Goal: Task Accomplishment & Management: Manage account settings

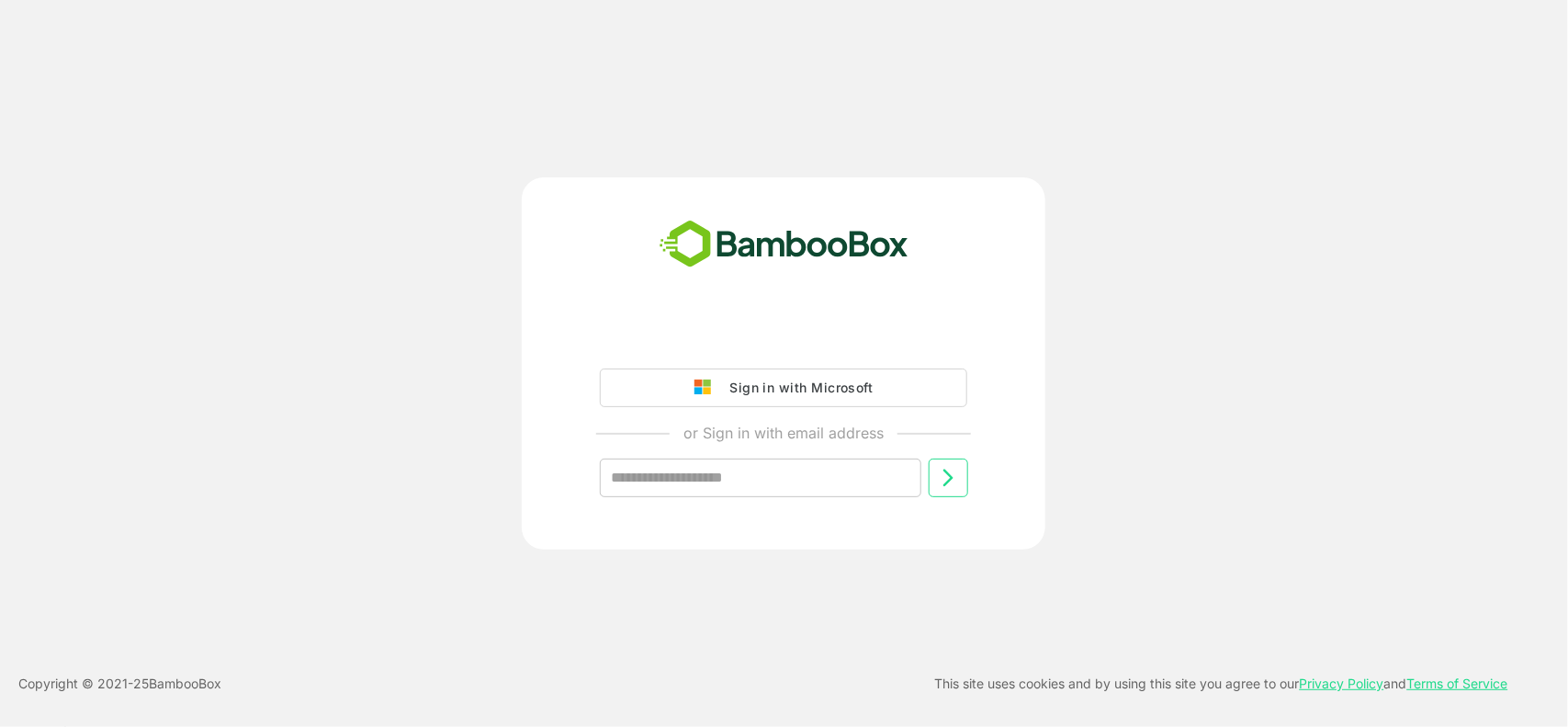
click at [850, 383] on div "Sign in with Microsoft" at bounding box center [796, 388] width 153 height 24
click at [772, 387] on div "Sign in with Microsoft" at bounding box center [796, 388] width 153 height 24
click at [765, 386] on div "Sign in with Microsoft" at bounding box center [796, 388] width 153 height 24
click at [712, 391] on img at bounding box center [707, 388] width 26 height 17
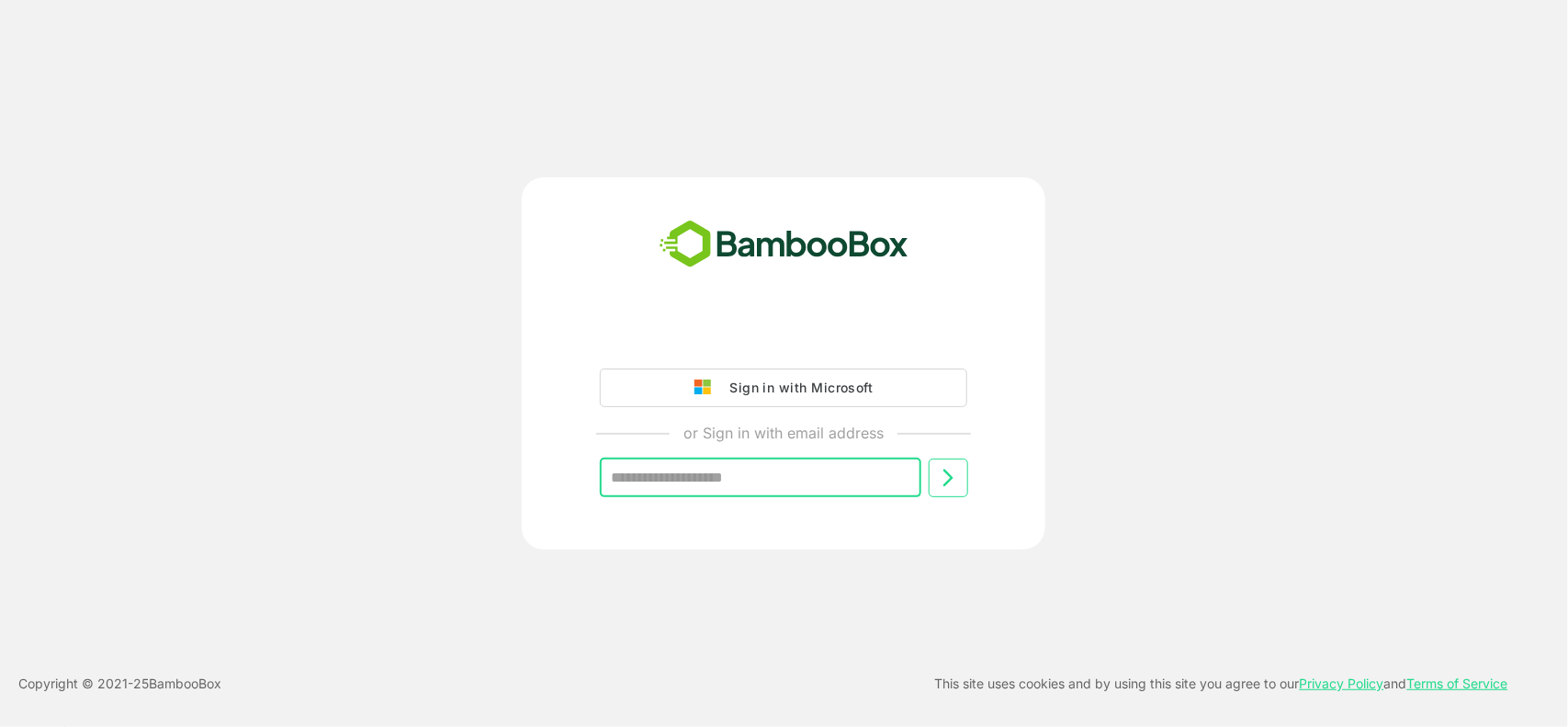
click at [713, 482] on input "text" at bounding box center [761, 478] width 322 height 39
click at [701, 476] on input "text" at bounding box center [761, 478] width 322 height 39
click at [703, 479] on input "text" at bounding box center [761, 478] width 322 height 39
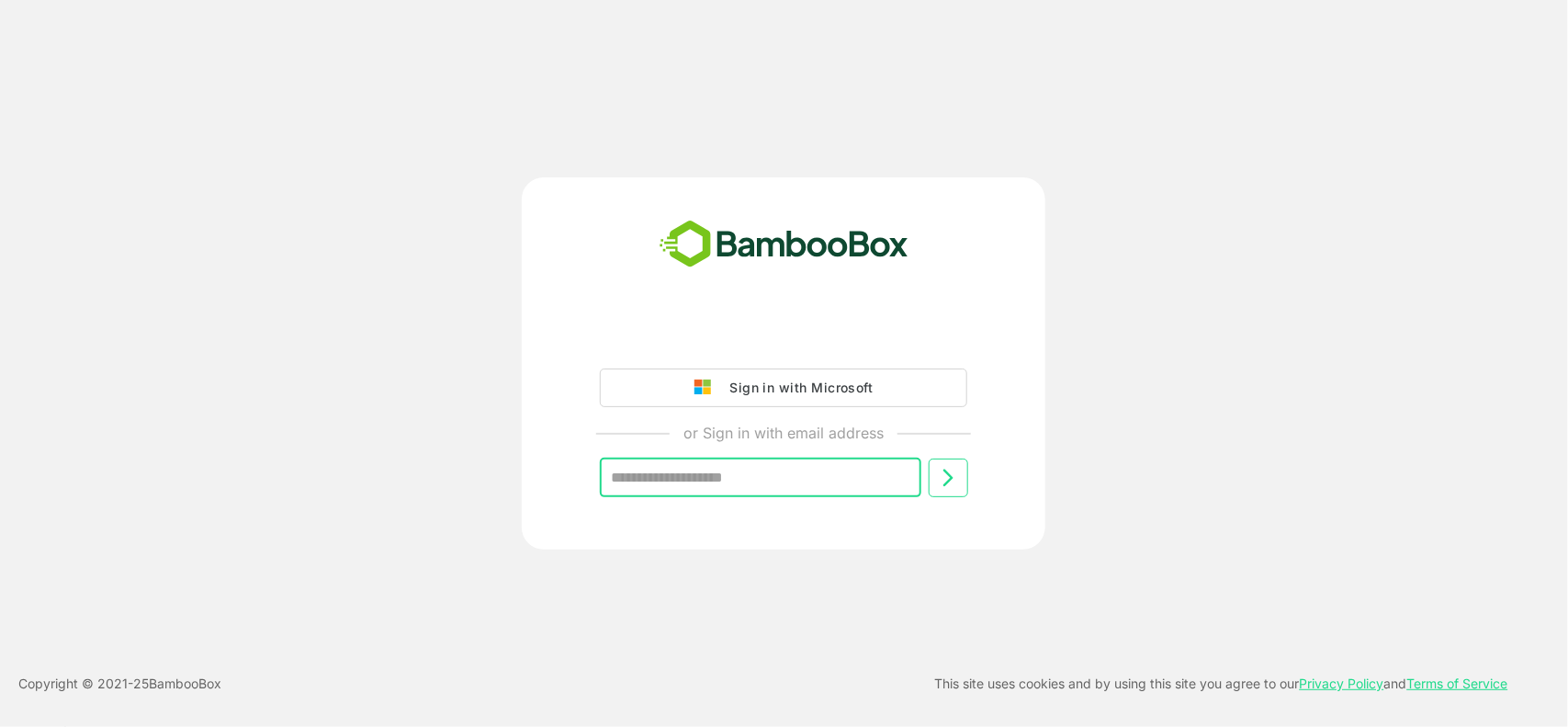
click at [703, 479] on input "text" at bounding box center [761, 478] width 322 height 39
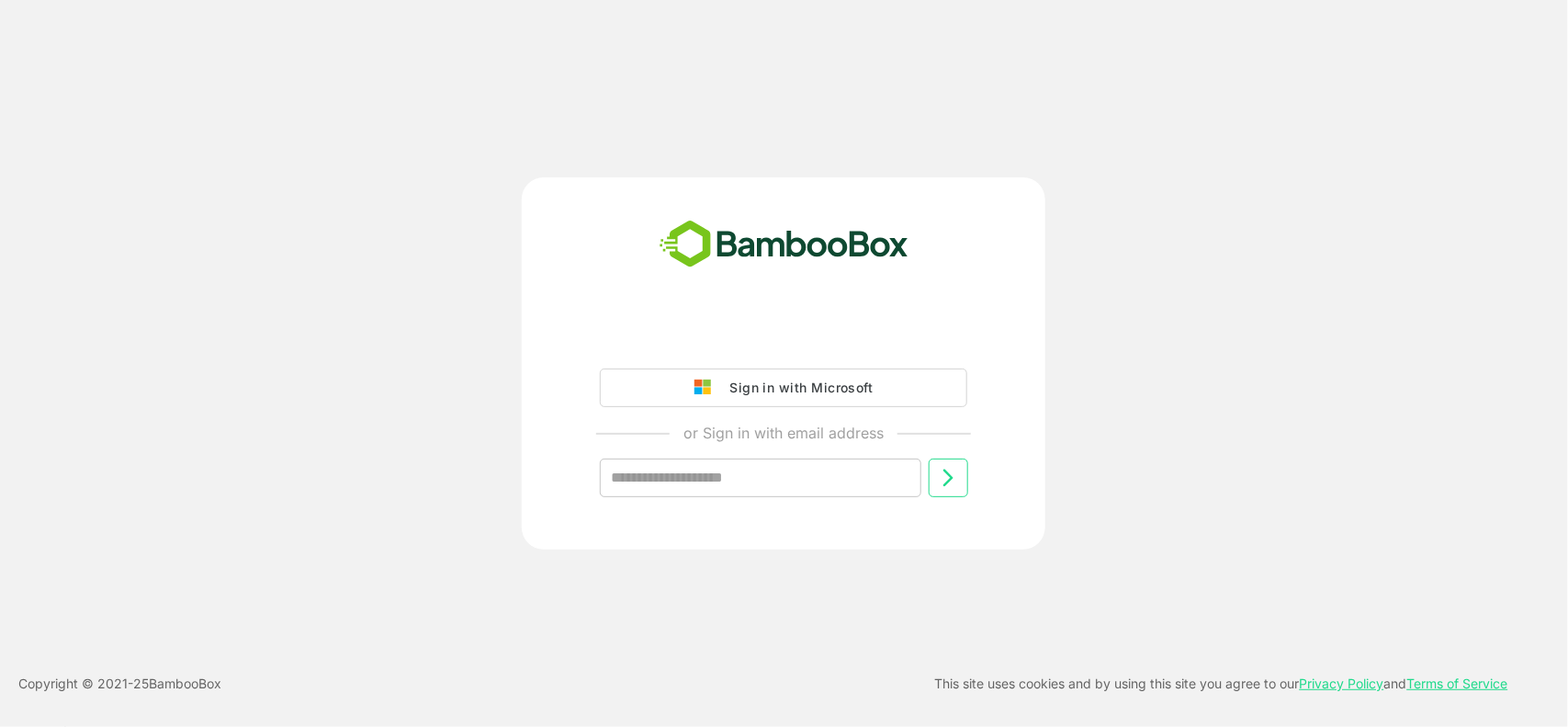
click at [756, 377] on div "Sign in with Microsoft" at bounding box center [796, 388] width 153 height 24
click at [845, 384] on div "Sign in with Microsoft" at bounding box center [796, 388] width 153 height 24
click at [705, 392] on img at bounding box center [707, 388] width 26 height 17
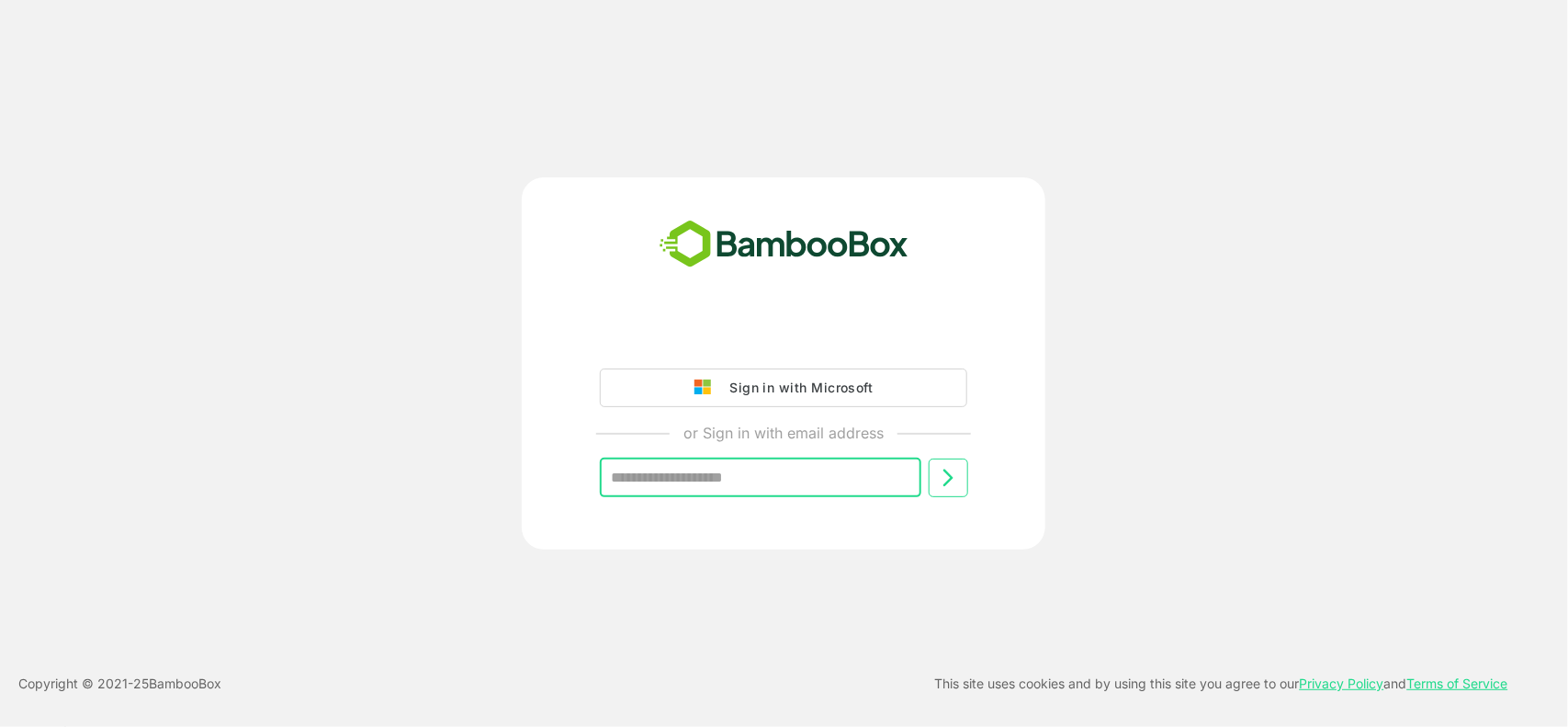
click at [689, 482] on input "text" at bounding box center [761, 478] width 322 height 39
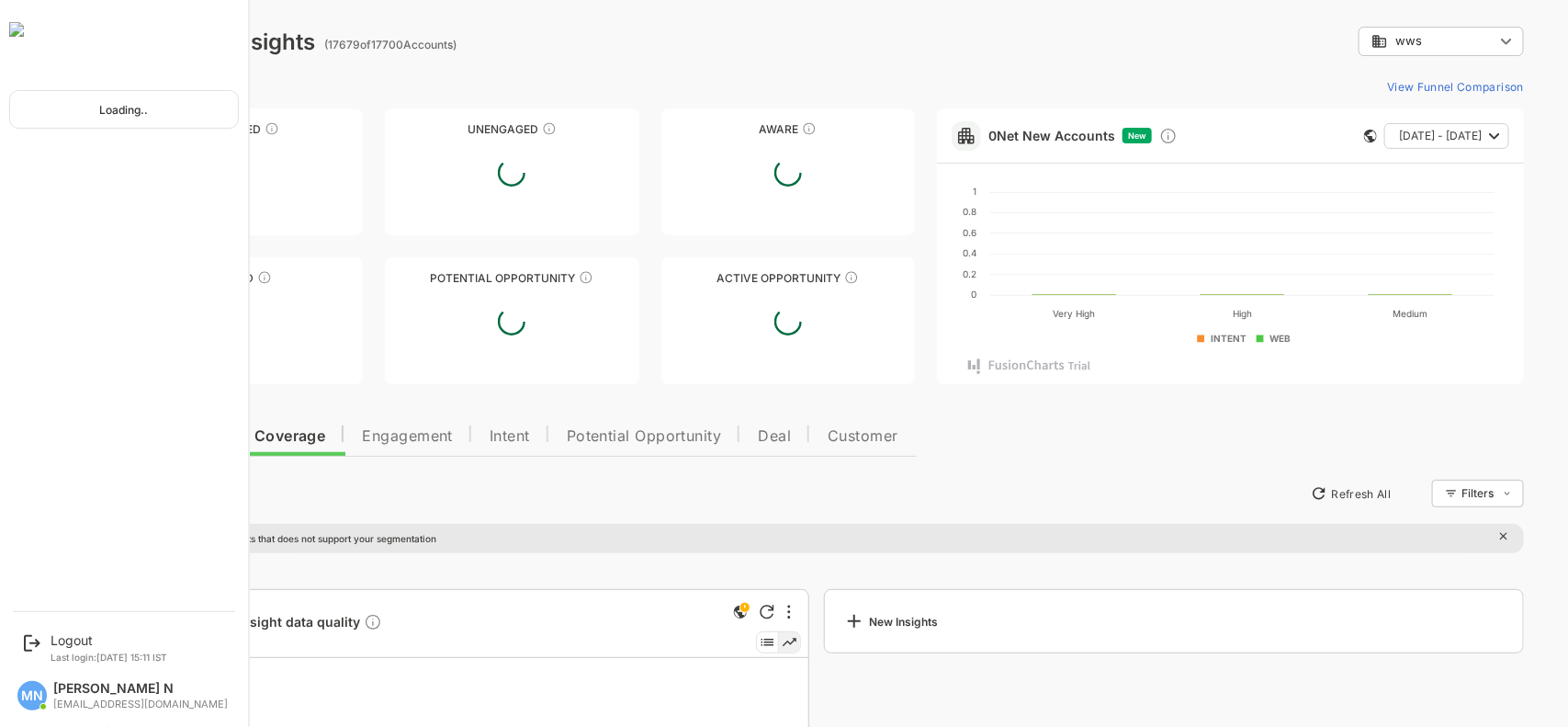
scroll to position [152, 0]
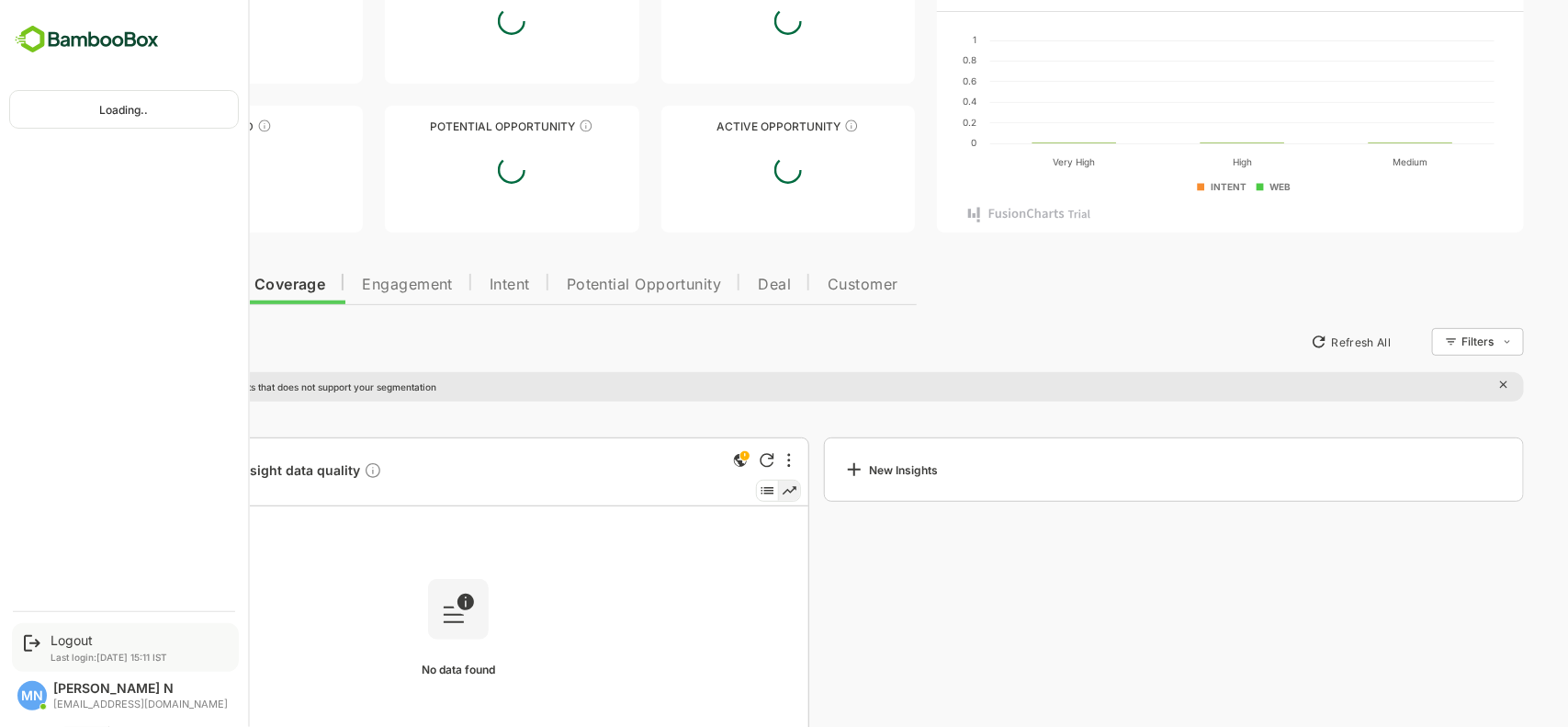
click at [28, 643] on icon at bounding box center [32, 643] width 22 height 22
click at [84, 640] on div "Logout" at bounding box center [109, 640] width 117 height 16
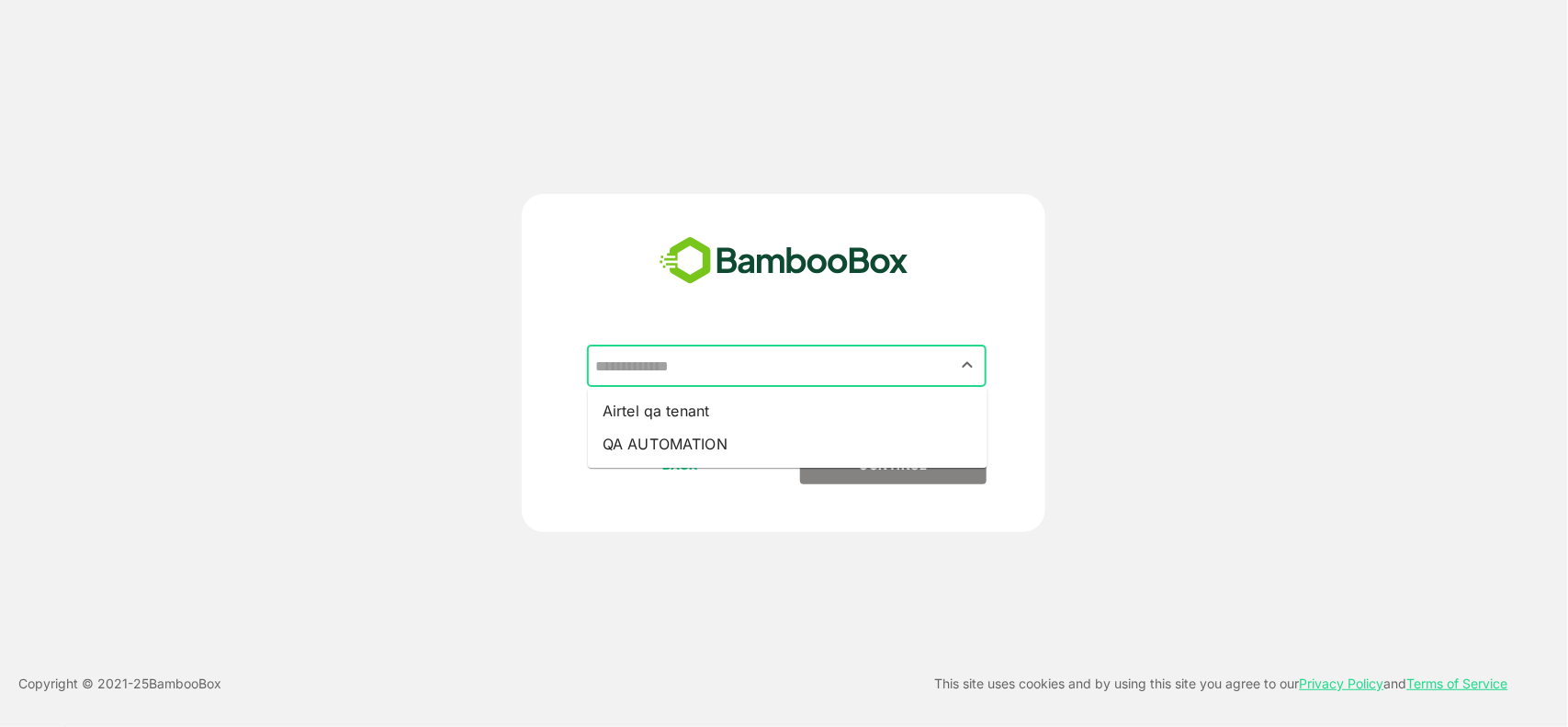
click at [793, 382] on input "text" at bounding box center [786, 366] width 392 height 35
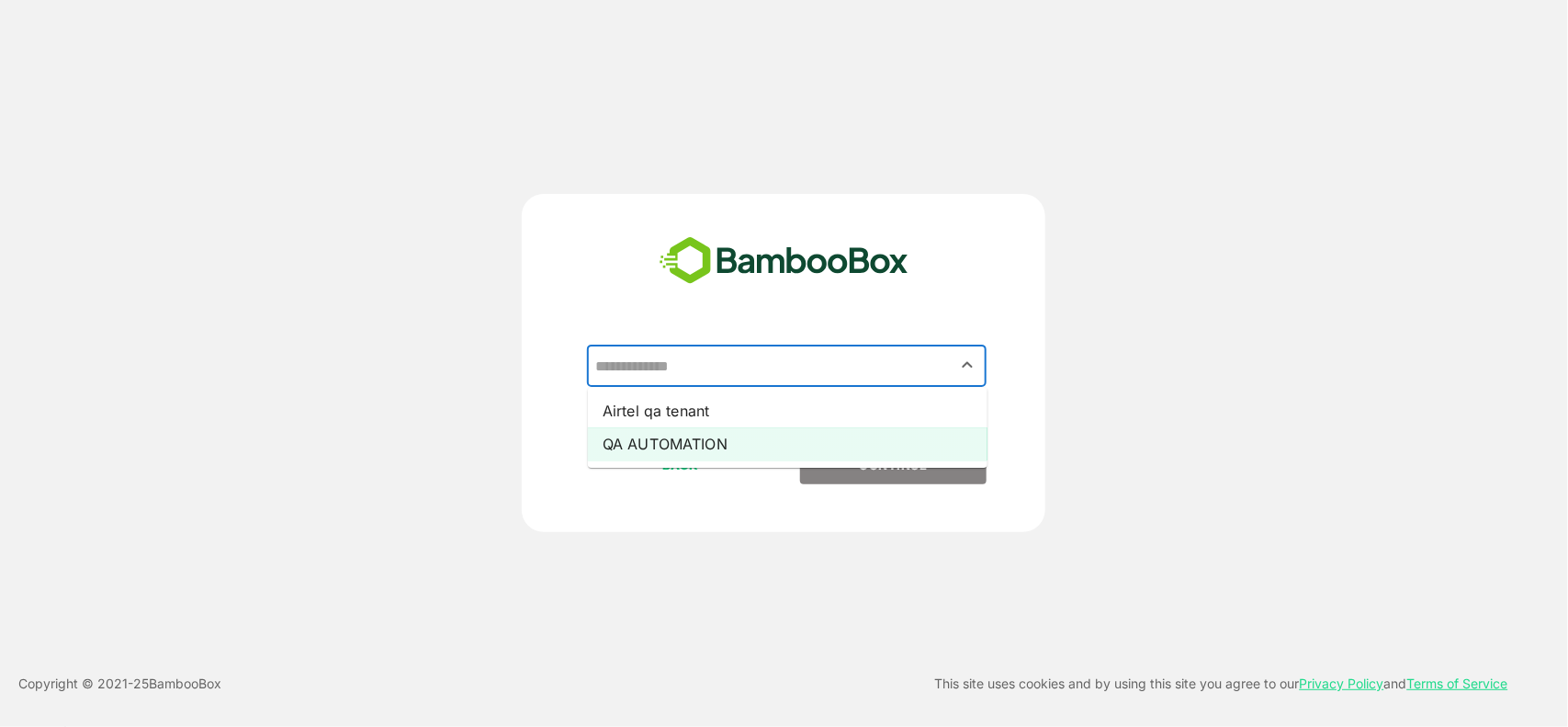
click at [721, 436] on li "QA AUTOMATION" at bounding box center [787, 444] width 399 height 33
type input "**********"
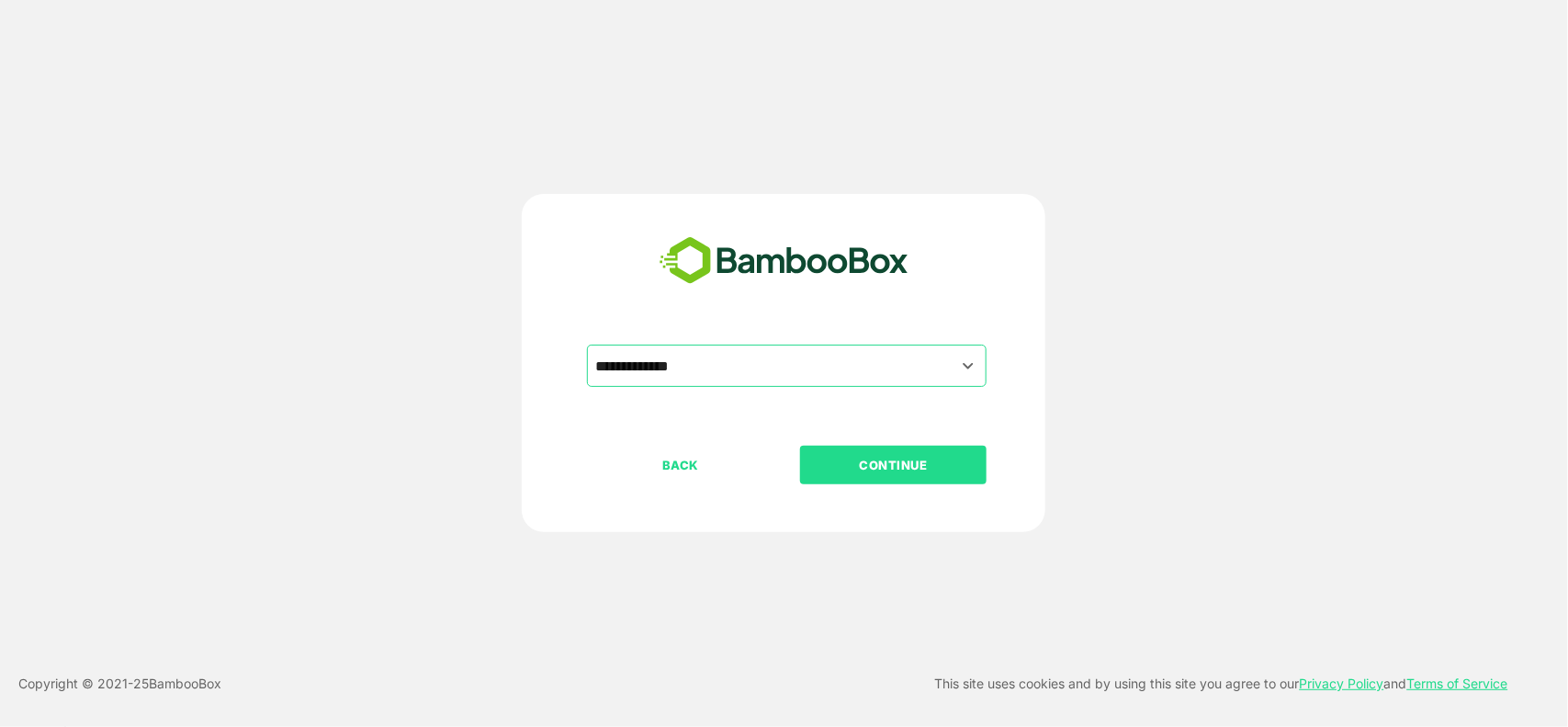
click at [843, 457] on p "CONTINUE" at bounding box center [894, 465] width 184 height 20
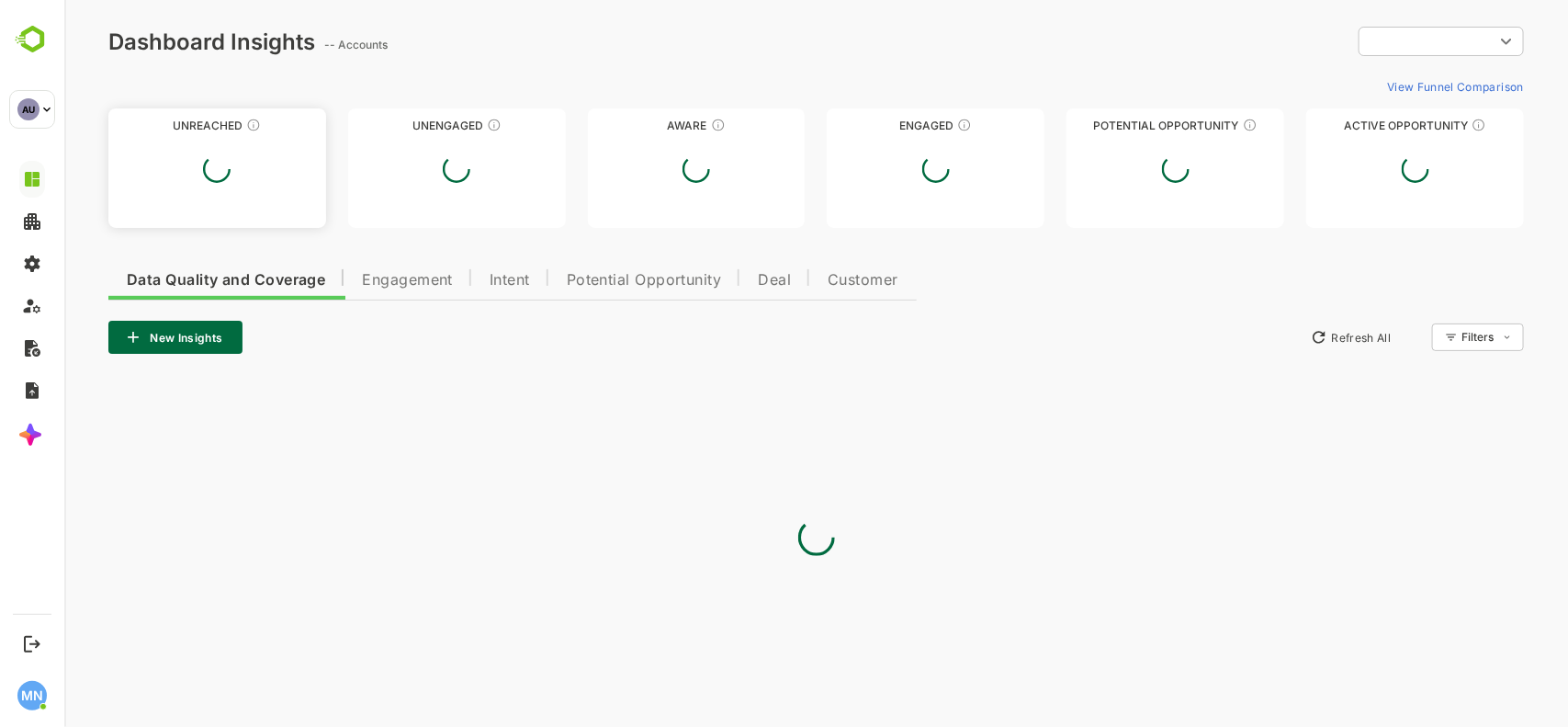
type input "***"
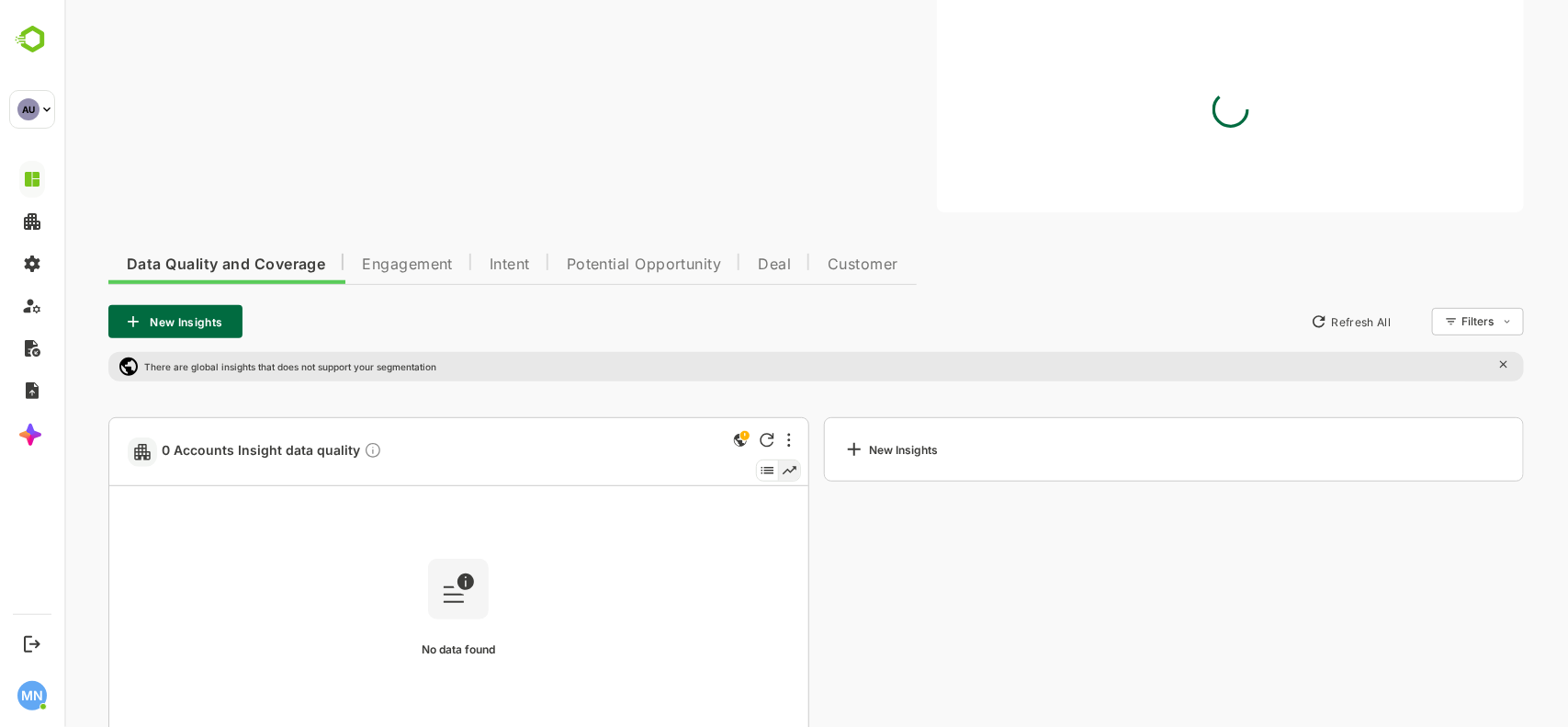
scroll to position [173, 0]
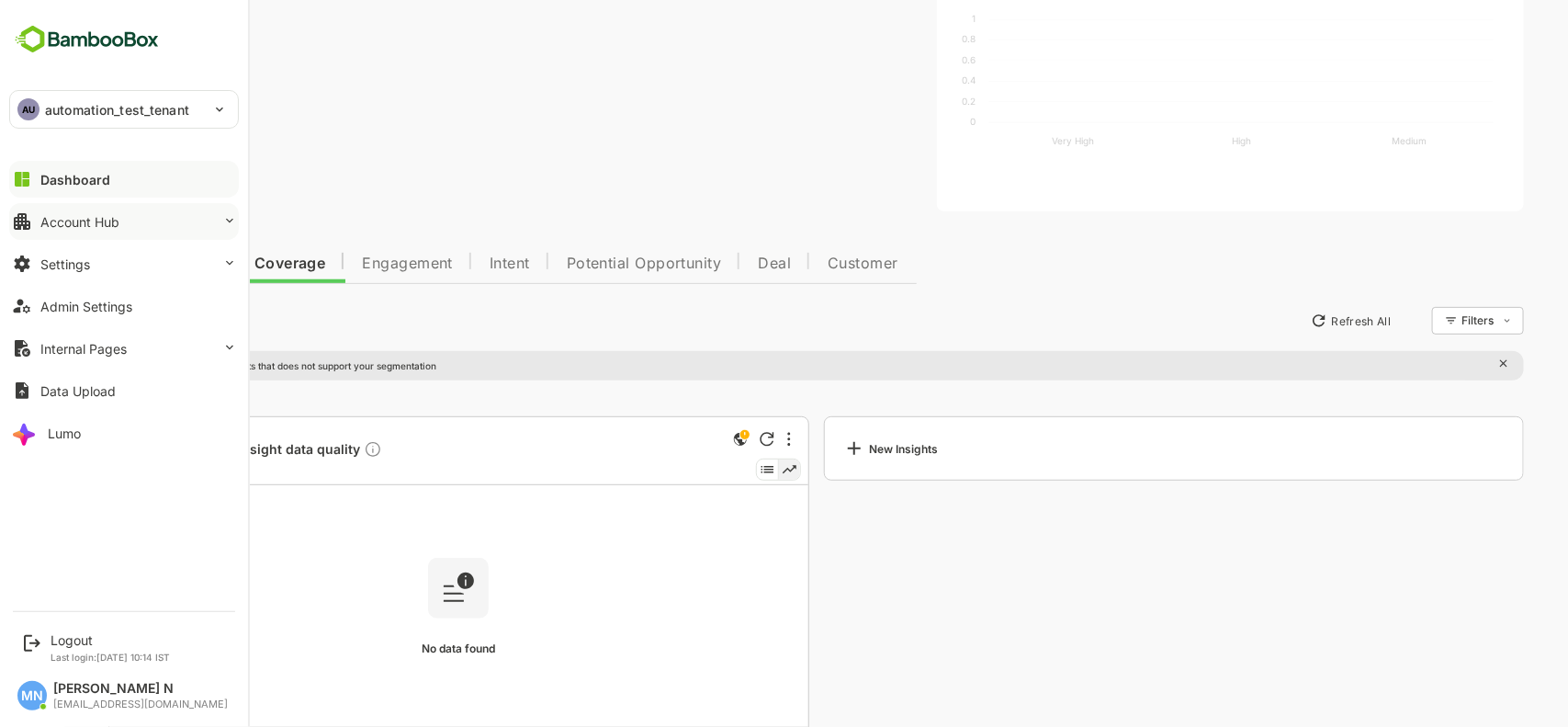
click at [187, 235] on button "Account Hub" at bounding box center [124, 222] width 230 height 37
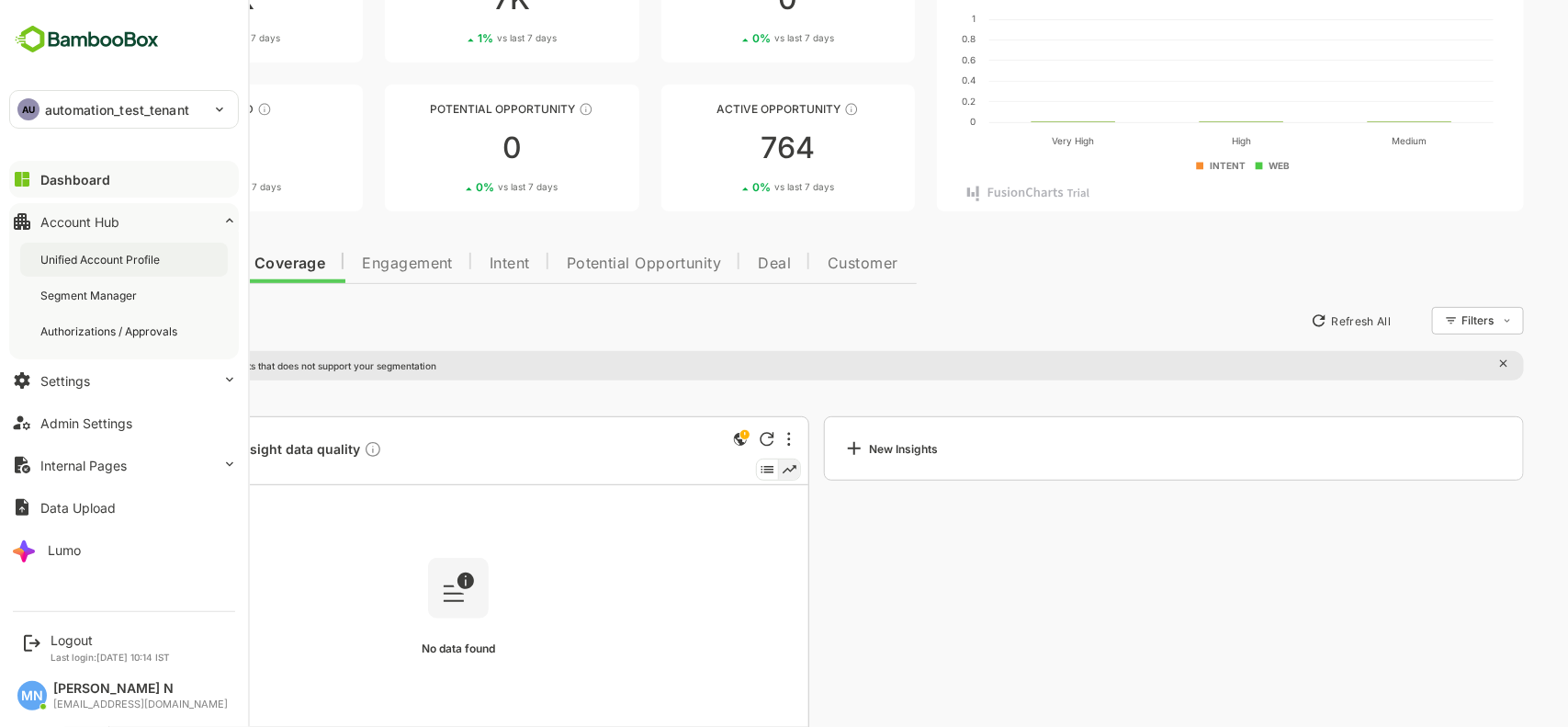
click at [155, 267] on div "Unified Account Profile" at bounding box center [102, 260] width 123 height 16
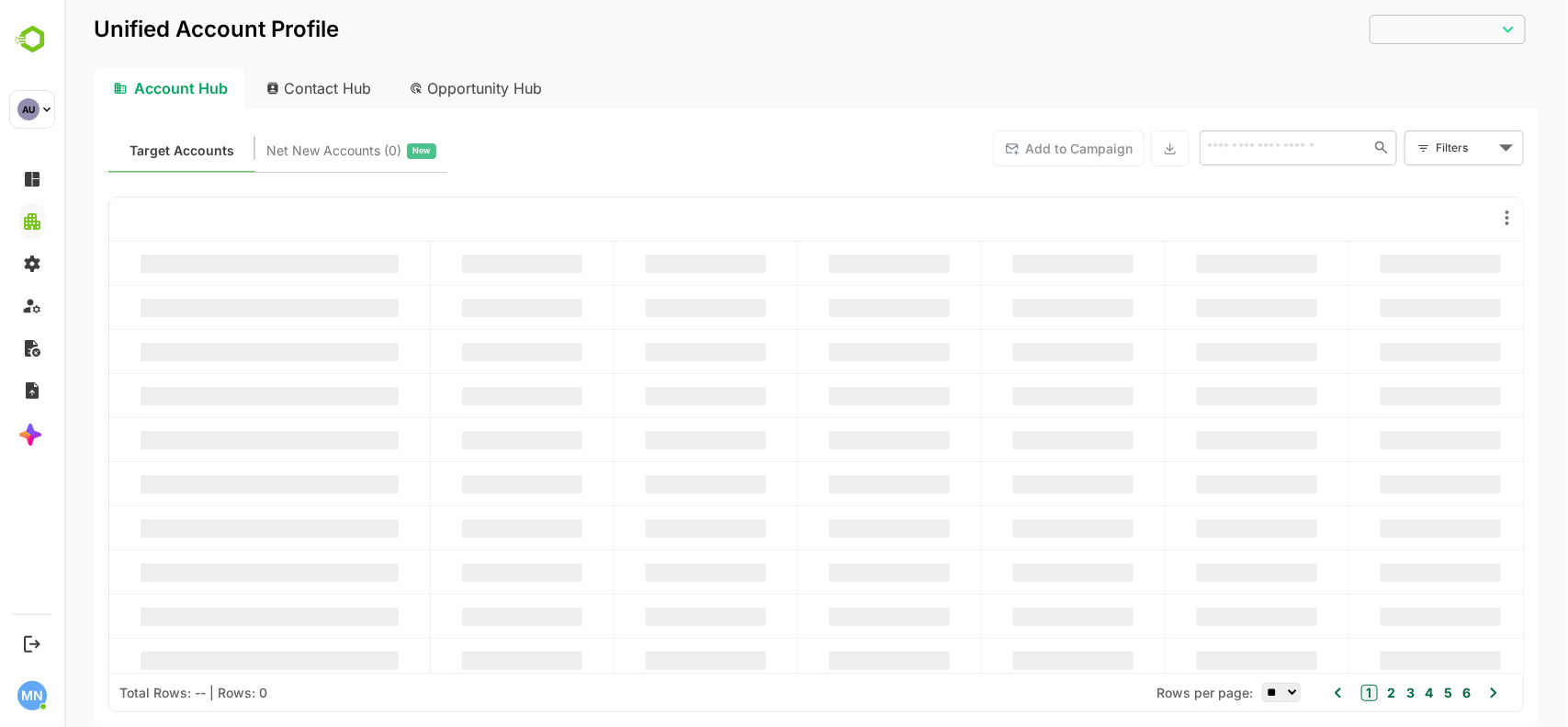
type input "***"
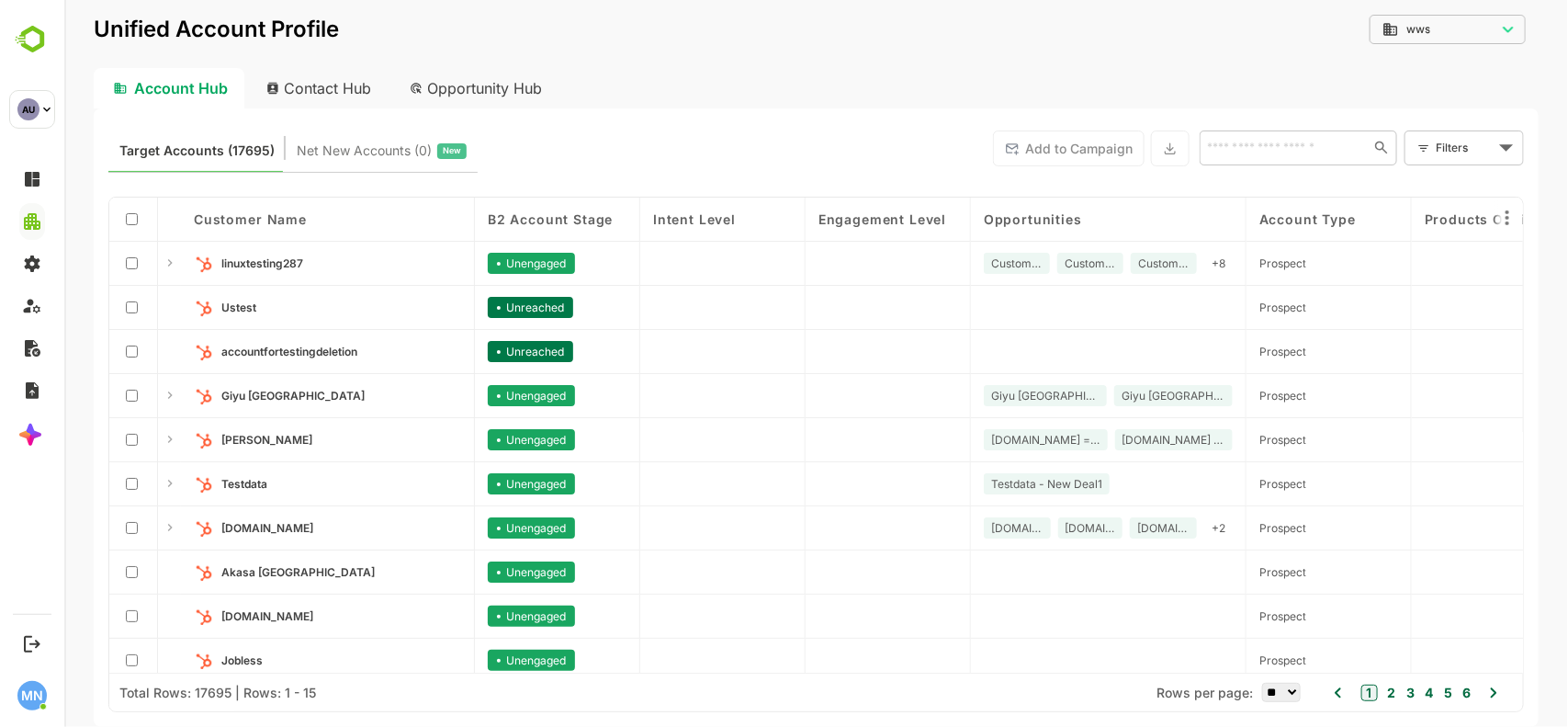
click at [1444, 157] on body "Unified Account Profile wws *** ​ Account Hub Contact Hub Opportunity Hub Targe…" at bounding box center [815, 364] width 1504 height 727
click at [1400, 287] on span "New Filter" at bounding box center [1422, 280] width 55 height 22
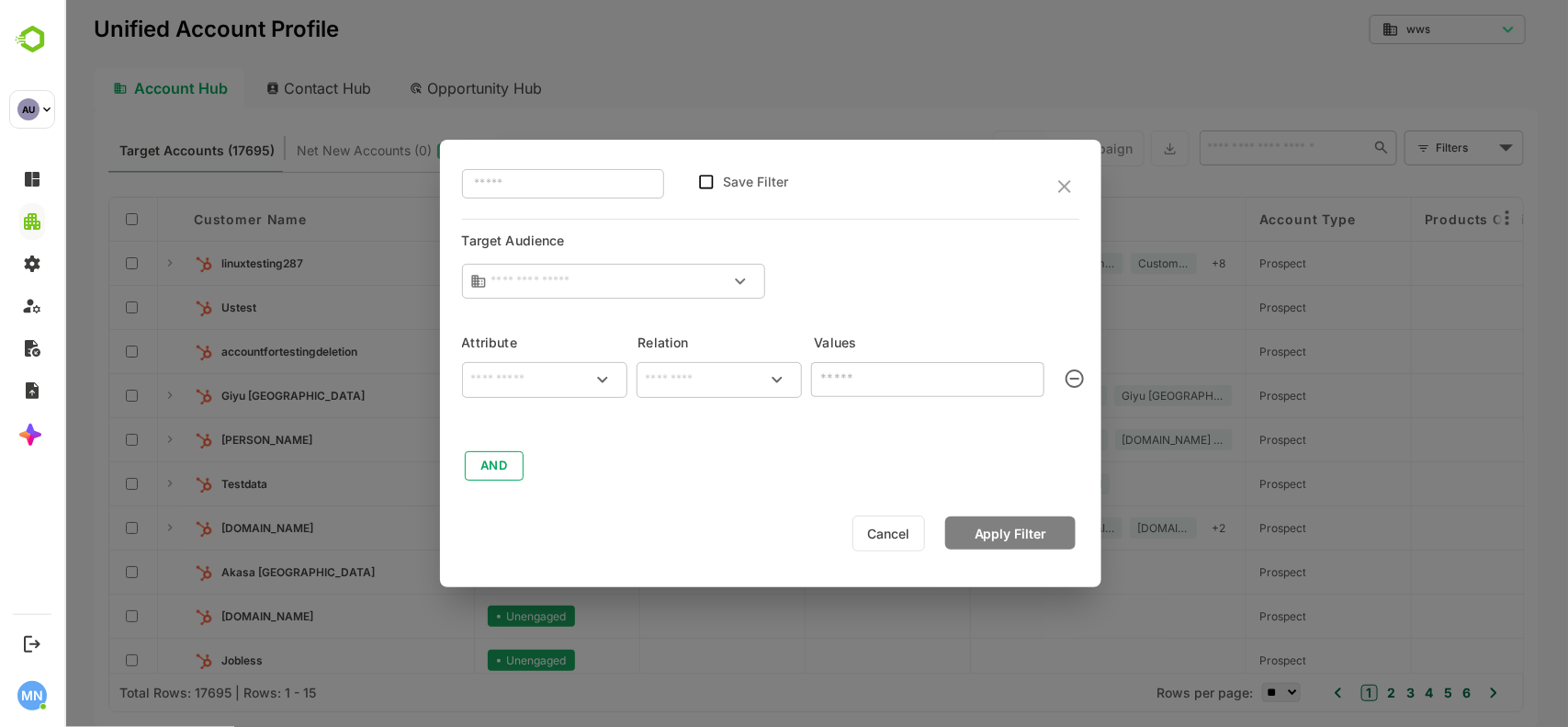
type input "**********"
click at [1070, 186] on icon "close" at bounding box center [1064, 187] width 22 height 22
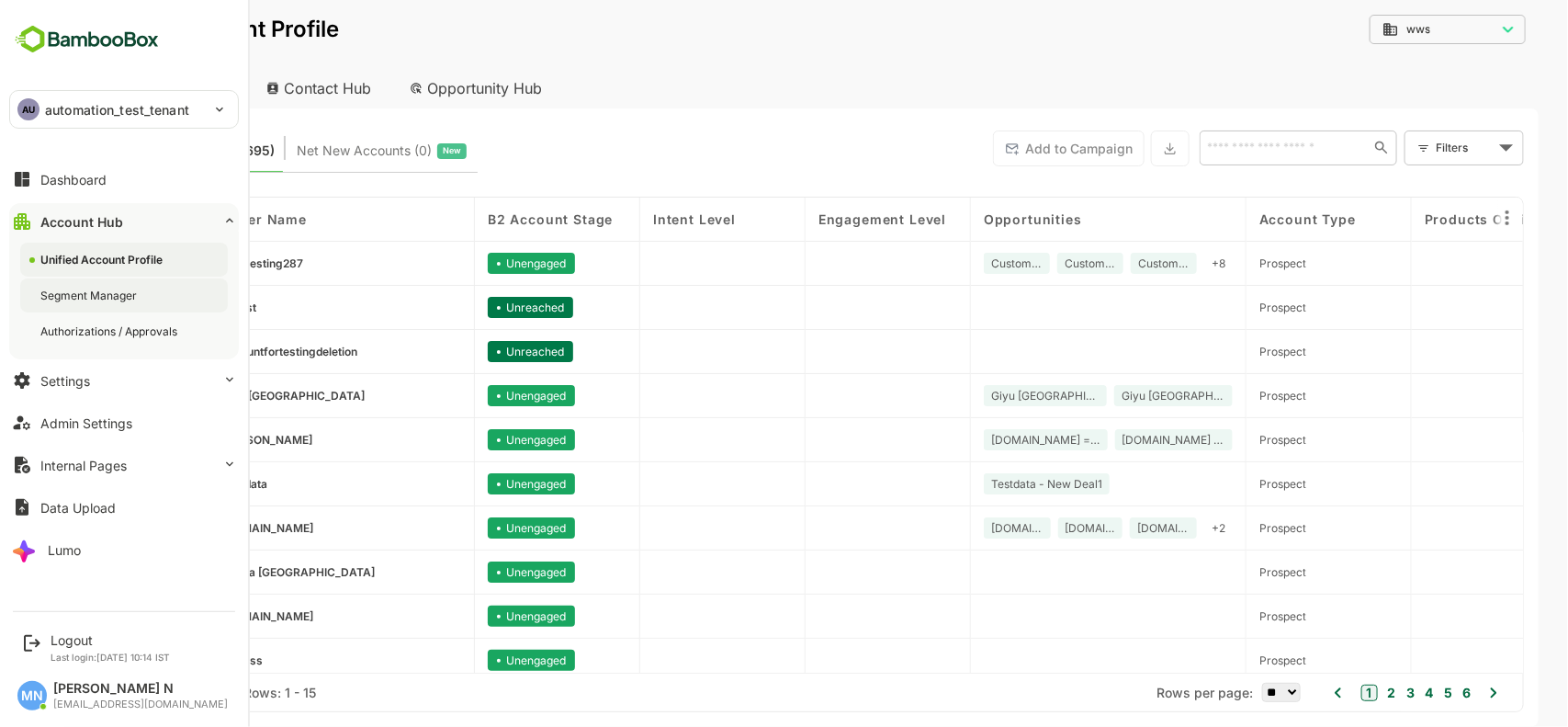
click at [121, 297] on div "Segment Manager" at bounding box center [90, 295] width 100 height 16
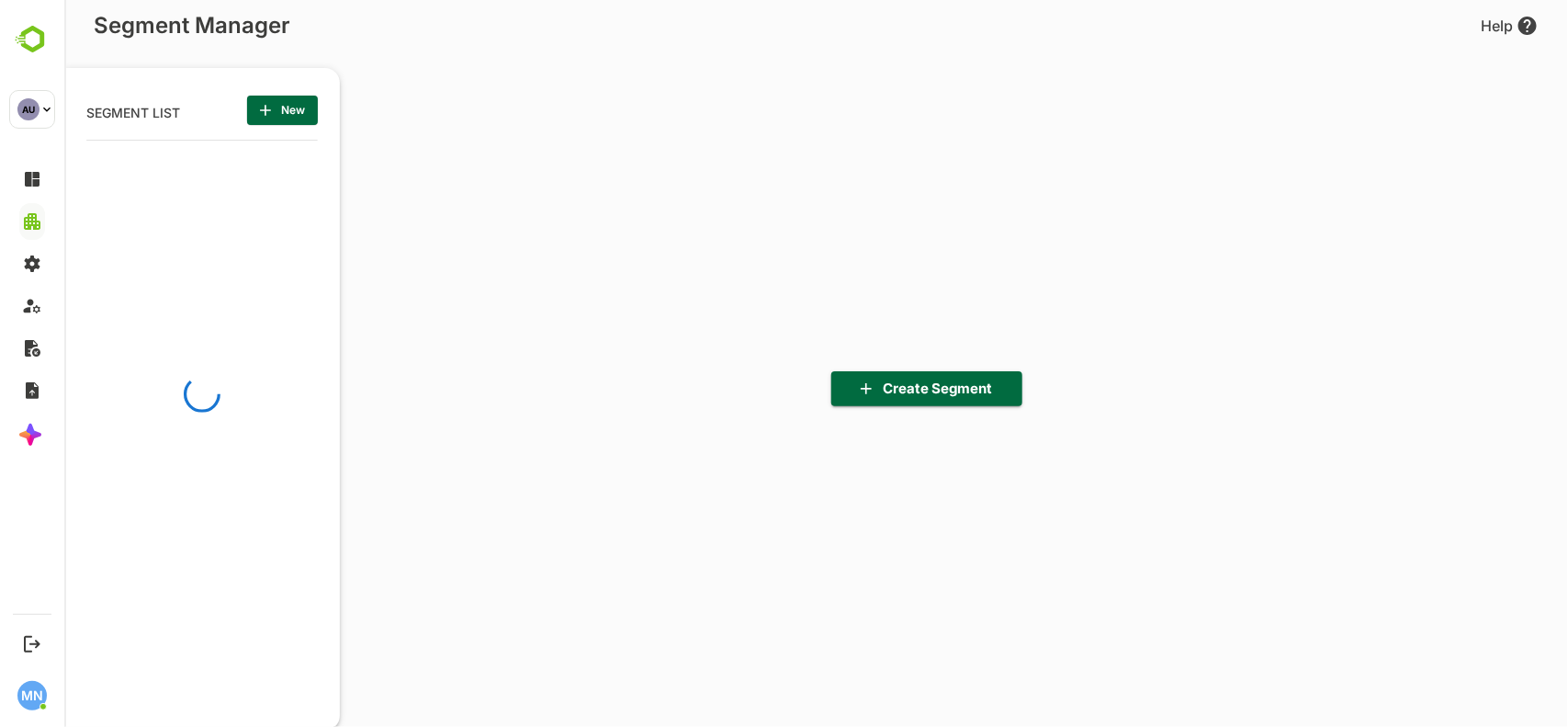
scroll to position [6, 5]
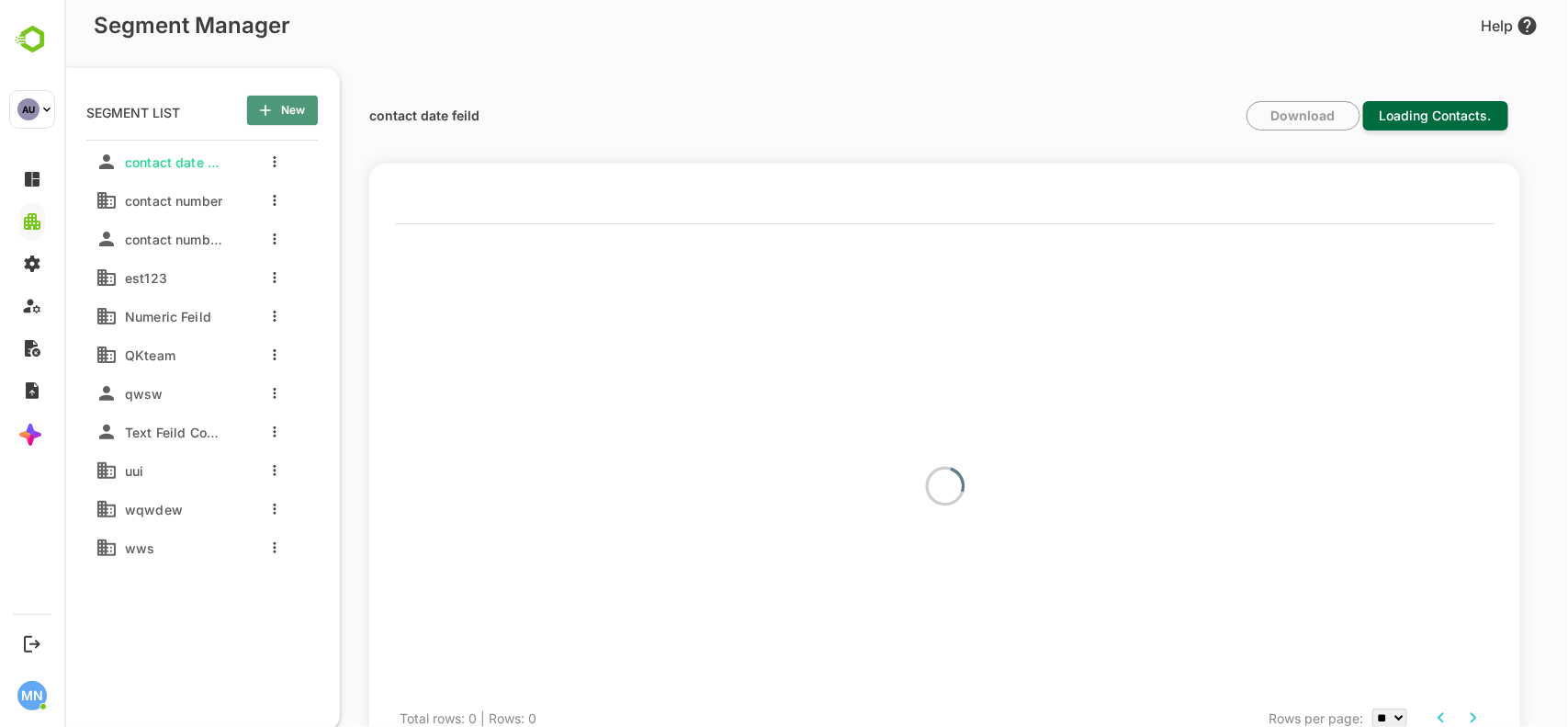
click at [285, 113] on span "New" at bounding box center [281, 110] width 41 height 24
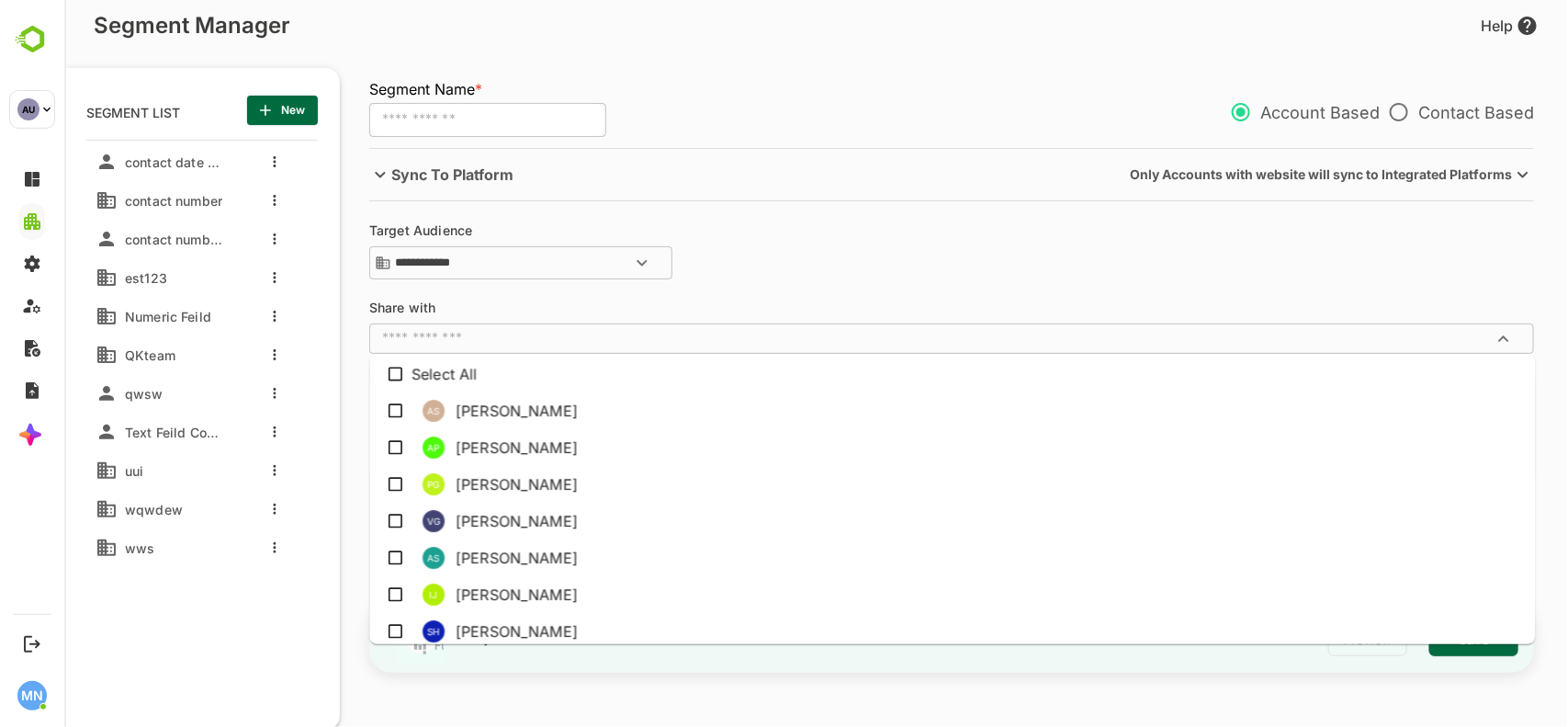
click at [562, 338] on input "text" at bounding box center [936, 339] width 1124 height 18
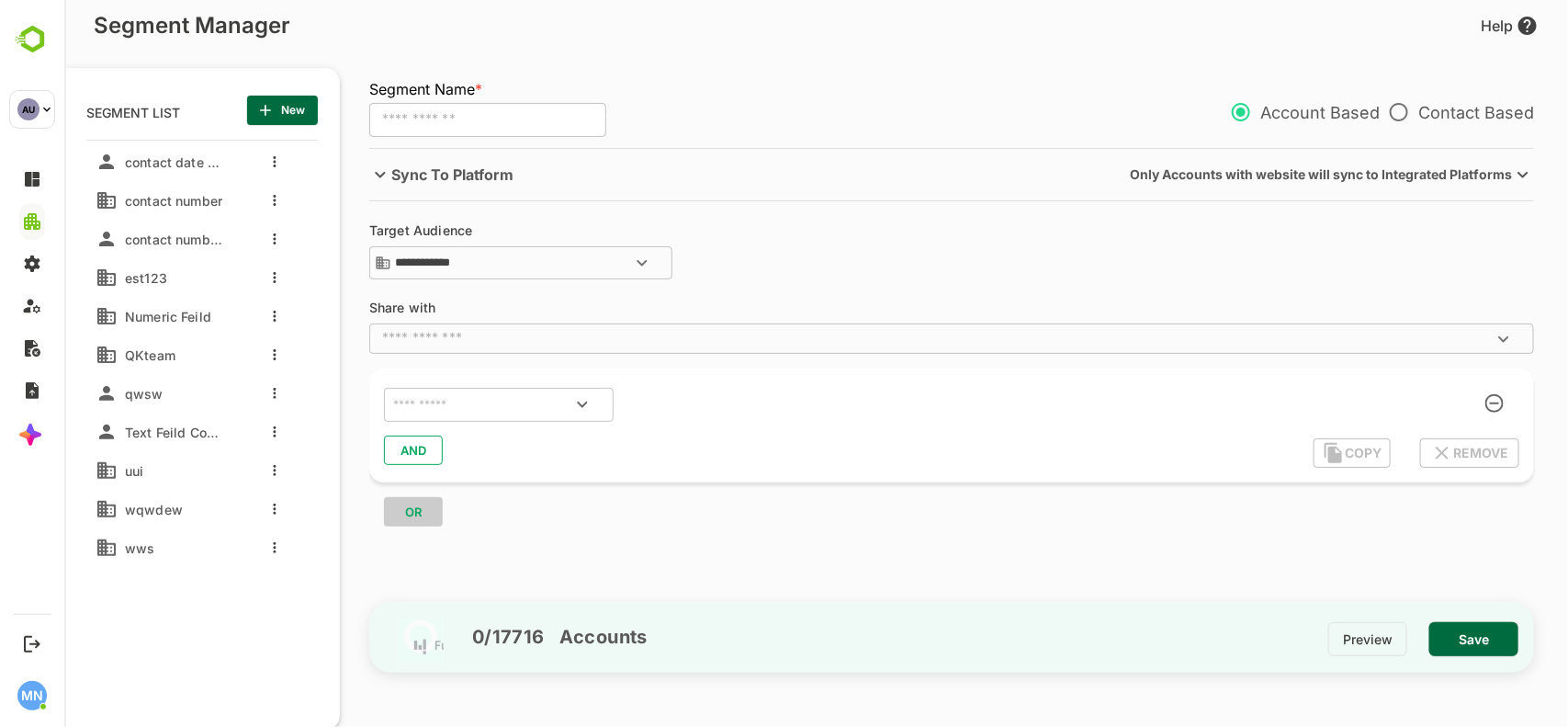
click at [863, 214] on div "**********" at bounding box center [960, 373] width 1183 height 450
click at [580, 405] on icon "Open" at bounding box center [581, 404] width 22 height 22
click at [575, 407] on icon "Open" at bounding box center [581, 404] width 22 height 22
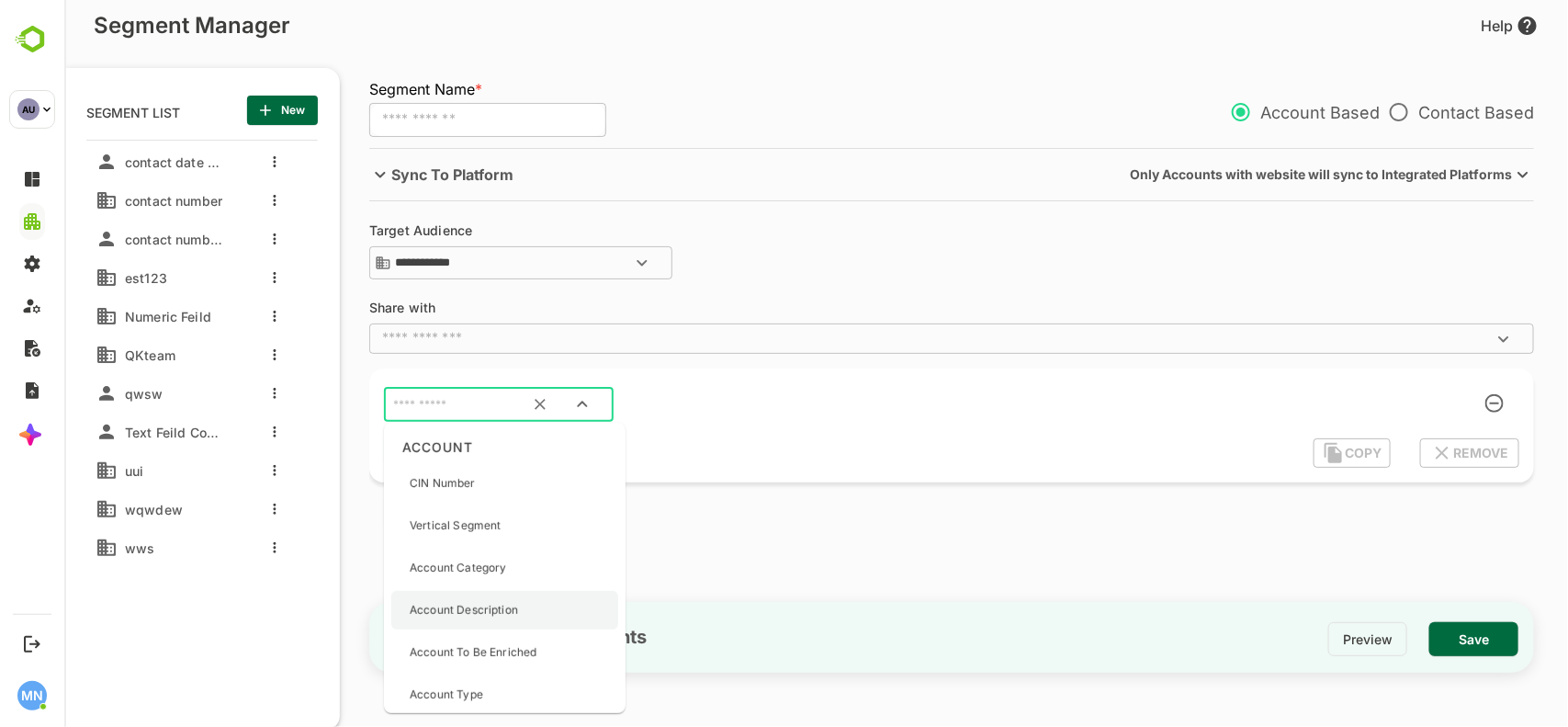
scroll to position [0, 0]
type input "*"
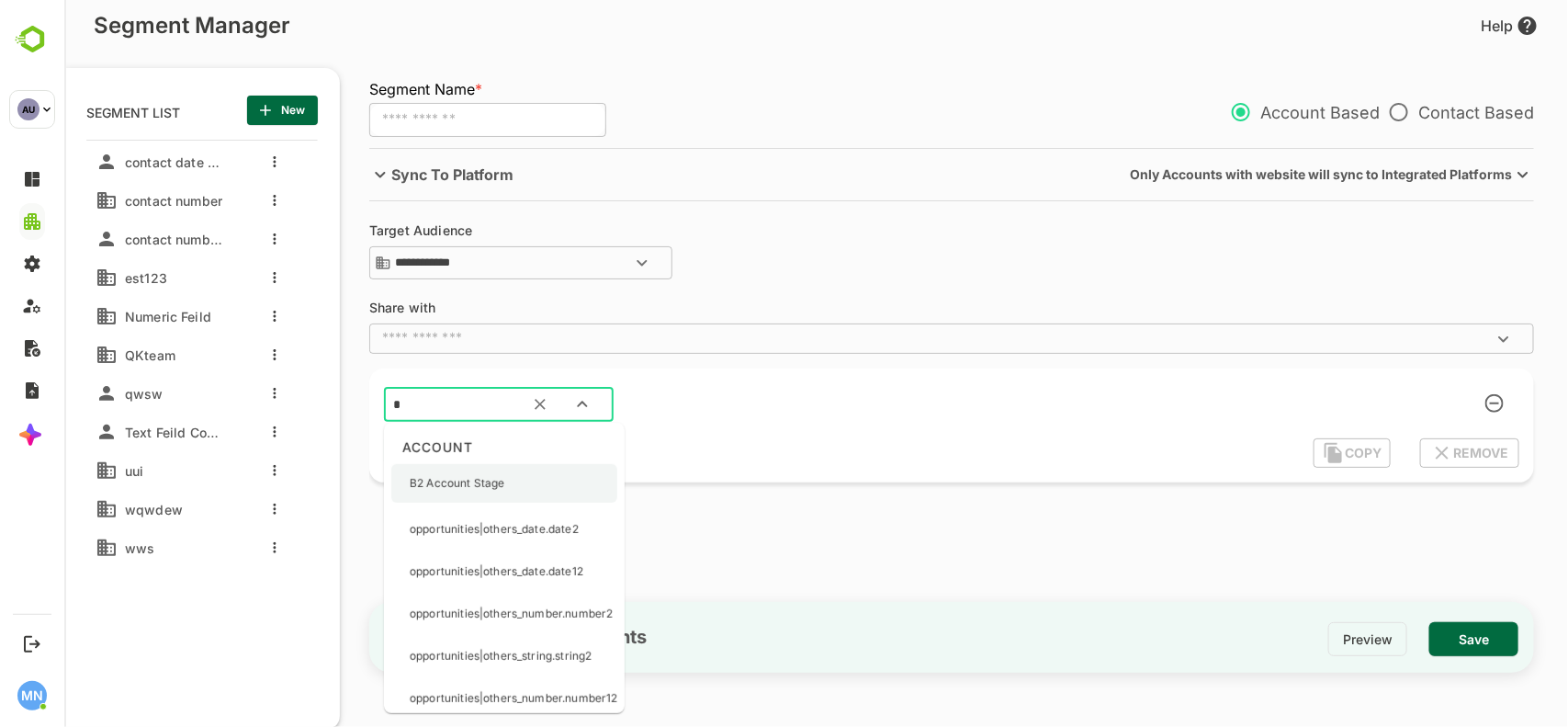
click at [491, 485] on p "B2 Account Stage" at bounding box center [455, 483] width 95 height 17
click at [491, 485] on div "OR" at bounding box center [958, 504] width 1179 height 44
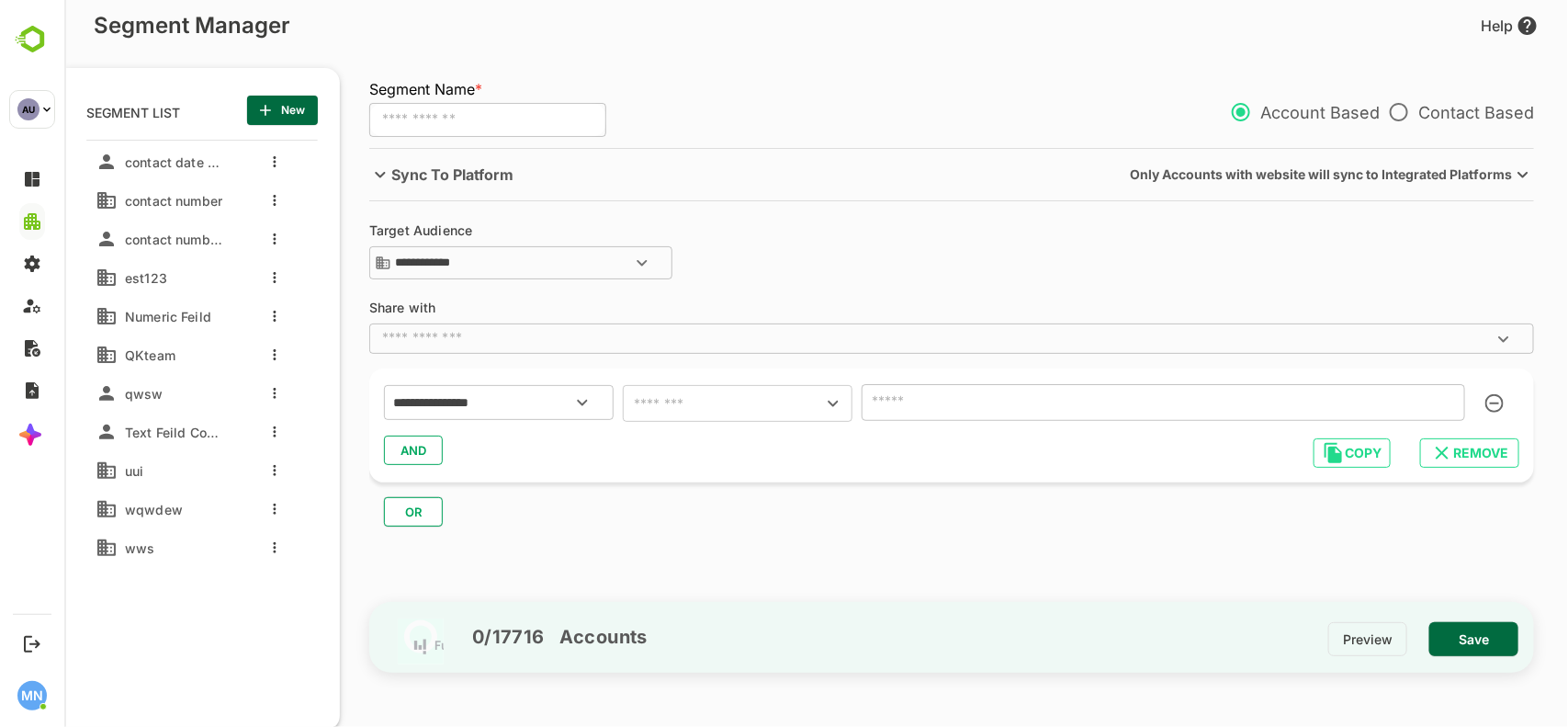
click at [491, 485] on div "OR" at bounding box center [958, 504] width 1179 height 44
click at [823, 401] on icon "Open" at bounding box center [832, 403] width 22 height 22
click at [969, 391] on input "text" at bounding box center [1162, 402] width 603 height 37
click at [1493, 115] on p "Contact Based" at bounding box center [1456, 112] width 155 height 39
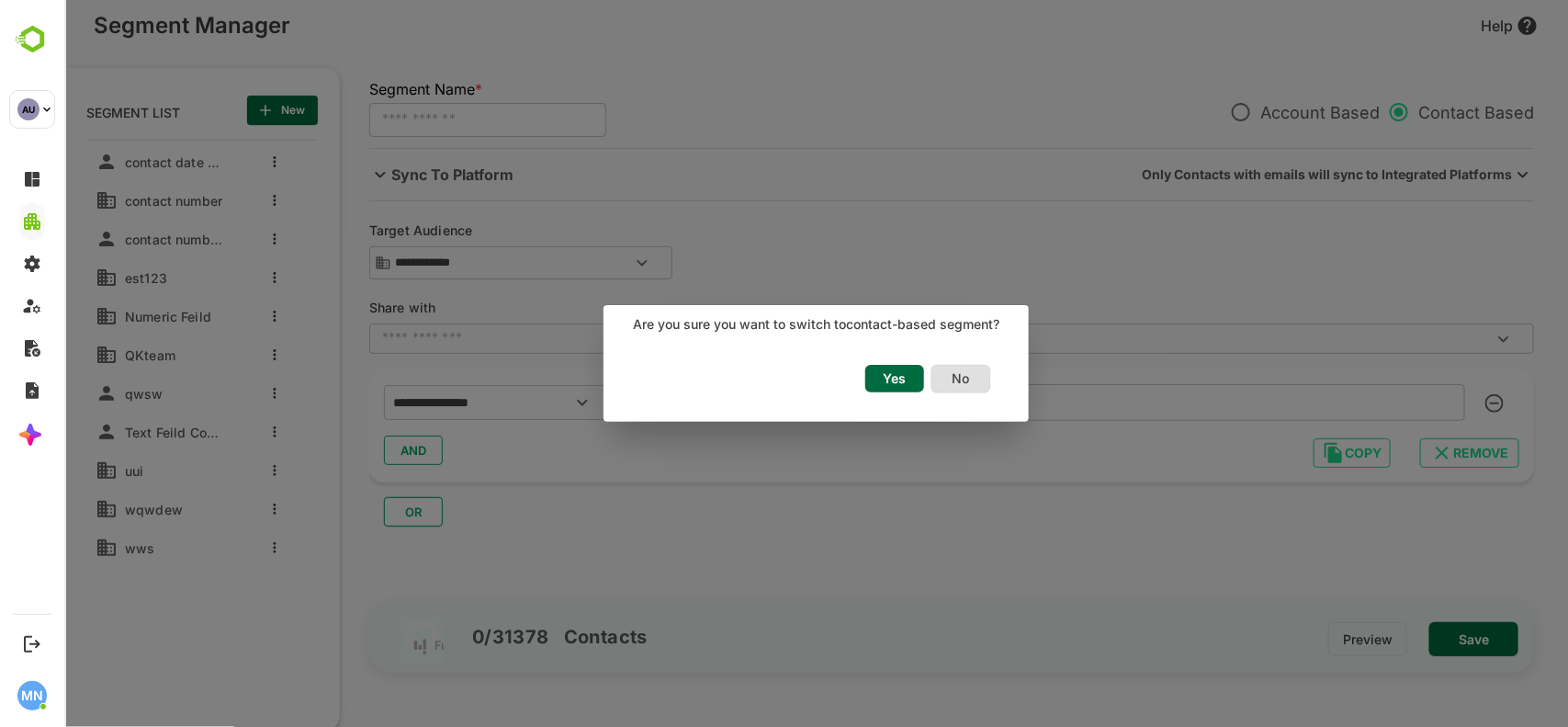
click at [918, 383] on button "Yes" at bounding box center [894, 379] width 59 height 28
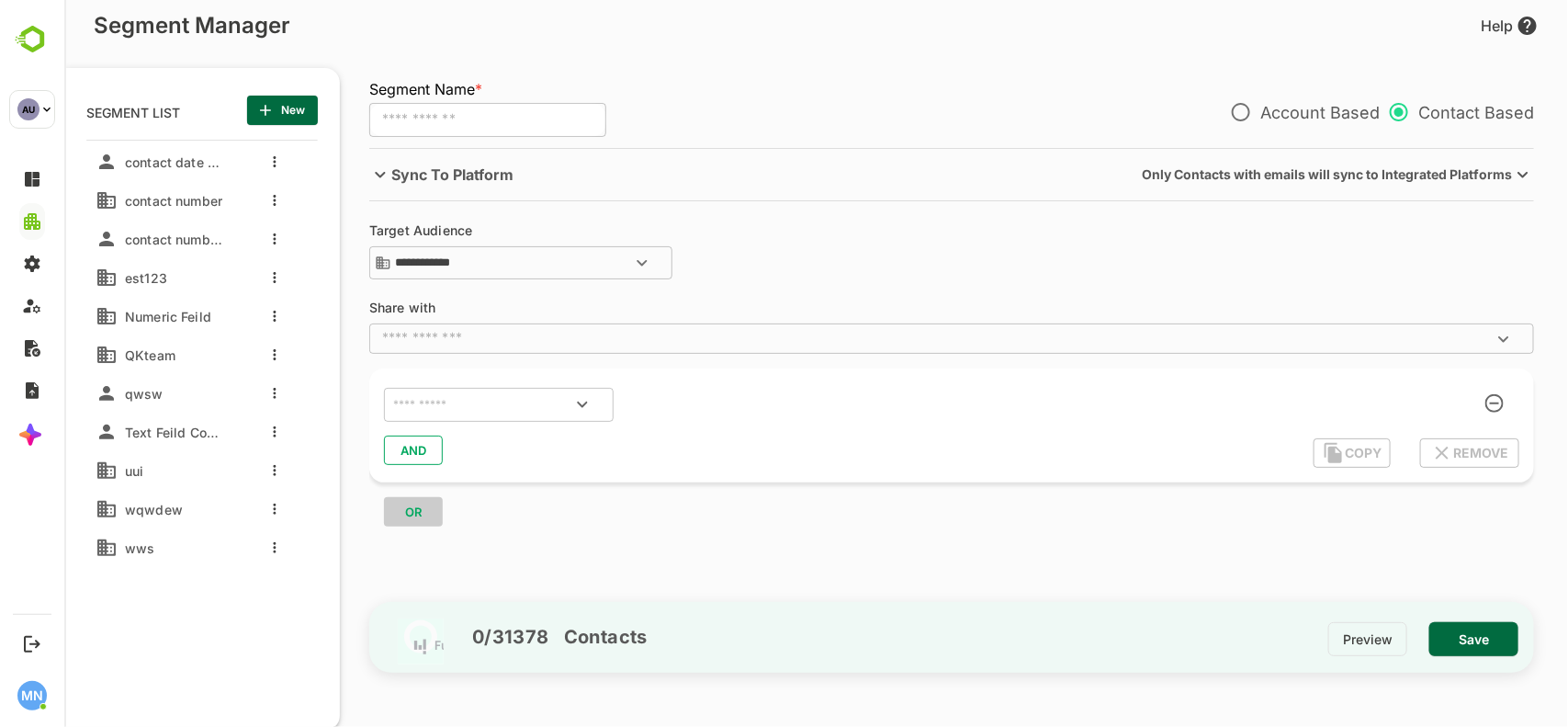
click at [1513, 176] on icon at bounding box center [1522, 175] width 22 height 52
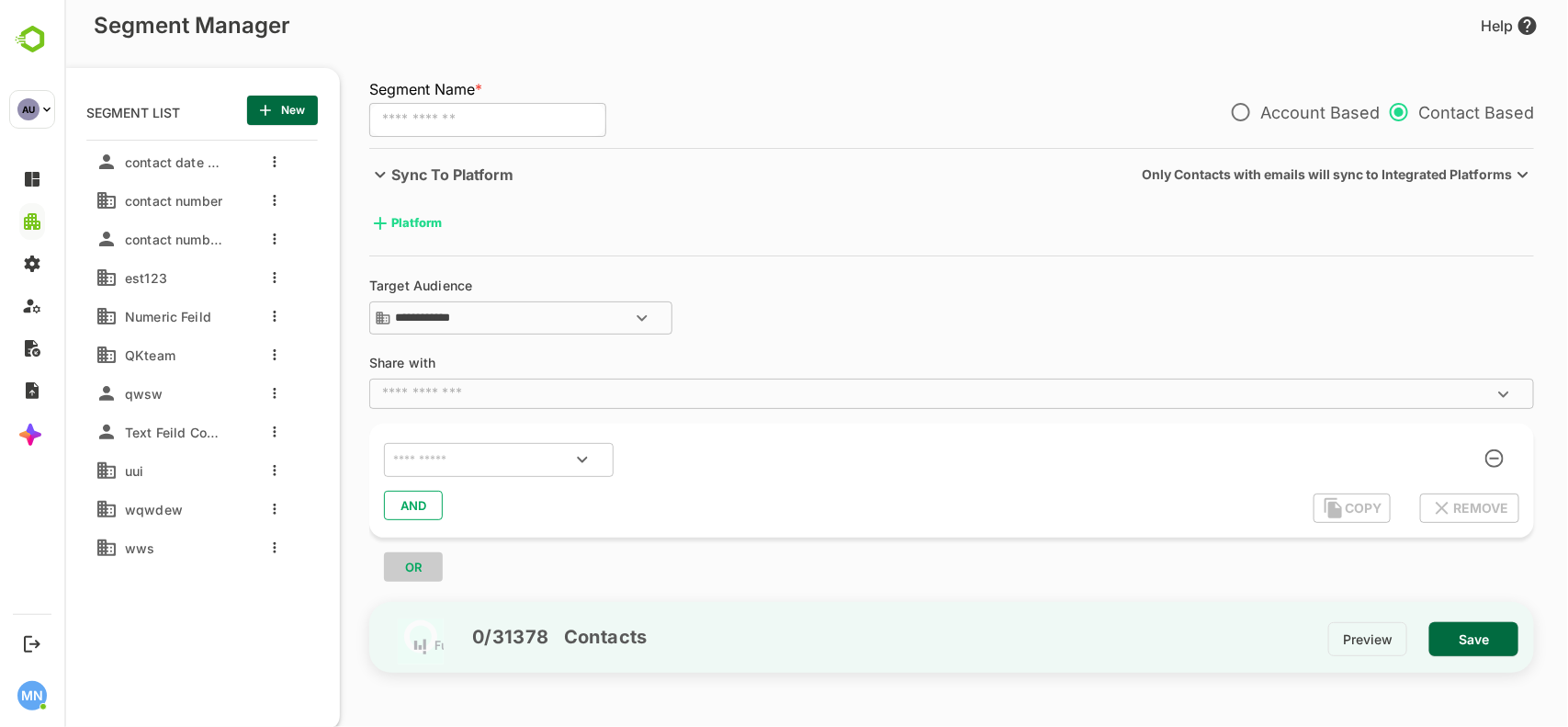
click at [188, 172] on div "contact date feild" at bounding box center [159, 162] width 129 height 29
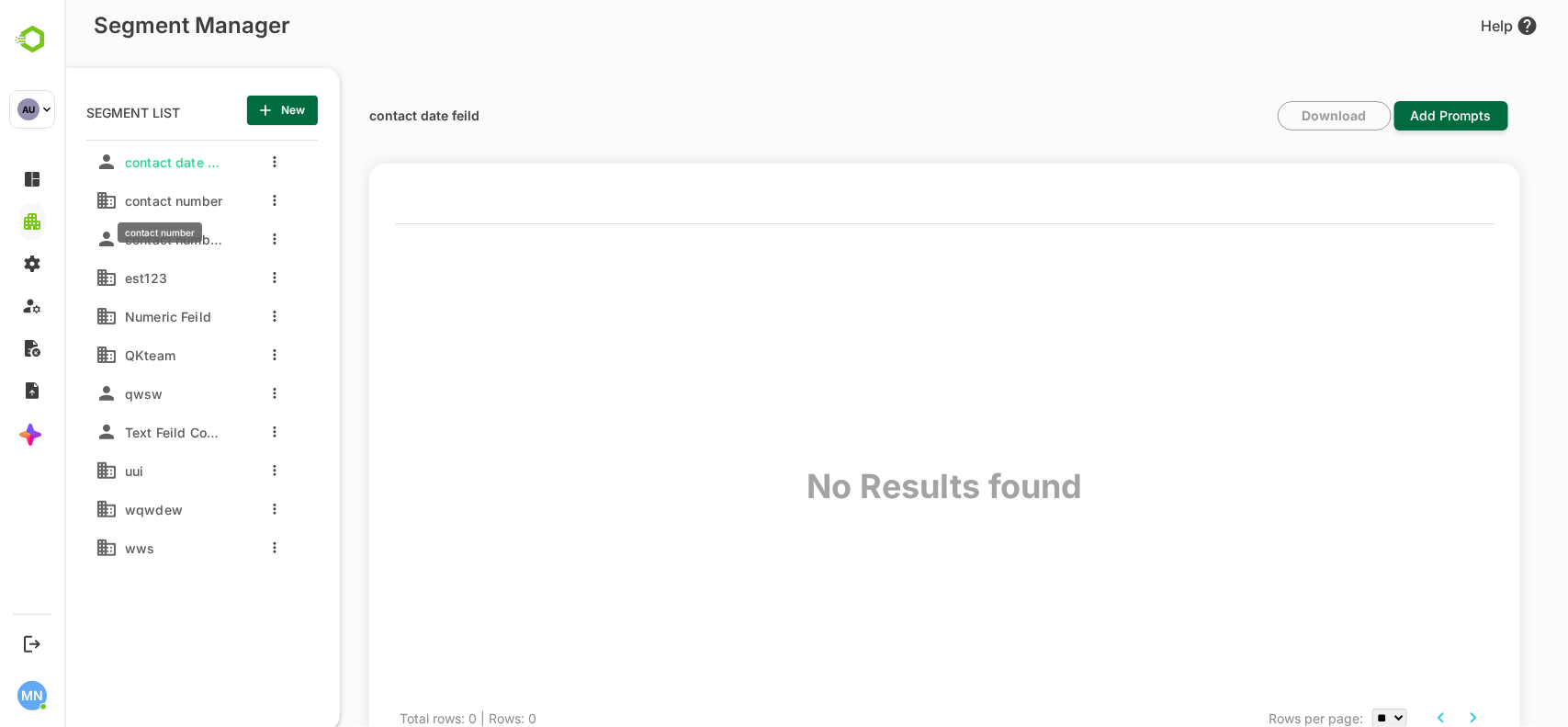
click at [172, 208] on span "contact number" at bounding box center [169, 201] width 105 height 16
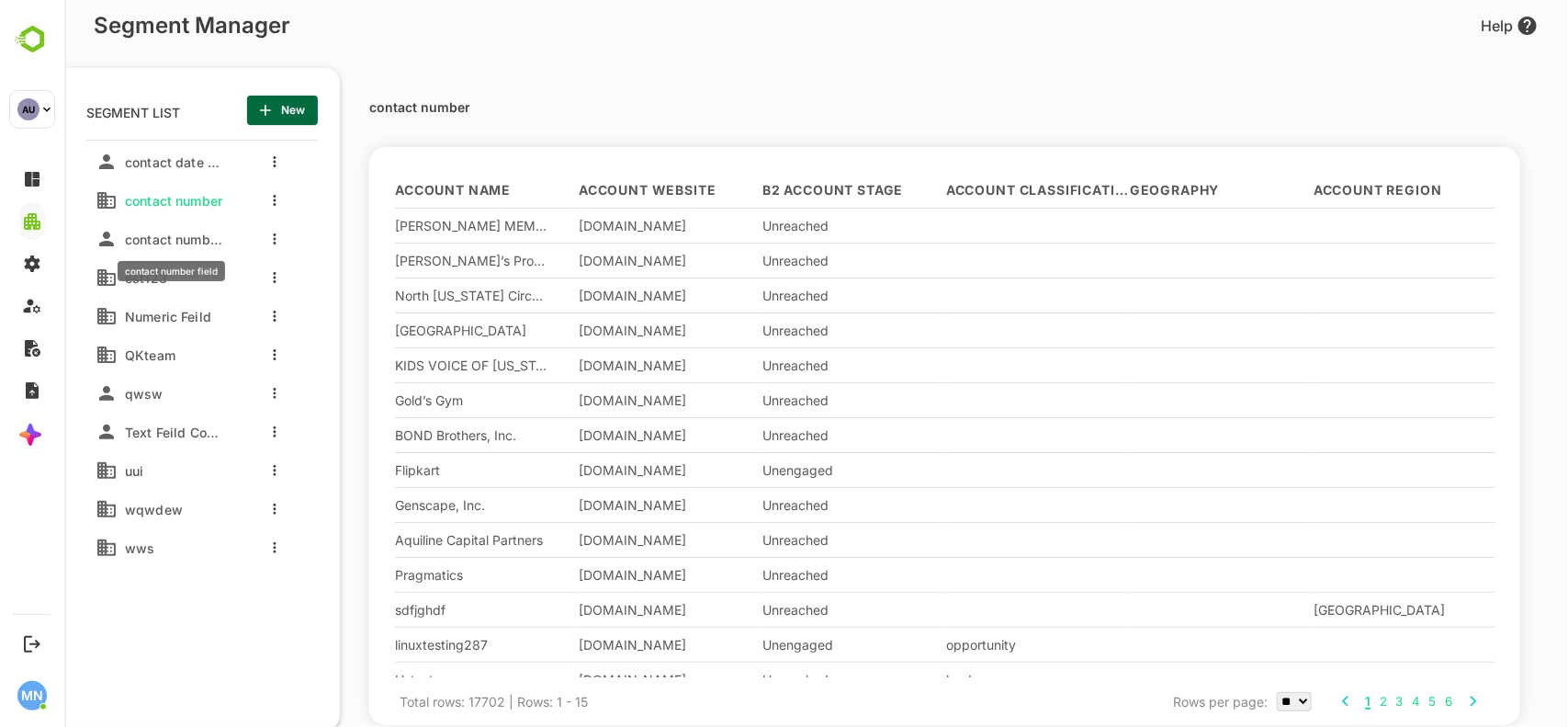
click at [171, 240] on span "contact number field" at bounding box center [170, 239] width 107 height 16
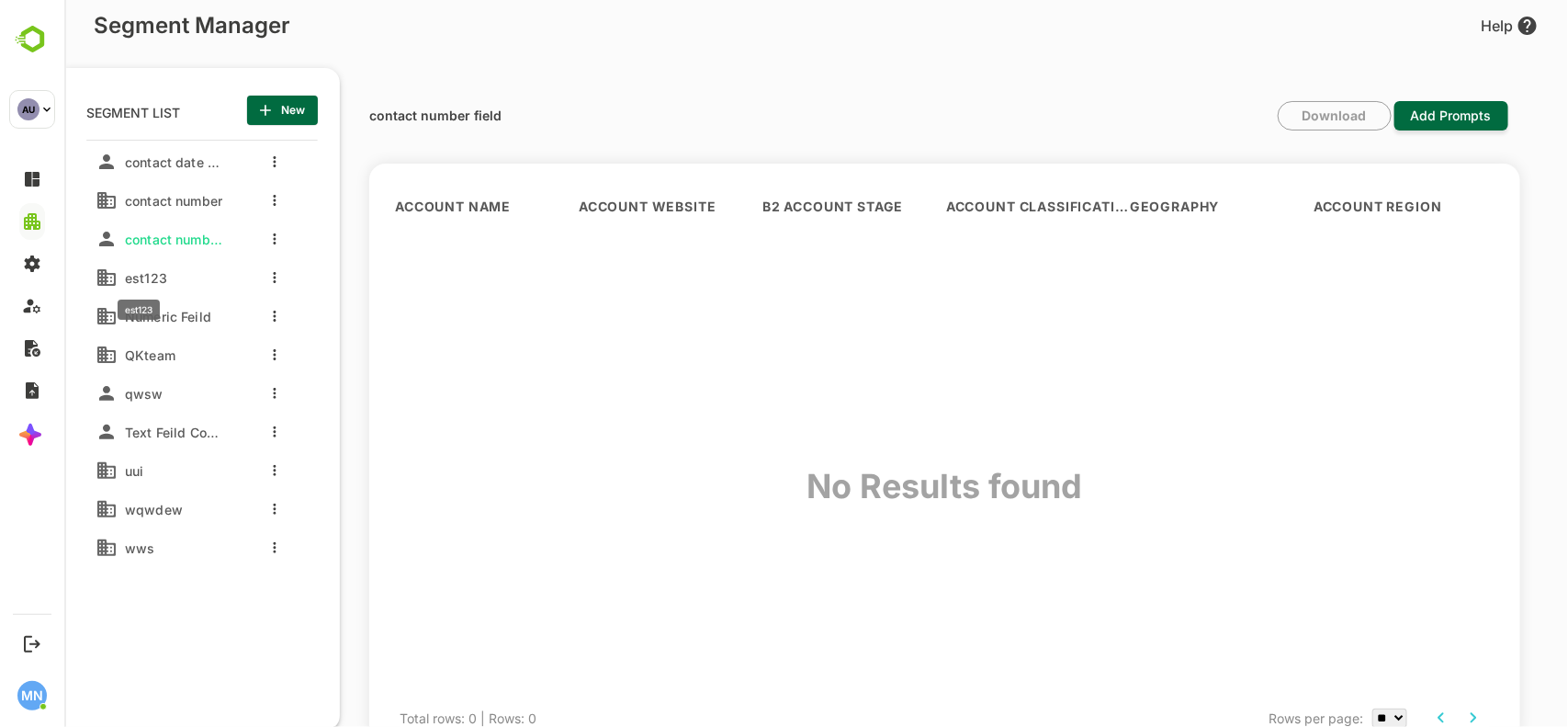
click at [161, 283] on span "est123" at bounding box center [142, 278] width 50 height 16
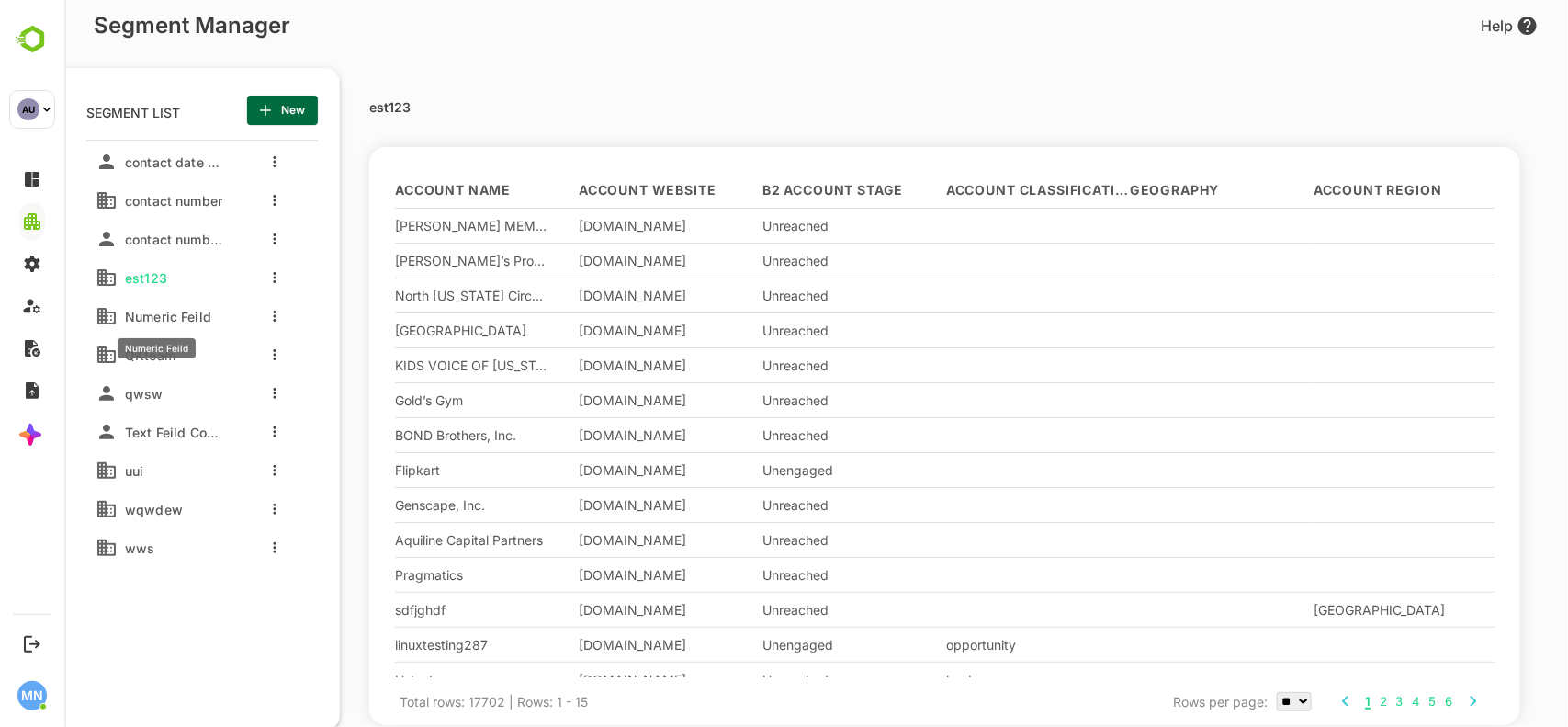
click at [154, 316] on span "Numeric Feild" at bounding box center [164, 317] width 94 height 16
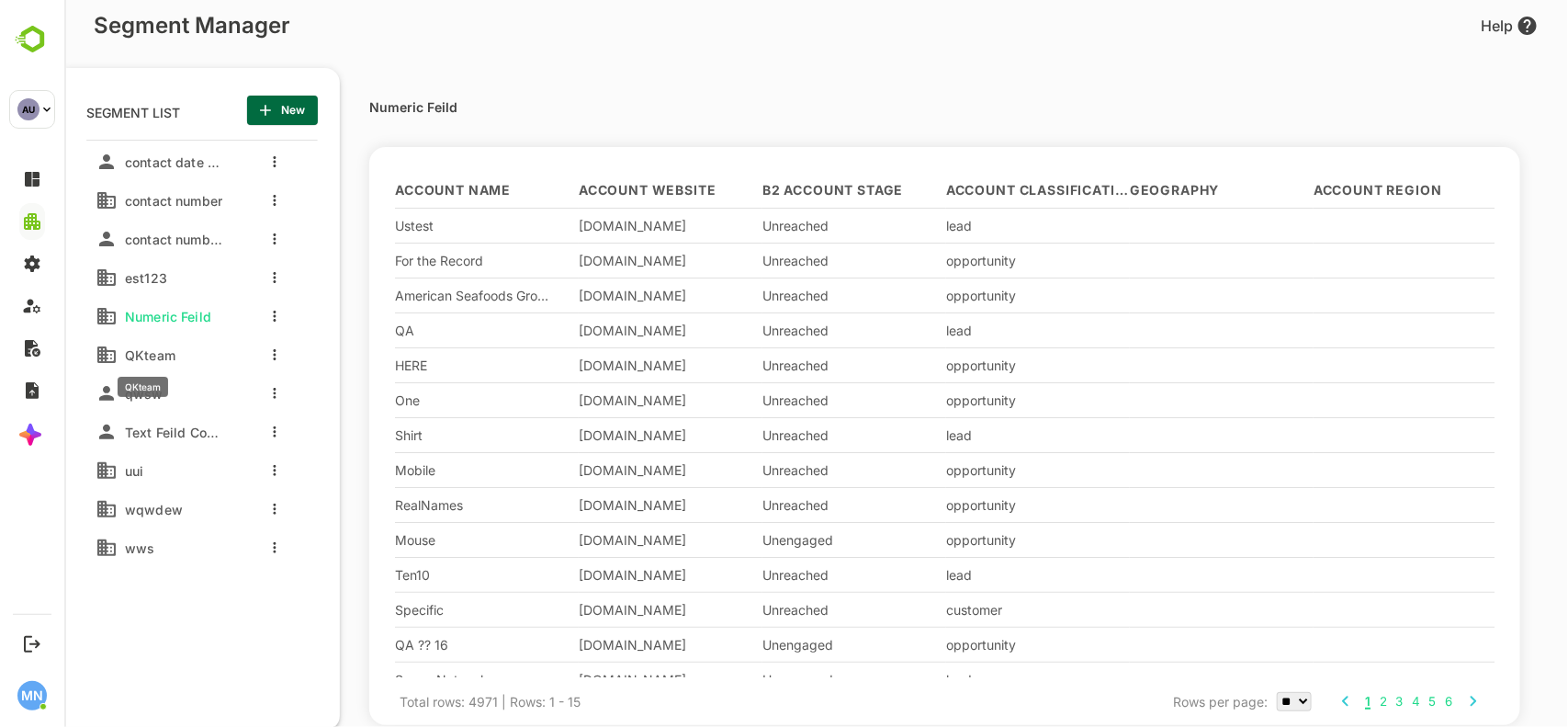
click at [147, 352] on span "QKteam" at bounding box center [145, 355] width 58 height 16
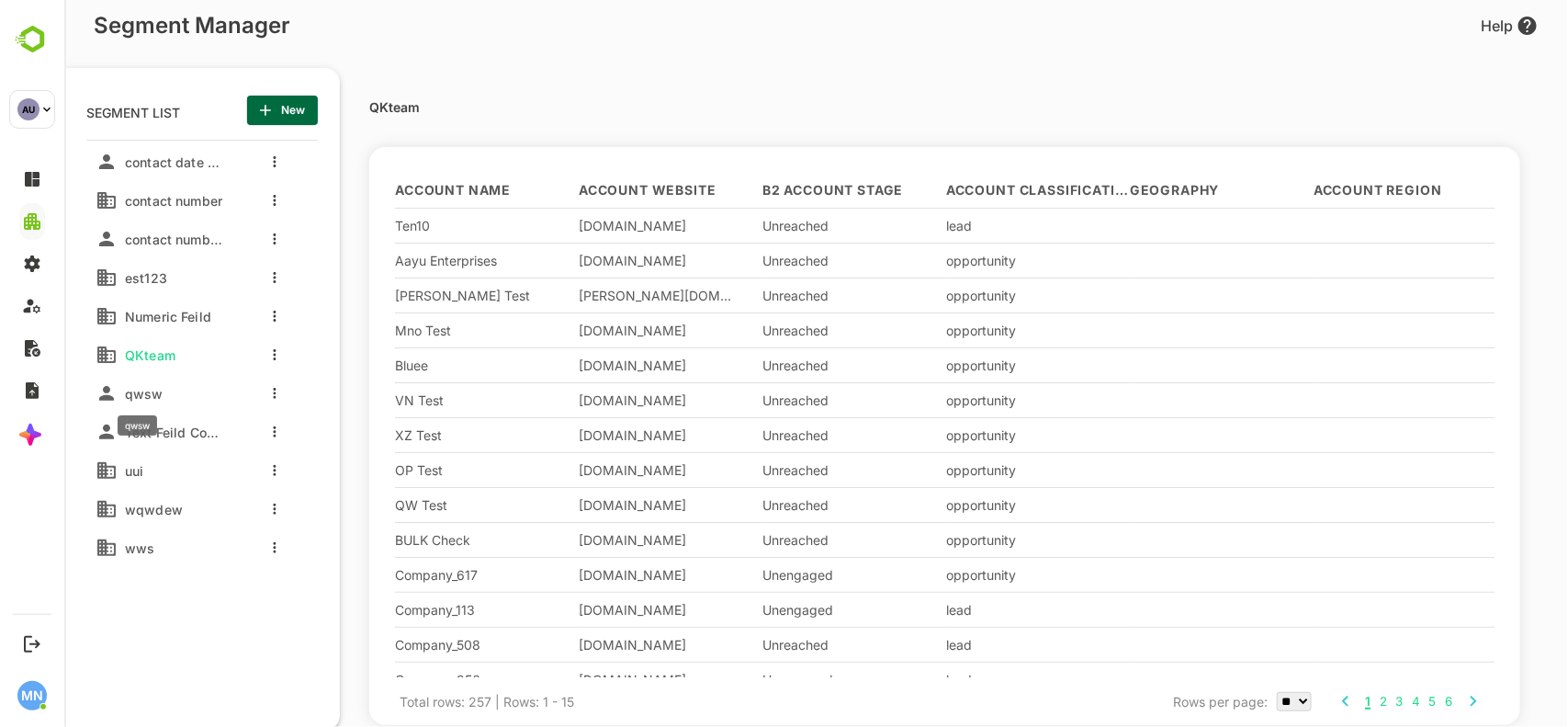
click at [139, 390] on span "qwsw" at bounding box center [140, 393] width 46 height 16
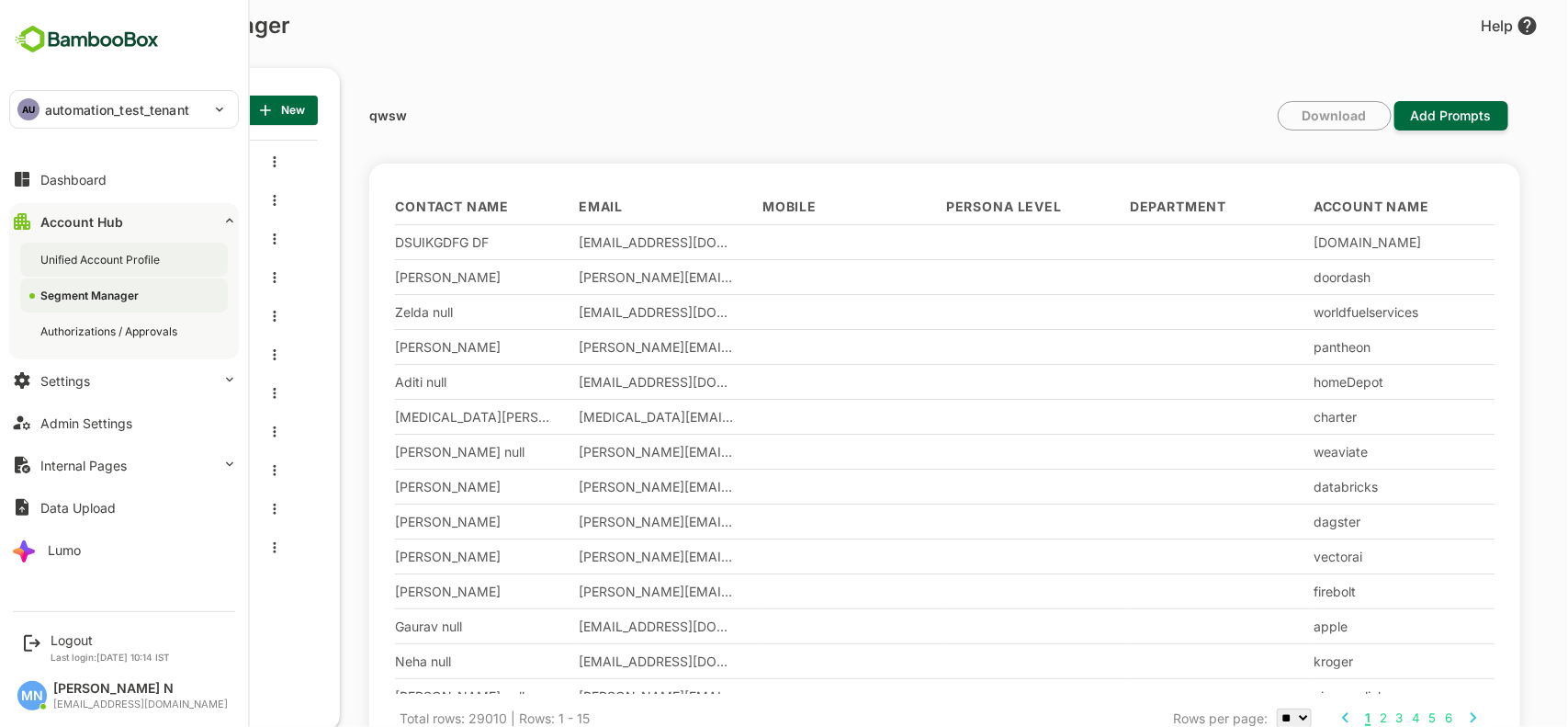
click at [113, 255] on div "Unified Account Profile" at bounding box center [102, 260] width 123 height 16
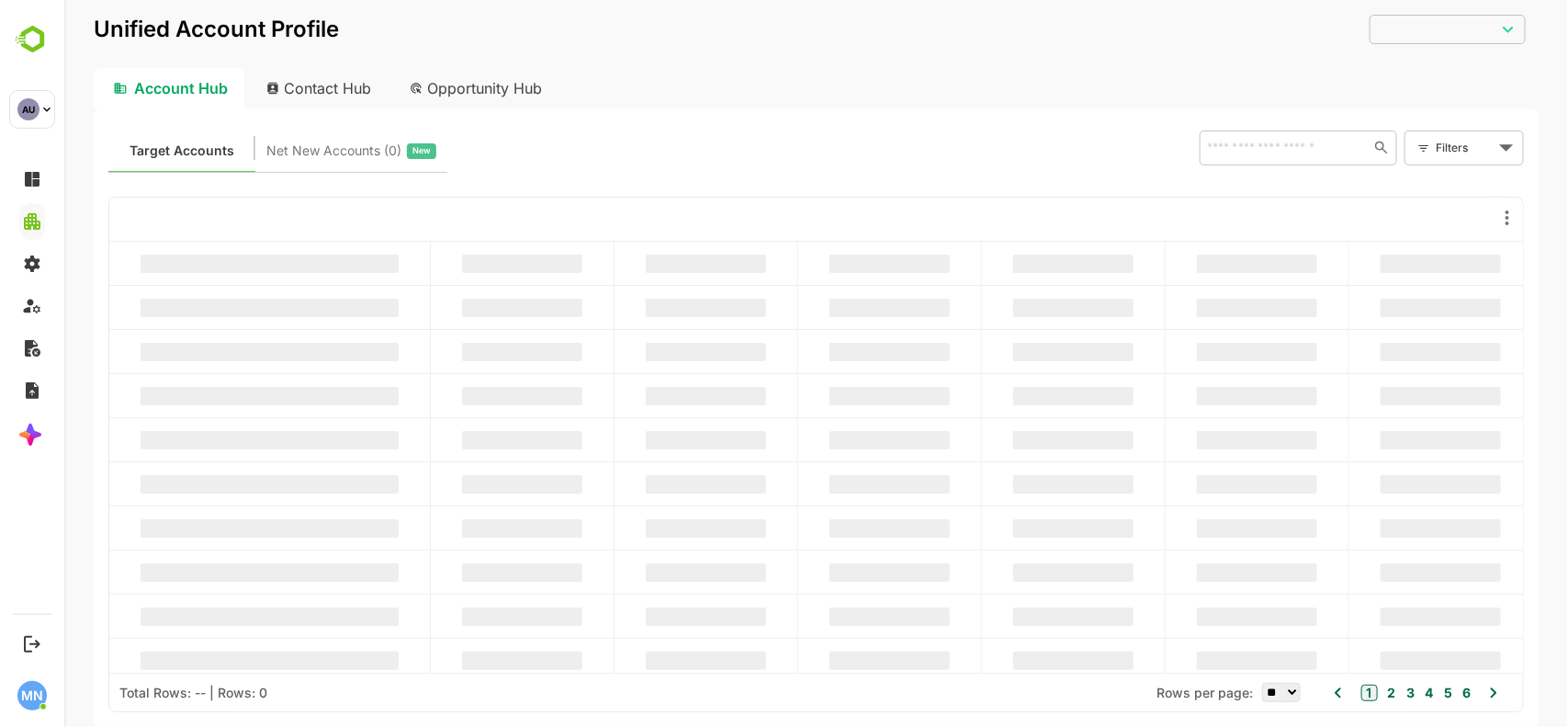
click at [327, 92] on div "Contact Hub" at bounding box center [319, 88] width 136 height 40
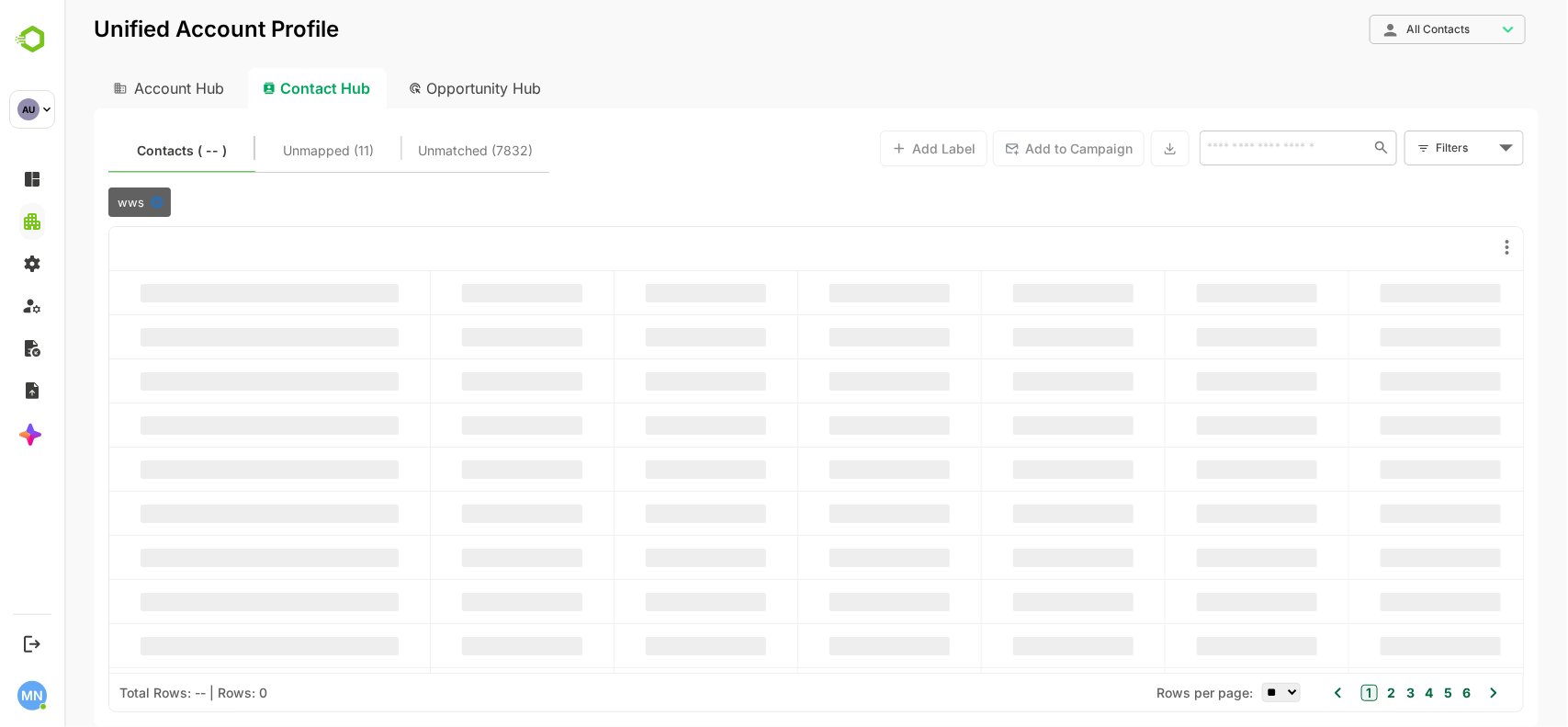
click at [1439, 26] on body "**********" at bounding box center [815, 364] width 1504 height 727
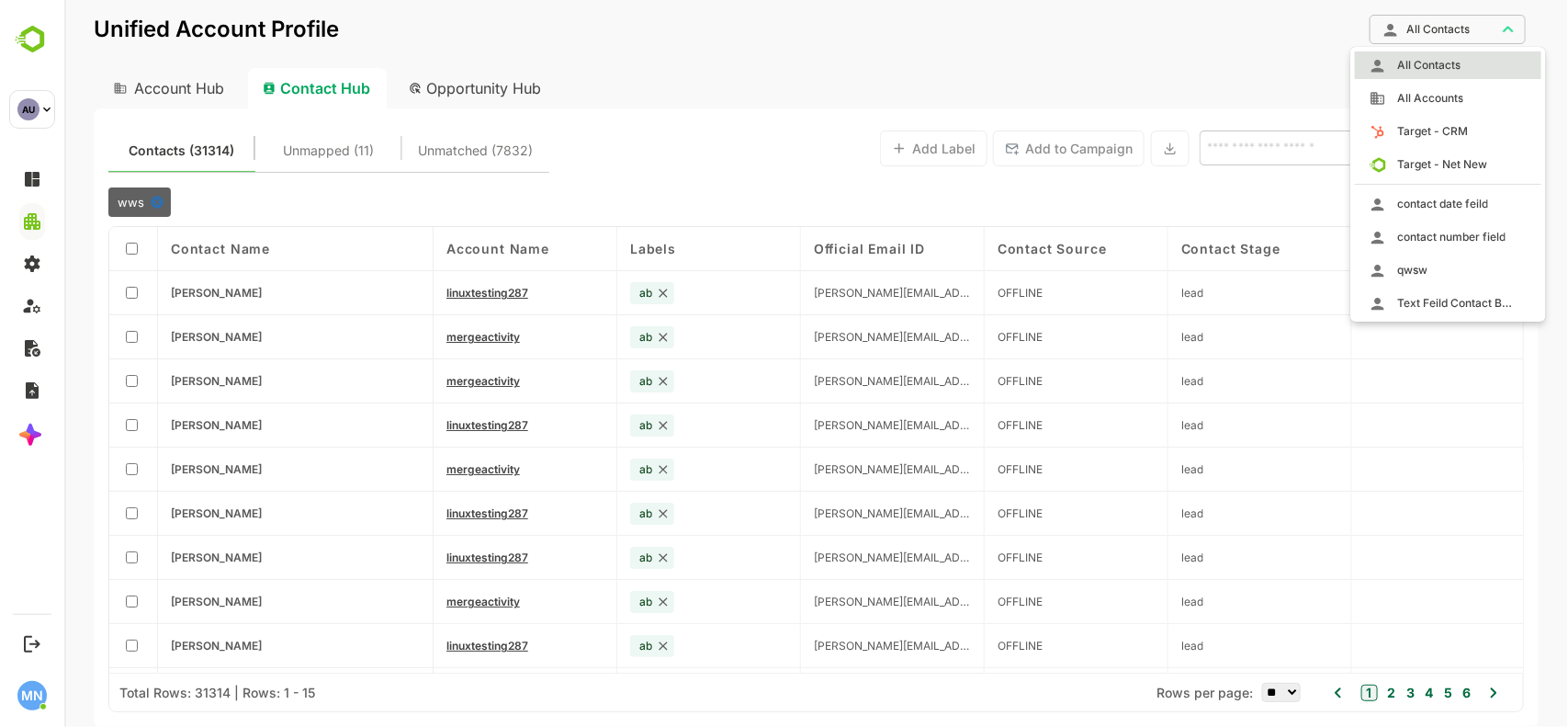
click at [658, 66] on div at bounding box center [815, 364] width 1504 height 727
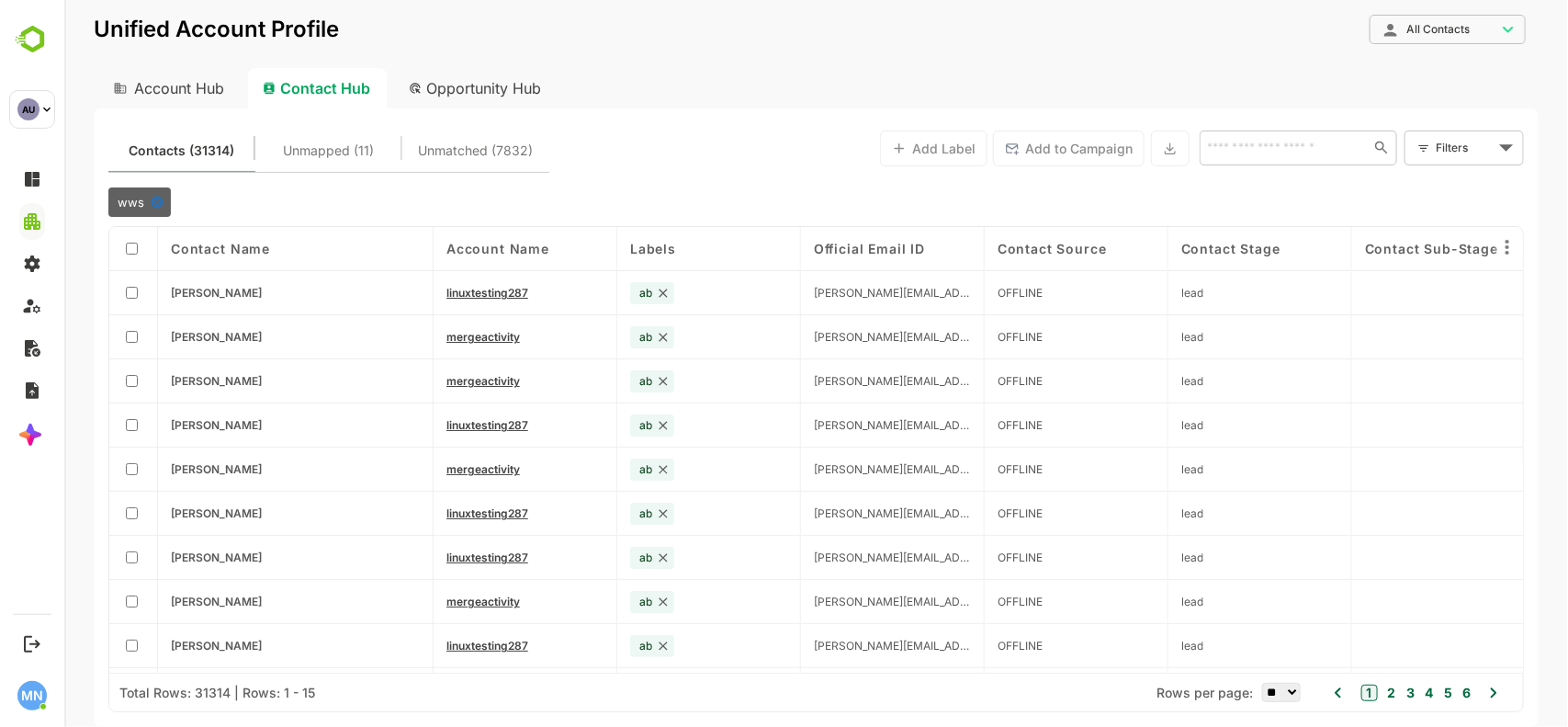
click at [513, 102] on div "Opportunity Hub" at bounding box center [475, 88] width 164 height 40
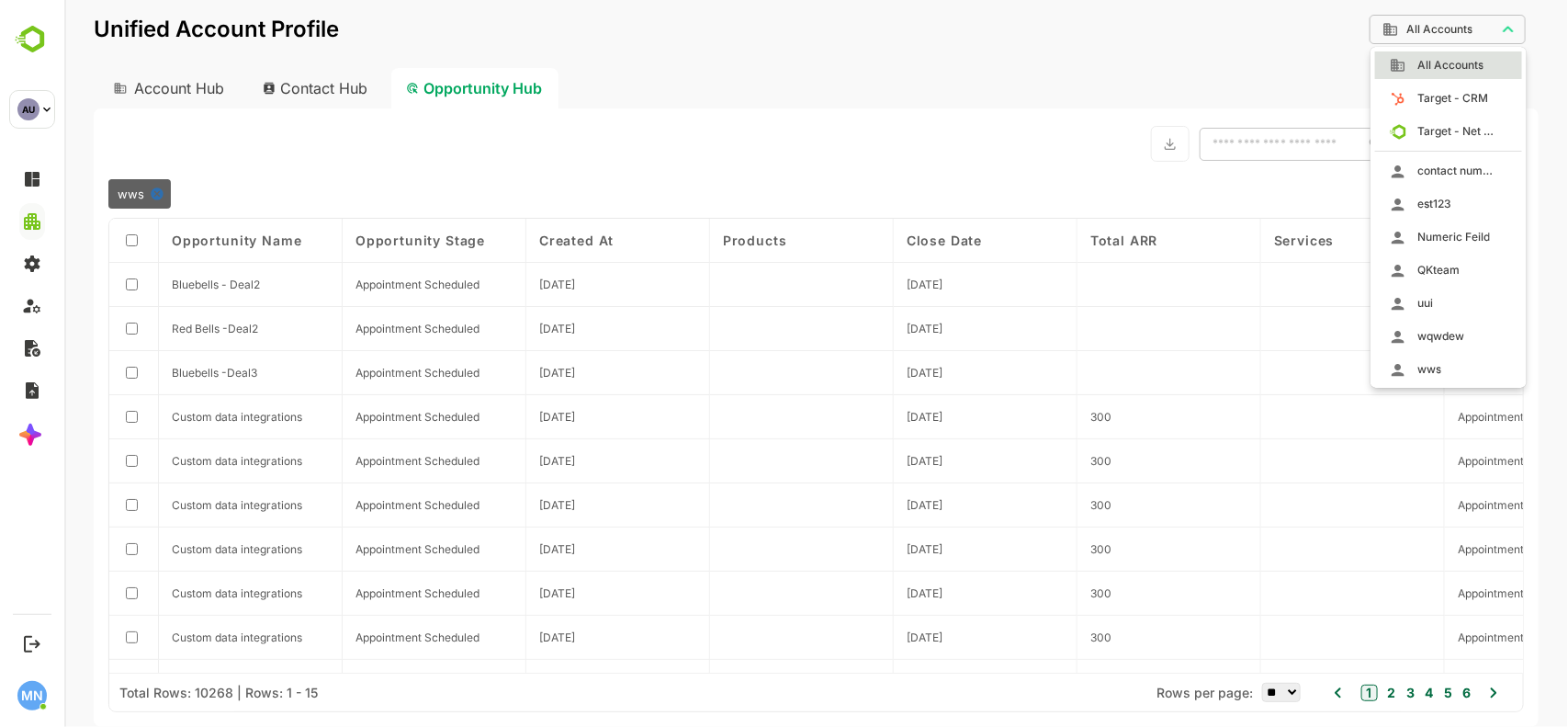
click at [1471, 17] on body "**********" at bounding box center [815, 364] width 1504 height 727
click at [303, 83] on div at bounding box center [815, 364] width 1504 height 727
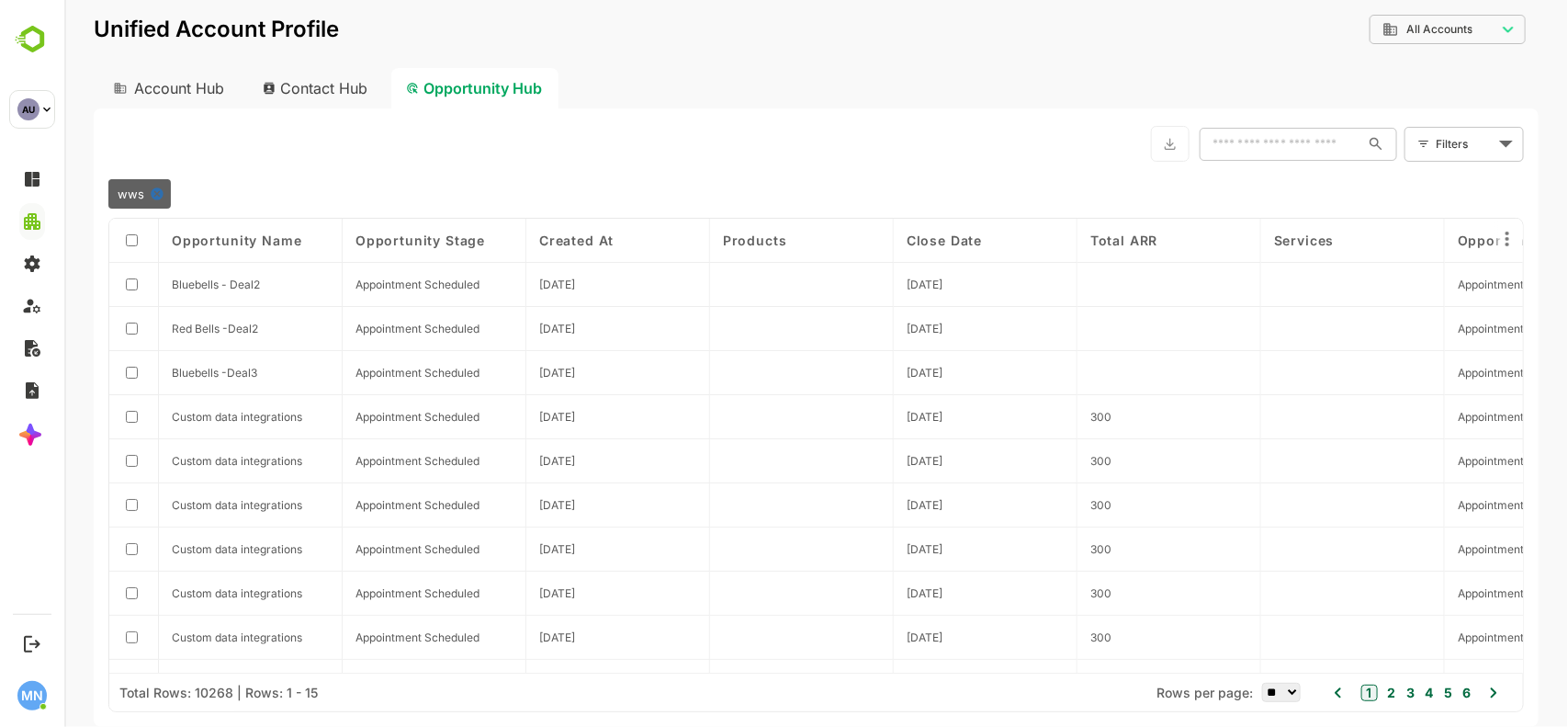
click at [303, 83] on div "Contact Hub" at bounding box center [315, 88] width 136 height 40
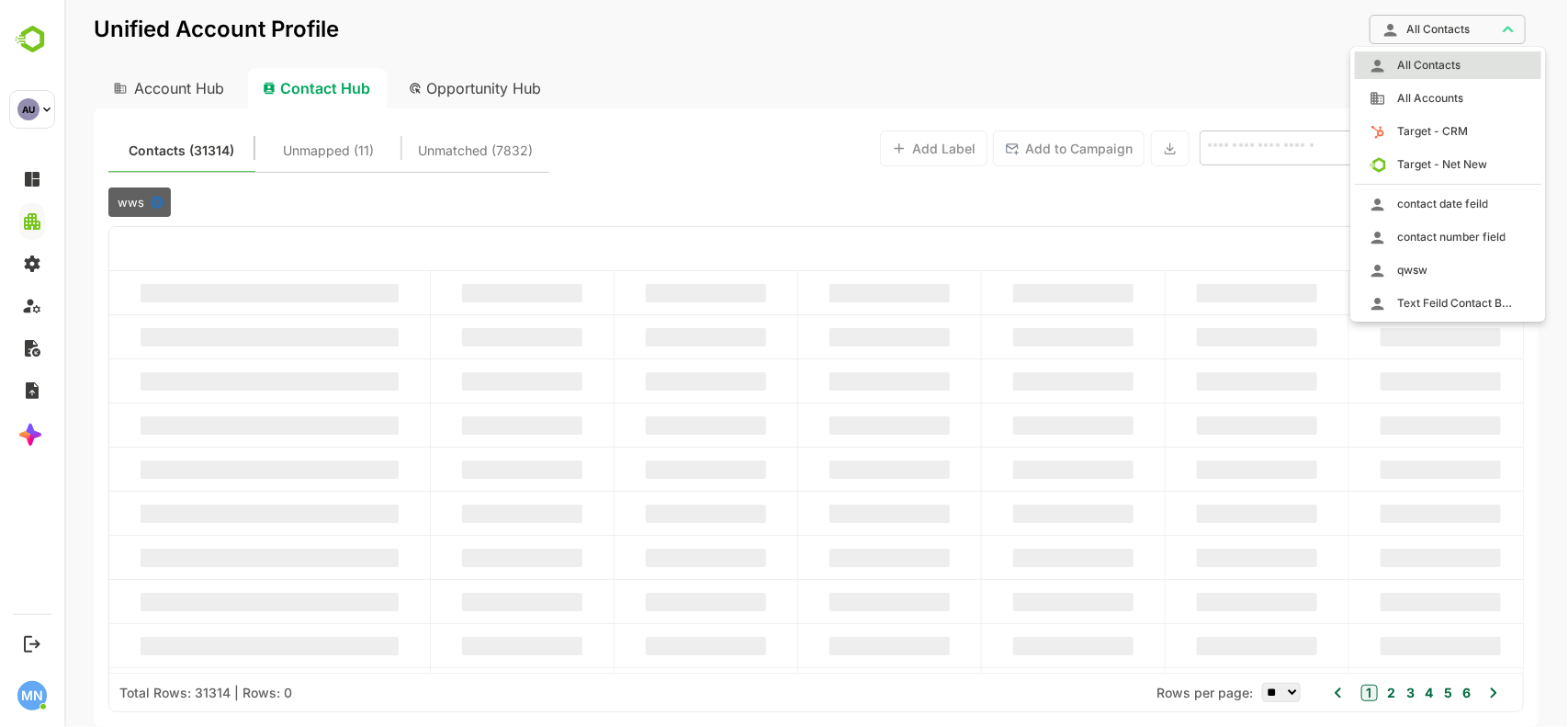
click at [1469, 21] on body "**********" at bounding box center [815, 364] width 1504 height 727
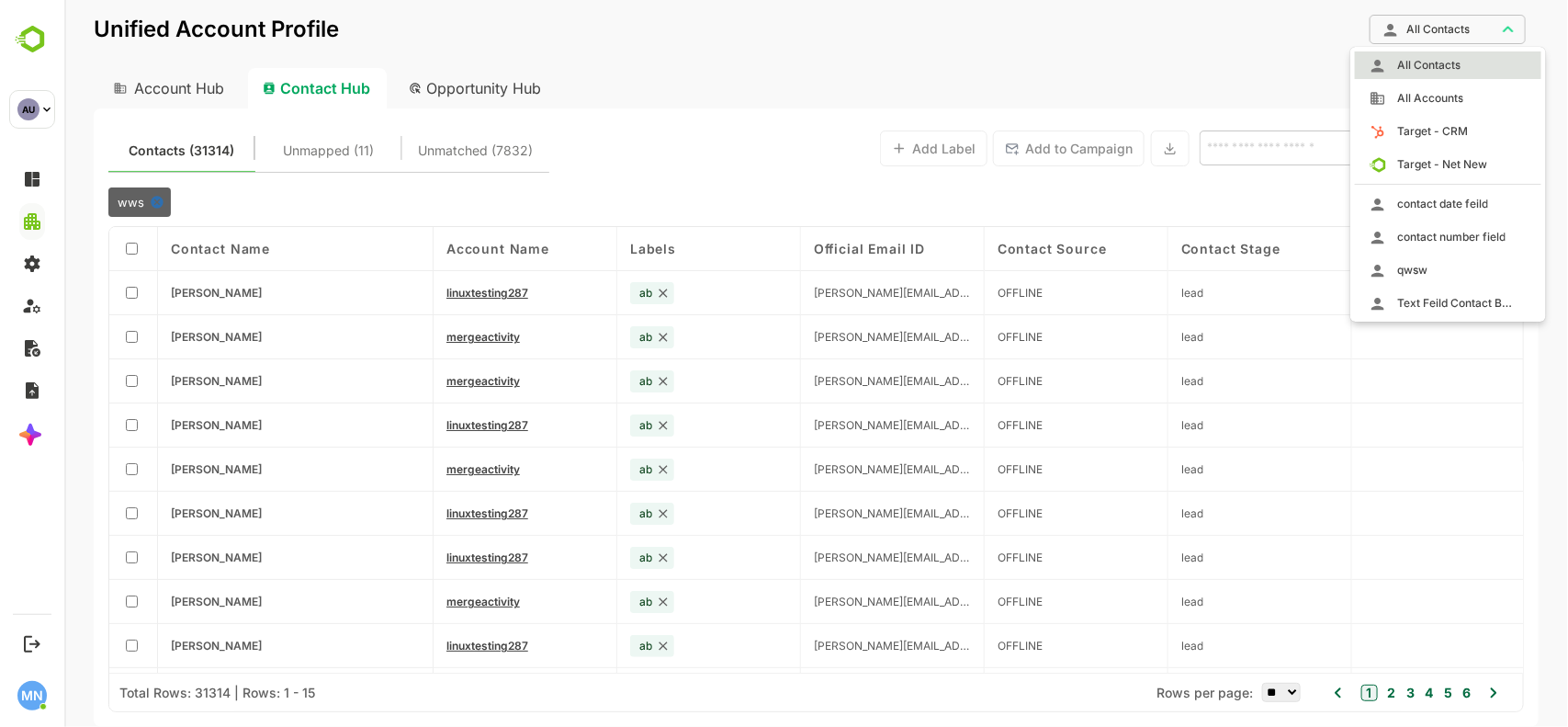
click at [192, 86] on div at bounding box center [815, 364] width 1504 height 727
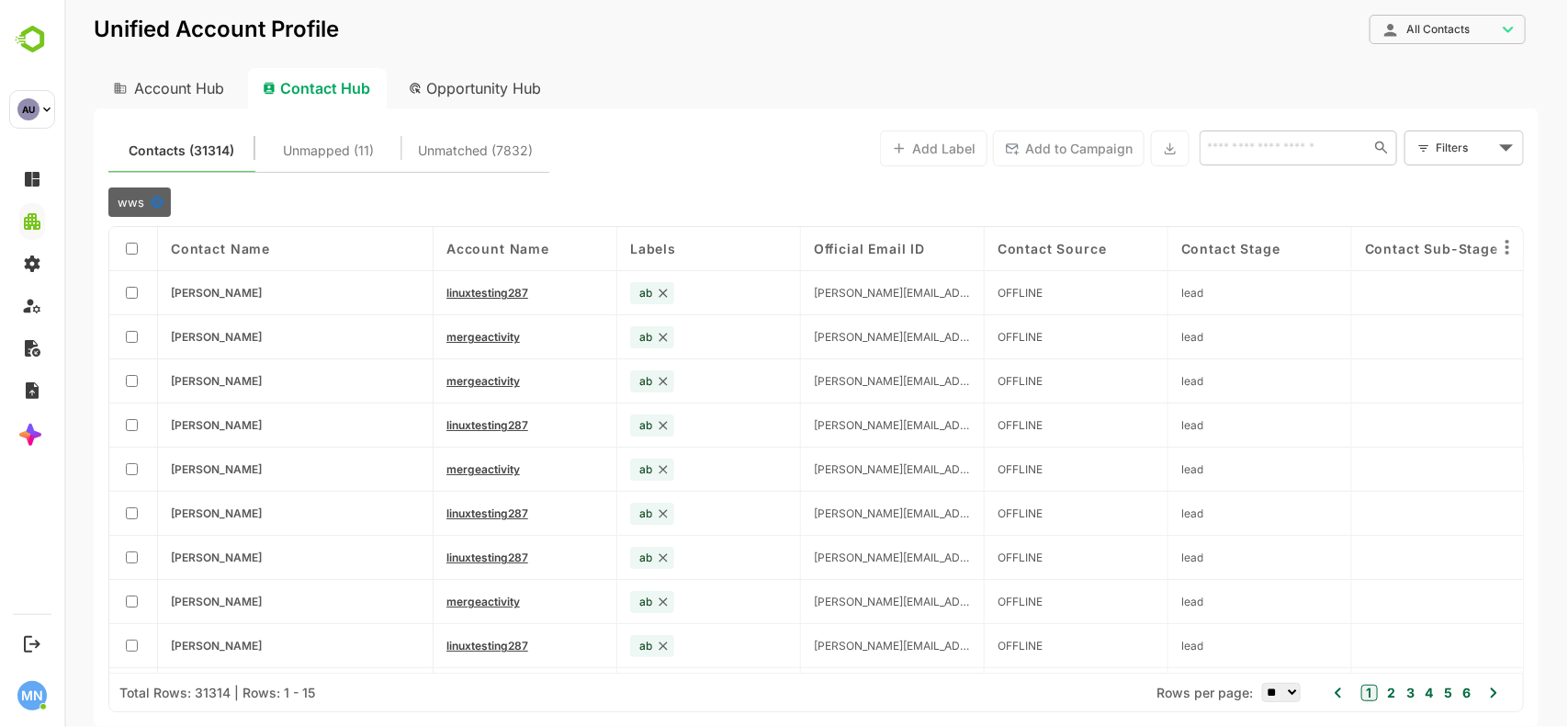
click at [192, 86] on div "Account Hub" at bounding box center [166, 88] width 147 height 40
type input "***"
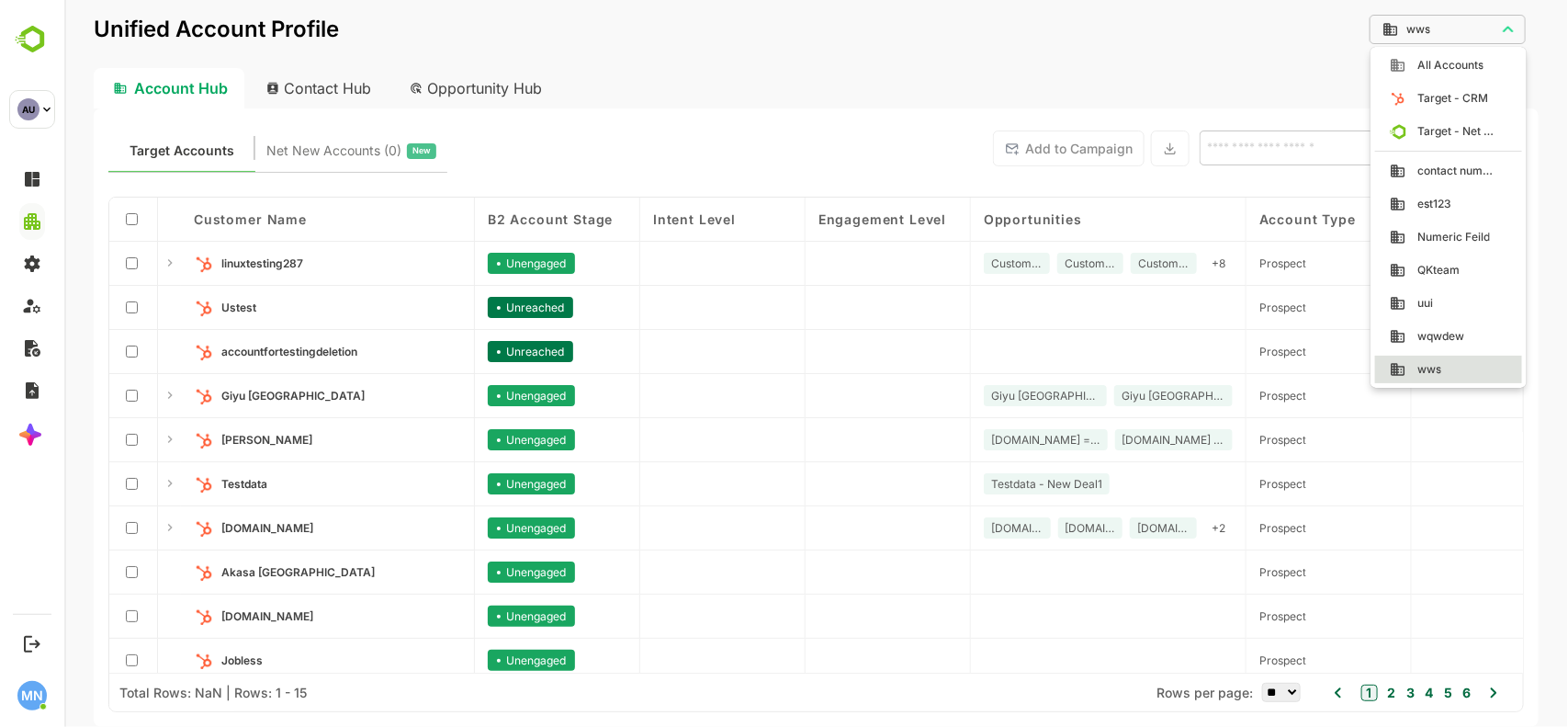
click at [1473, 18] on body "Unified Account Profile wws *** ​ Account Hub Contact Hub Opportunity Hub Targe…" at bounding box center [815, 364] width 1504 height 727
click at [1197, 29] on div at bounding box center [815, 364] width 1504 height 727
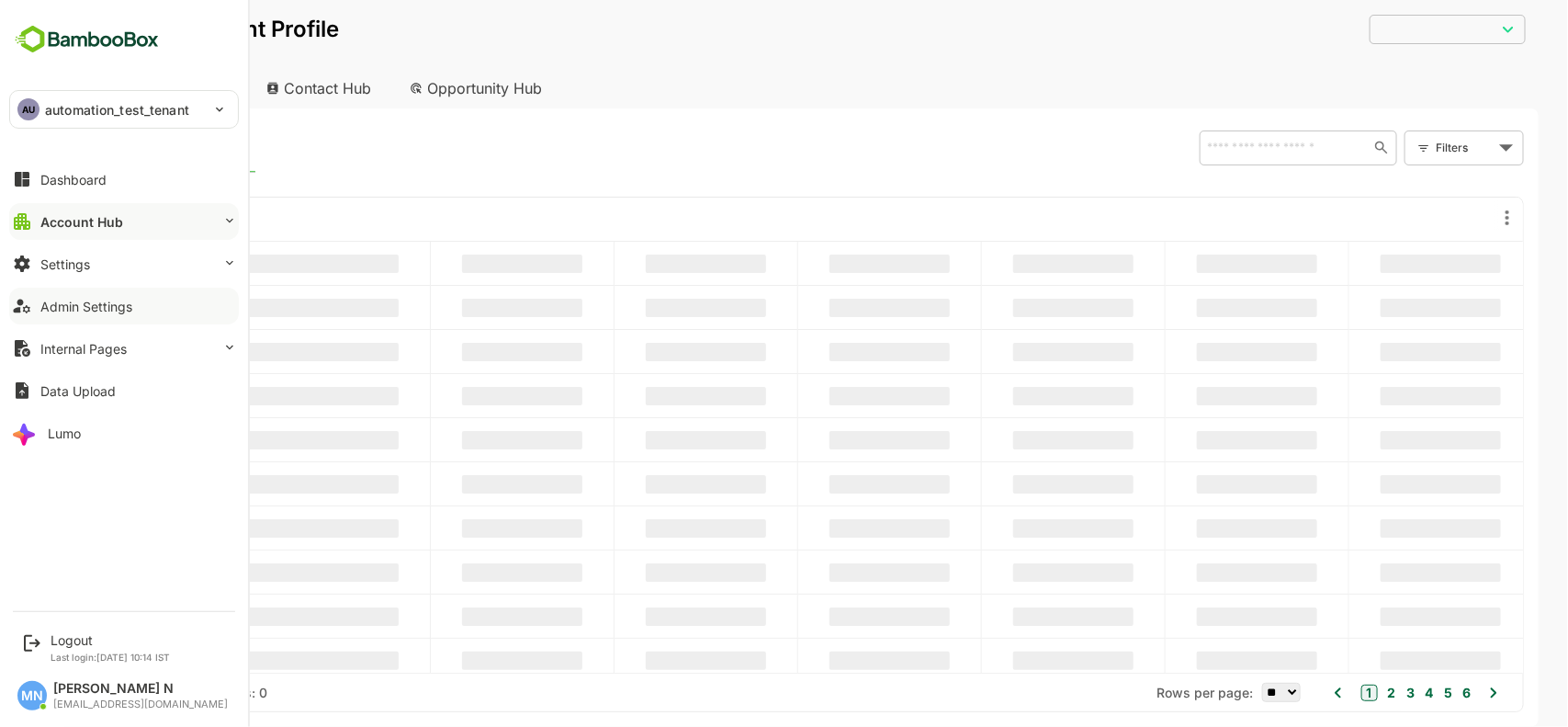
click at [92, 299] on div "Admin Settings" at bounding box center [86, 306] width 92 height 16
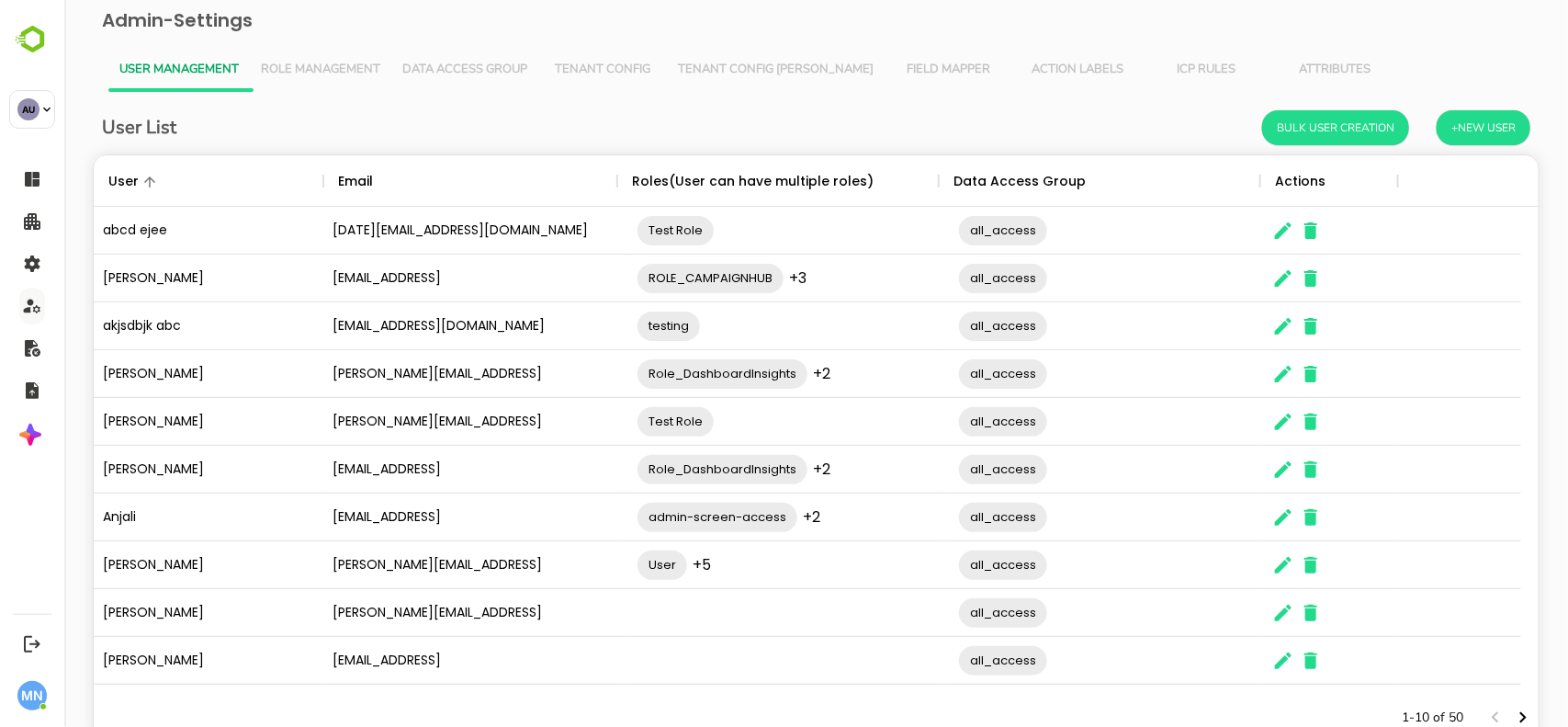
scroll to position [61, 0]
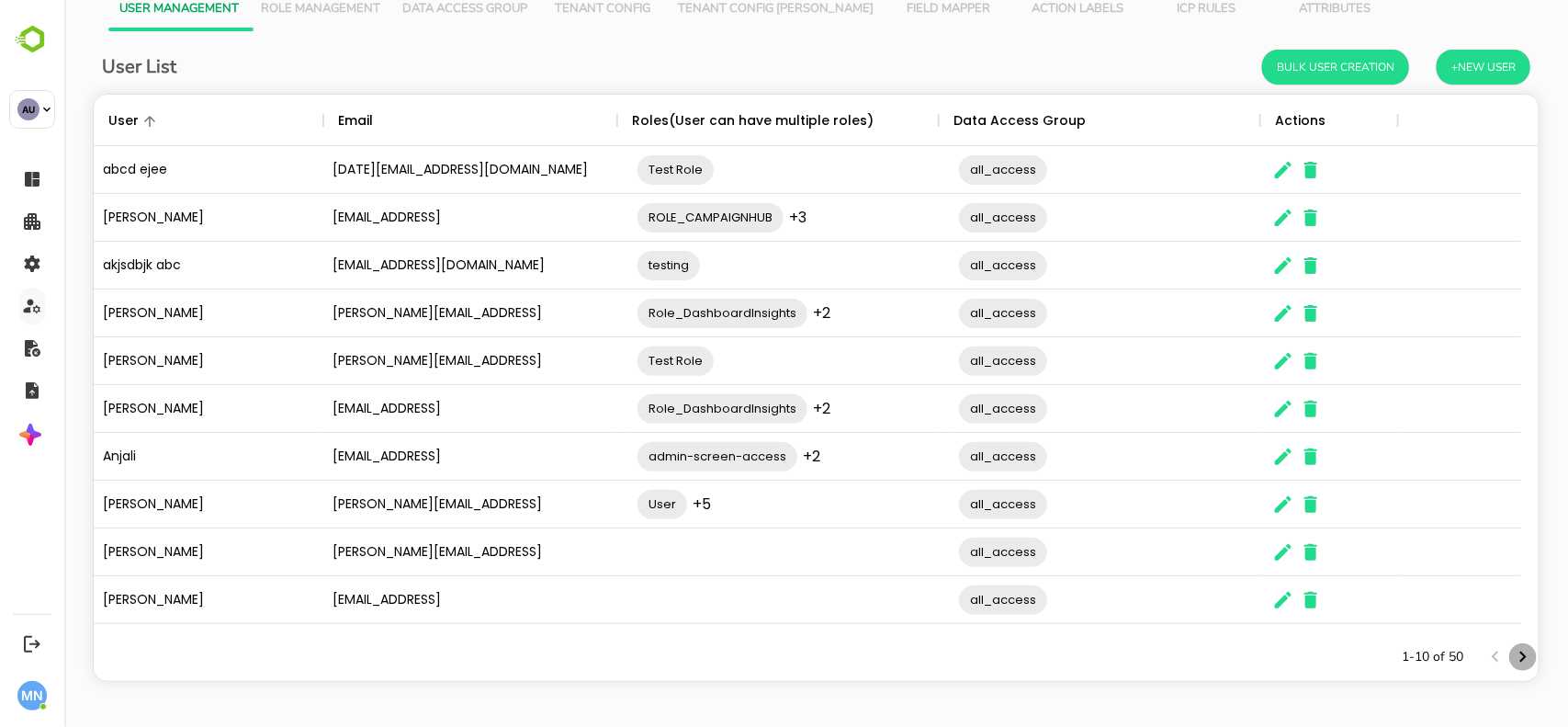
click at [1511, 652] on icon "Next page" at bounding box center [1522, 657] width 22 height 22
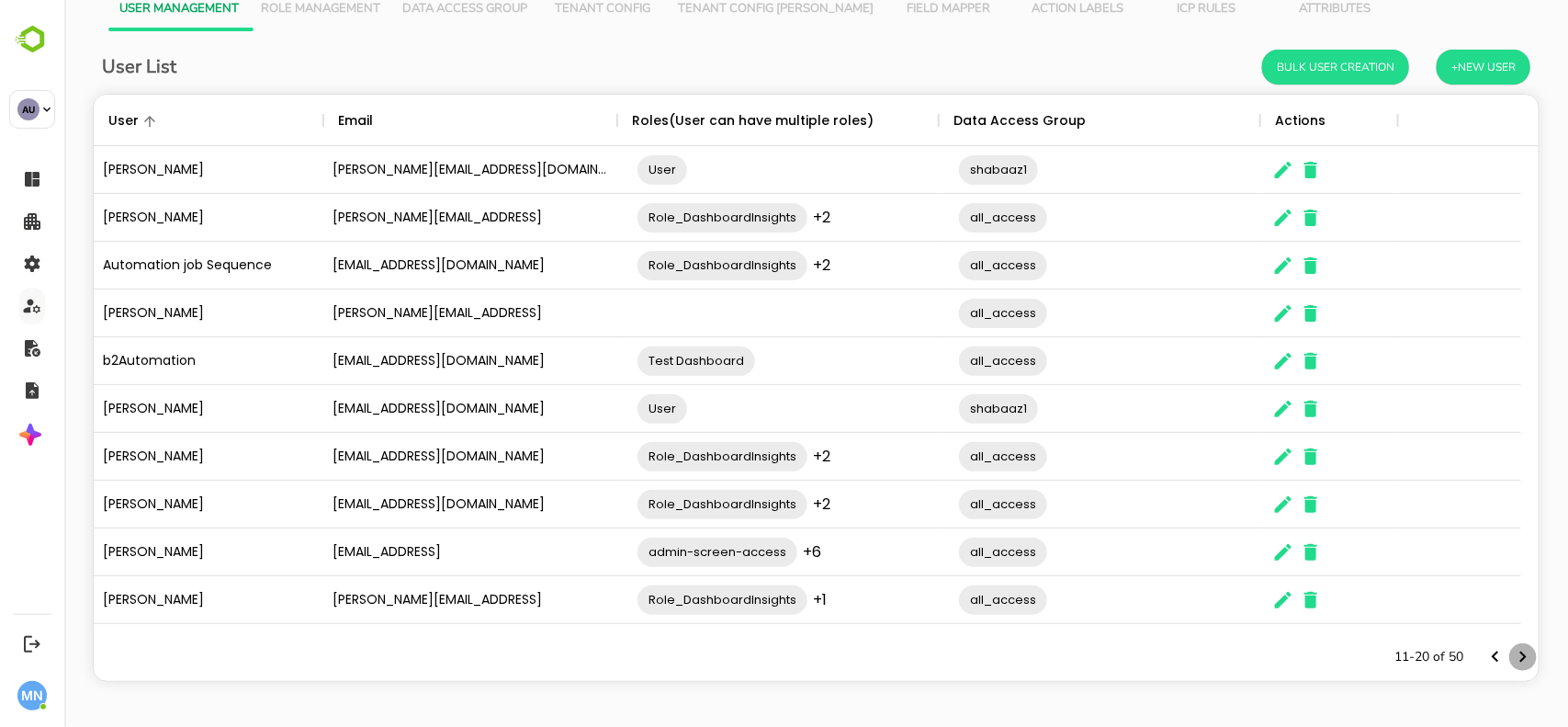
click at [1511, 652] on icon "Next page" at bounding box center [1522, 657] width 22 height 22
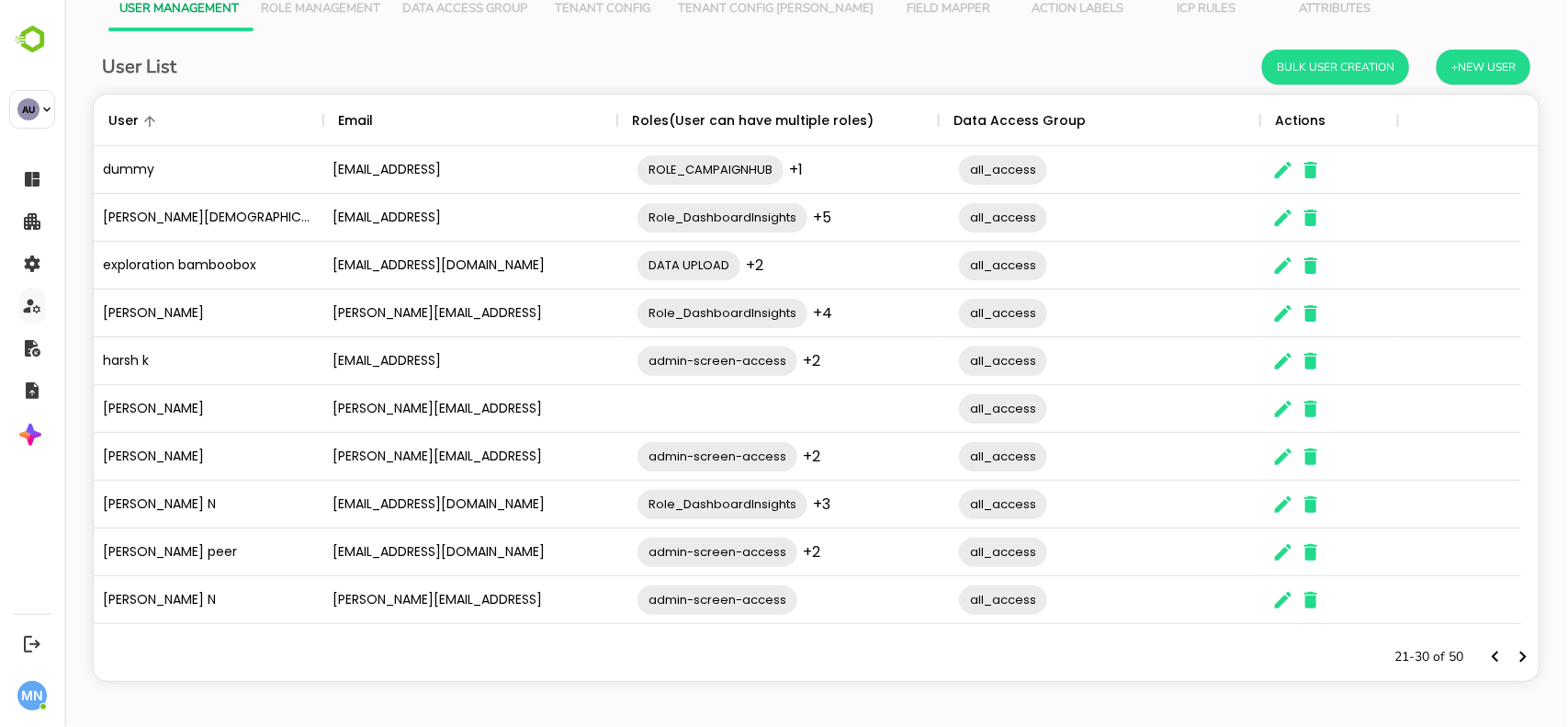
click at [745, 502] on span "Role_DashboardInsights" at bounding box center [721, 503] width 170 height 21
drag, startPoint x: 920, startPoint y: 516, endPoint x: 679, endPoint y: 479, distance: 243.8
click at [679, 479] on div "Role_DashboardInsights admin-screen-access MONITORING_DASHBOARD DATA UPLOAD ​" at bounding box center [785, 504] width 322 height 156
click at [656, 487] on span "admin-screen-access" at bounding box center [715, 486] width 160 height 21
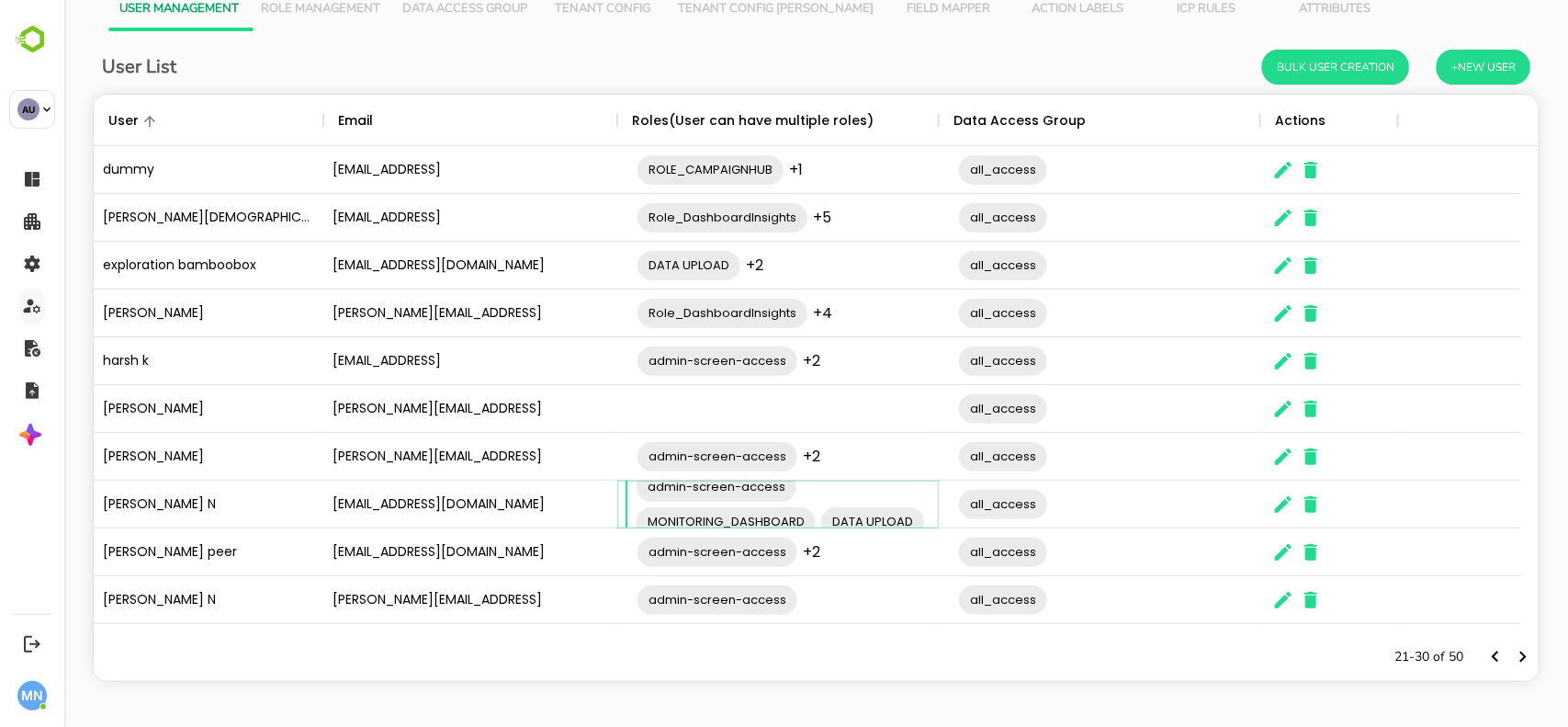
click at [656, 487] on span "admin-screen-access" at bounding box center [715, 486] width 160 height 21
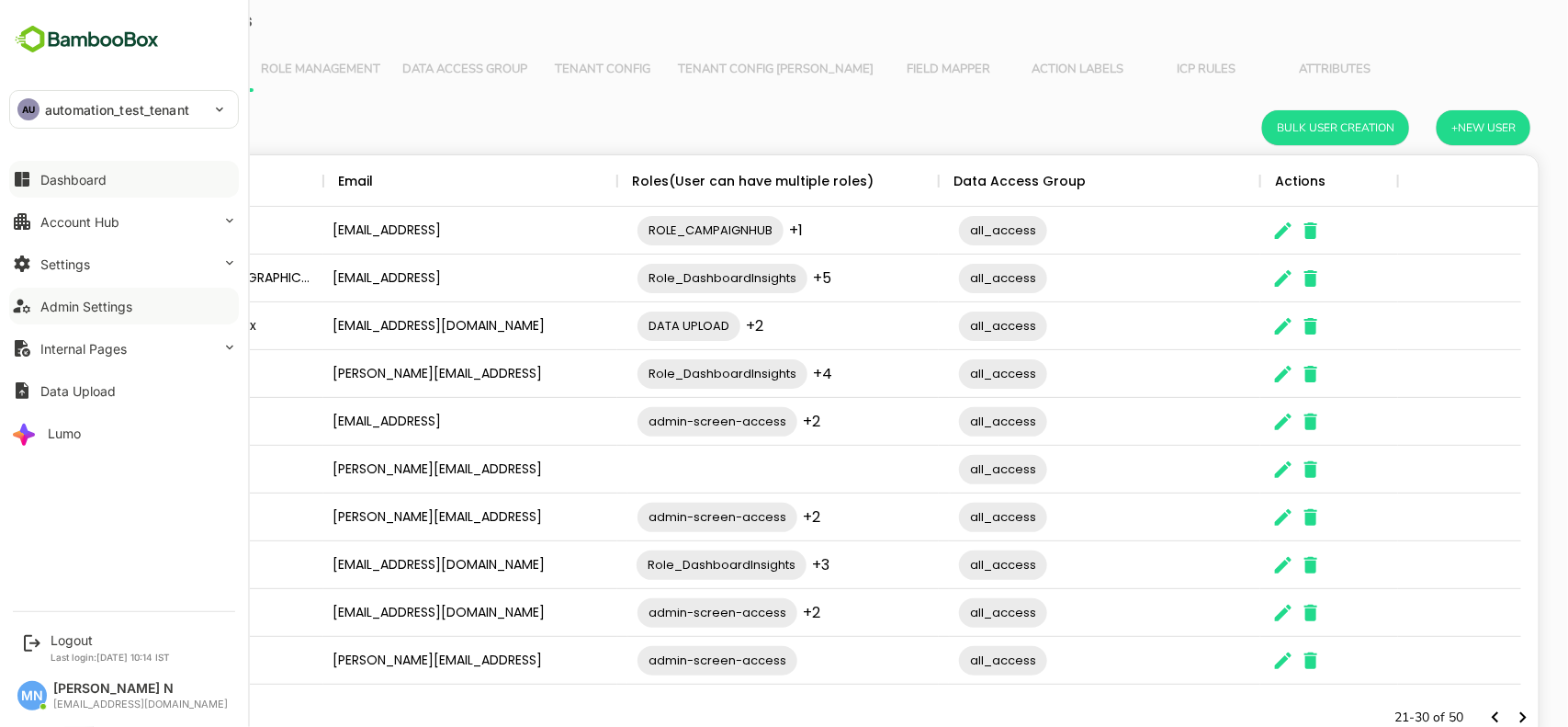
click at [110, 190] on button "Dashboard" at bounding box center [124, 179] width 230 height 37
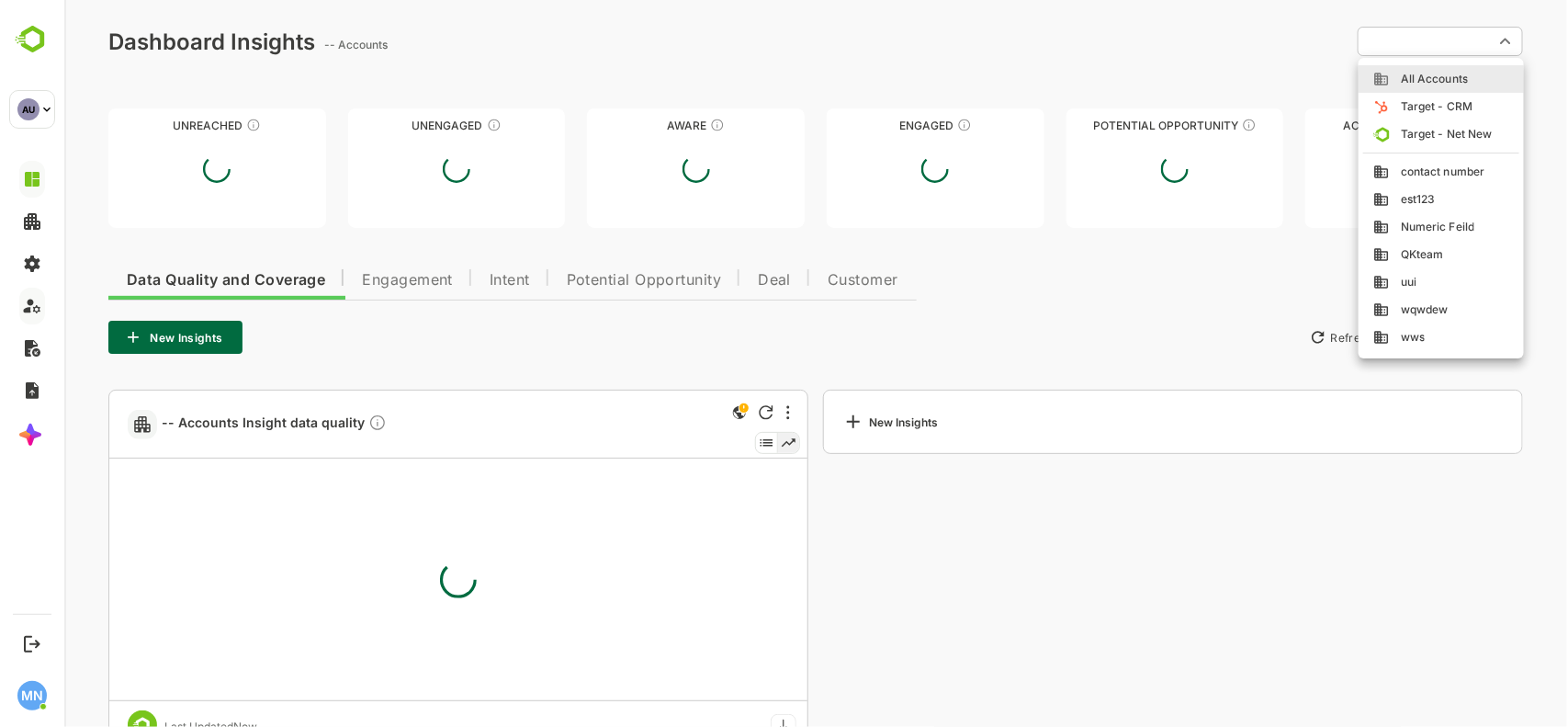
click at [1504, 35] on body "Dashboard Insights -- Accounts ​ ​ View Funnel Comparison Unreached Unengaged A…" at bounding box center [815, 391] width 1504 height 782
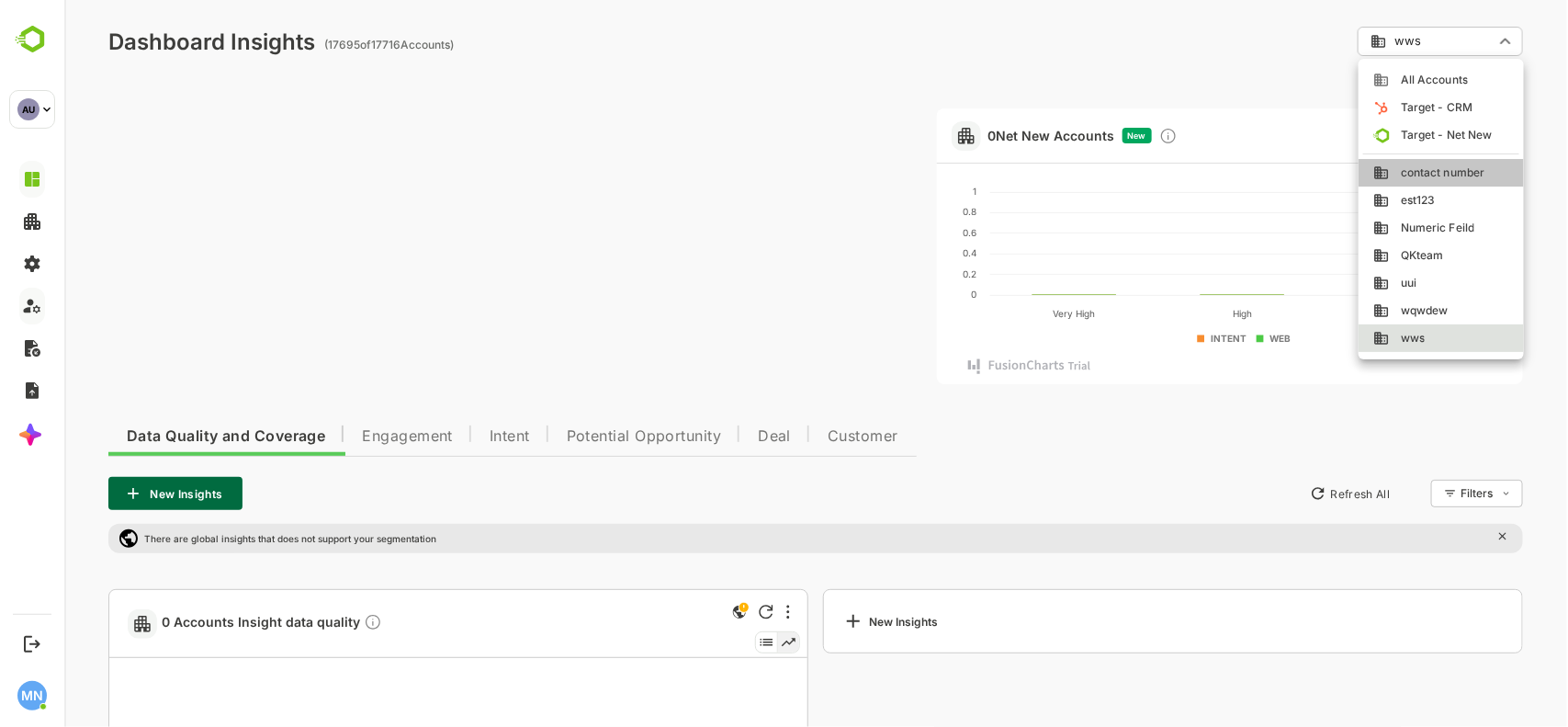
click at [1448, 171] on span "contact number" at bounding box center [1436, 173] width 96 height 17
type input "**********"
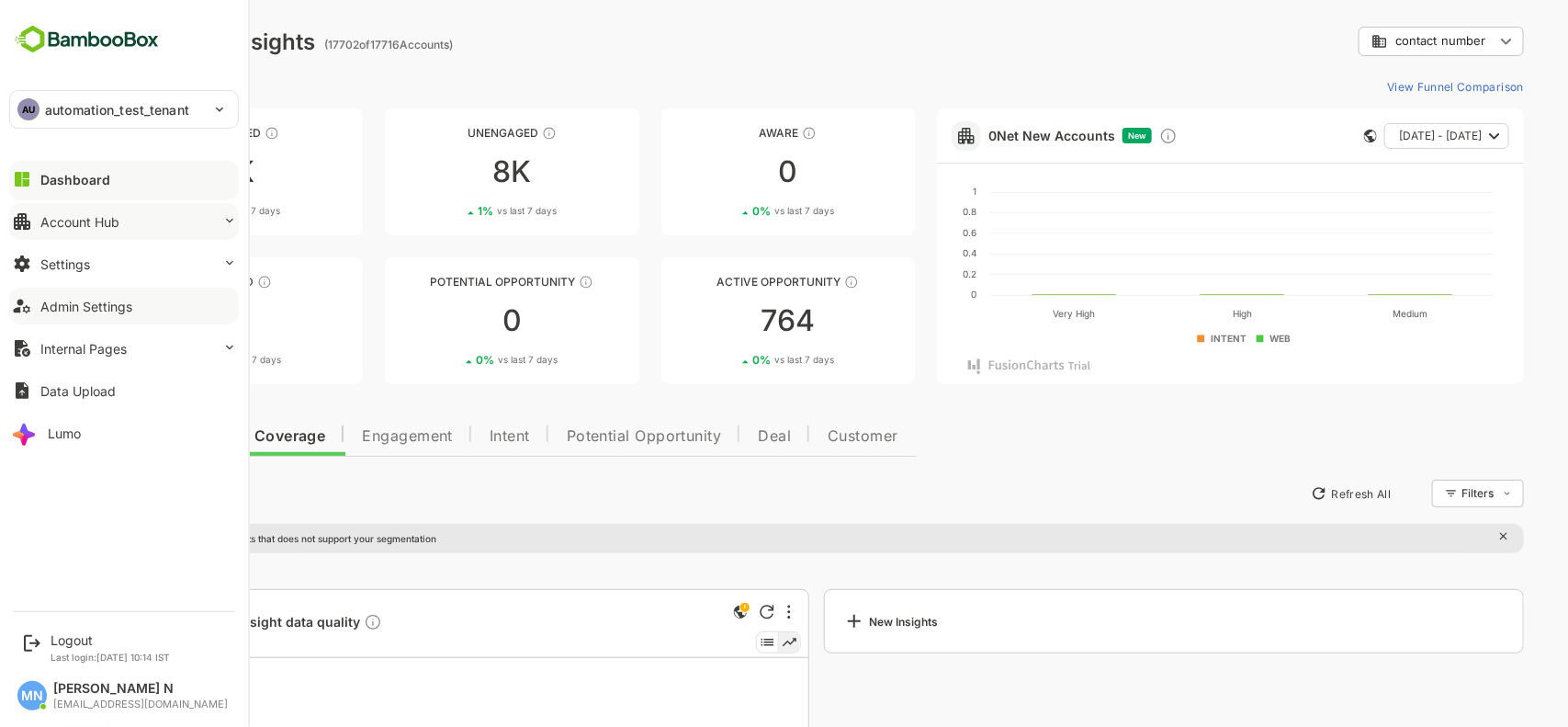
click at [193, 219] on button "Account Hub" at bounding box center [124, 222] width 230 height 37
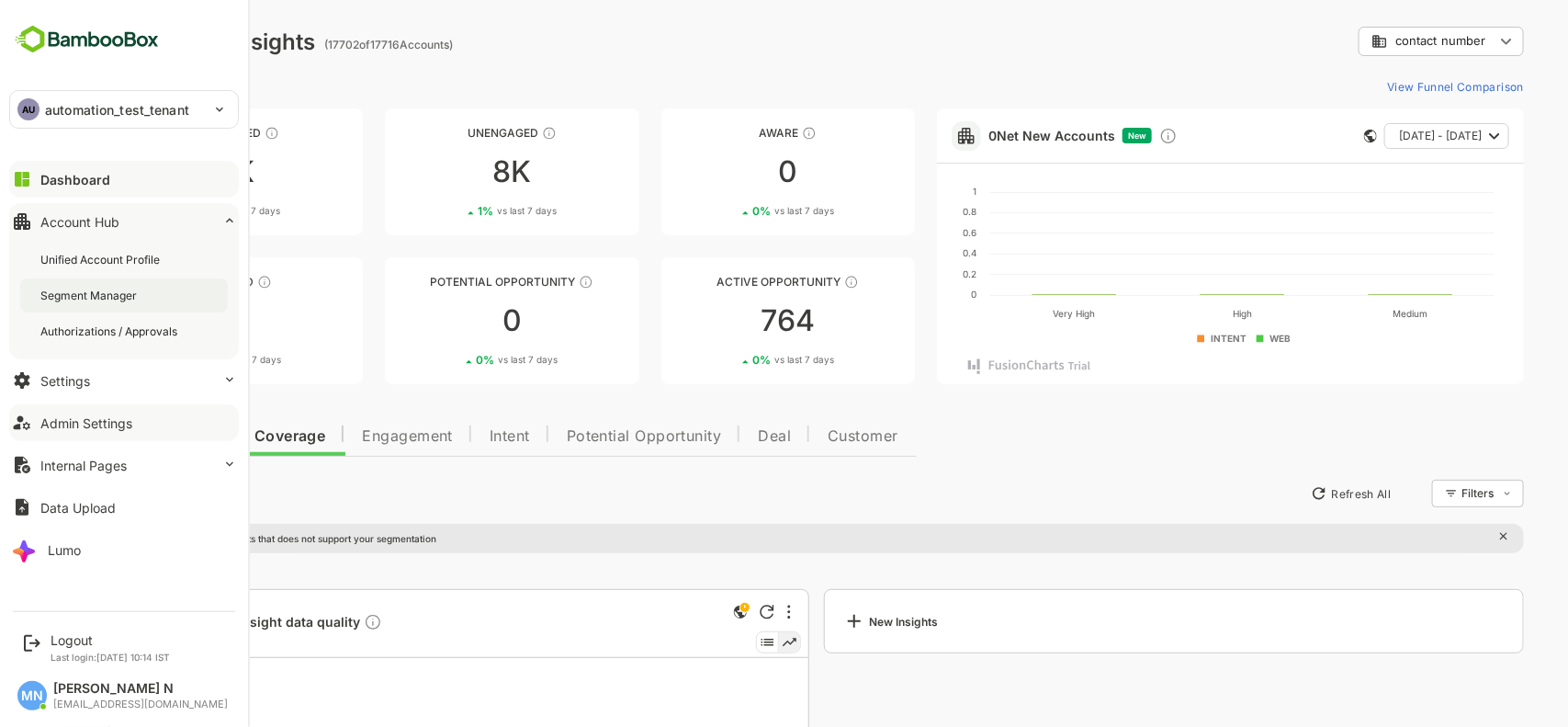
click at [120, 292] on div "Segment Manager" at bounding box center [90, 295] width 100 height 16
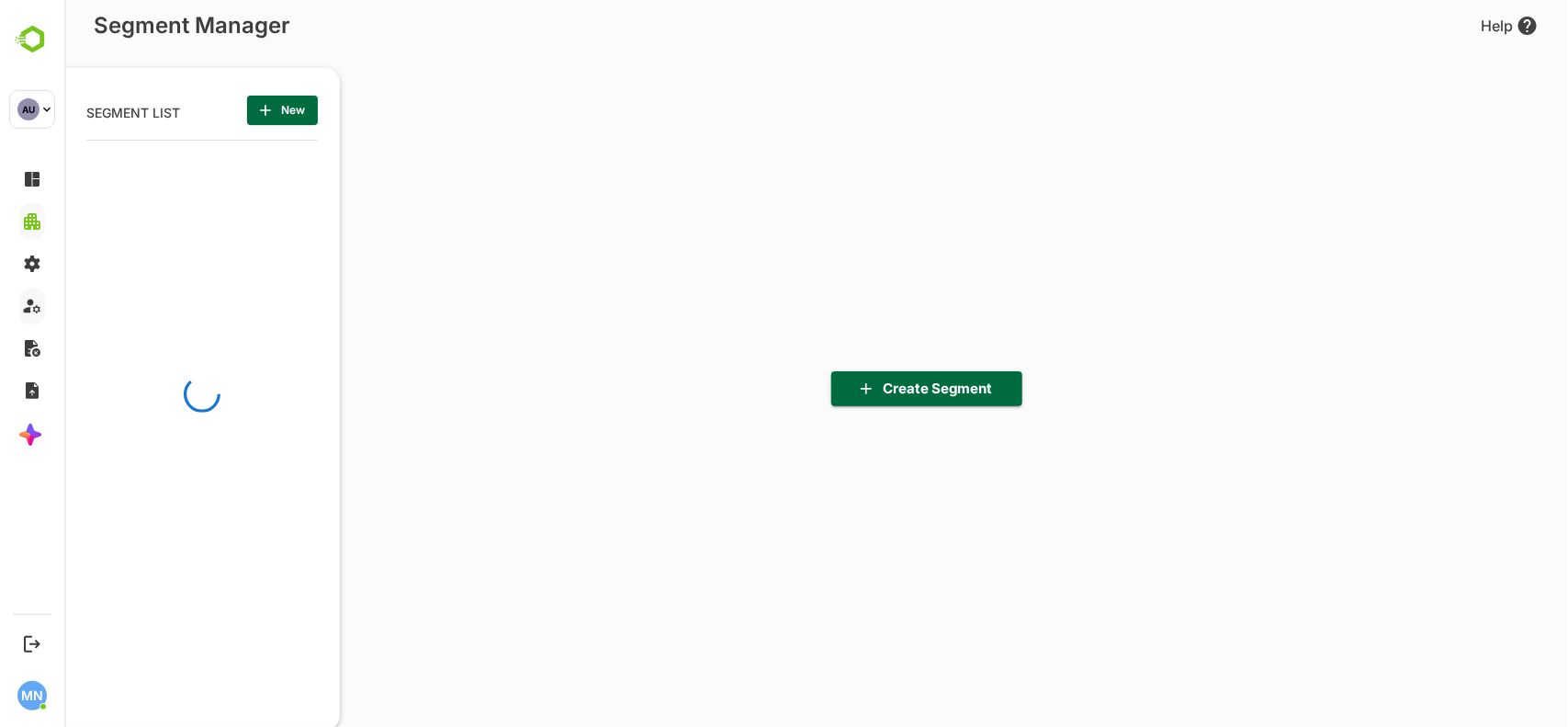
scroll to position [503, 226]
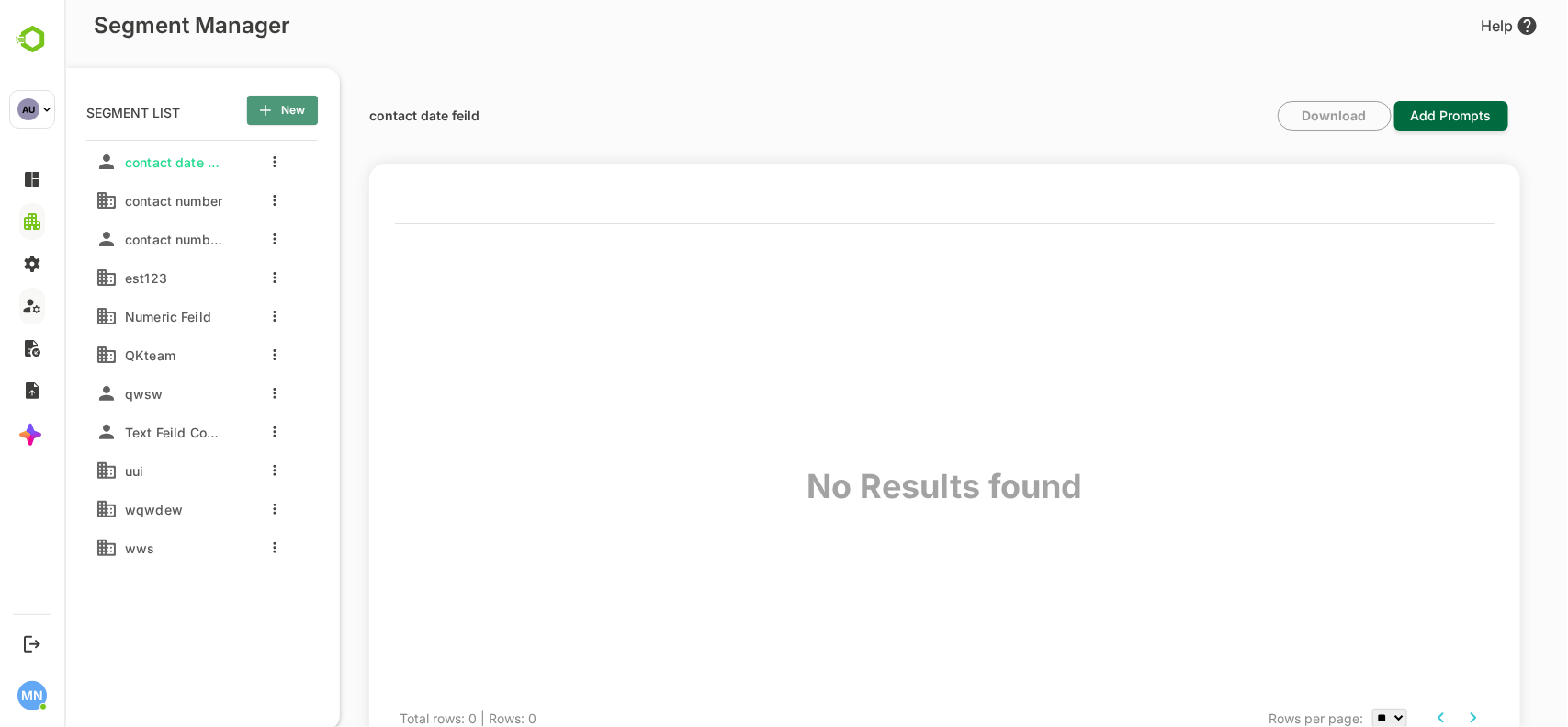
click at [285, 104] on span "New" at bounding box center [281, 110] width 41 height 24
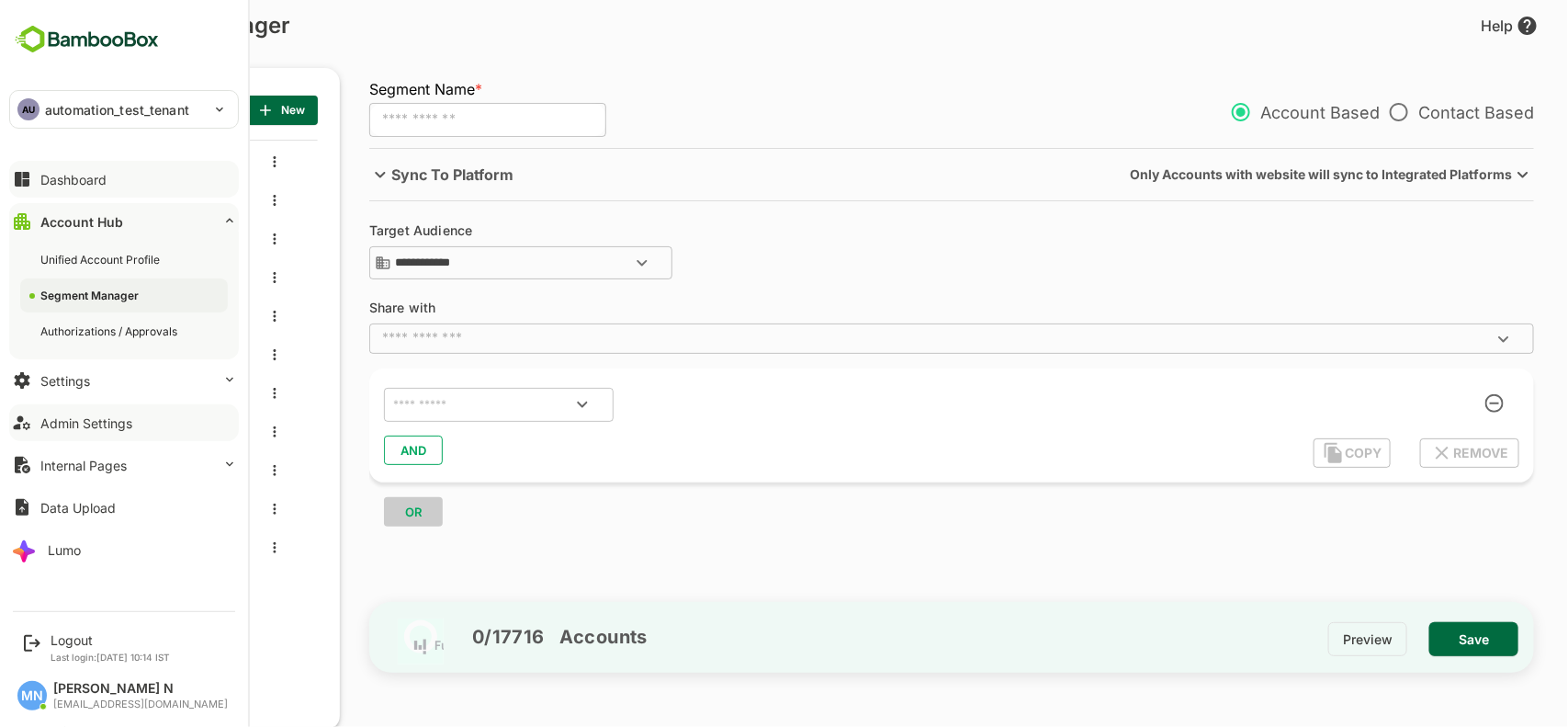
click at [89, 184] on div "Dashboard" at bounding box center [74, 179] width 66 height 16
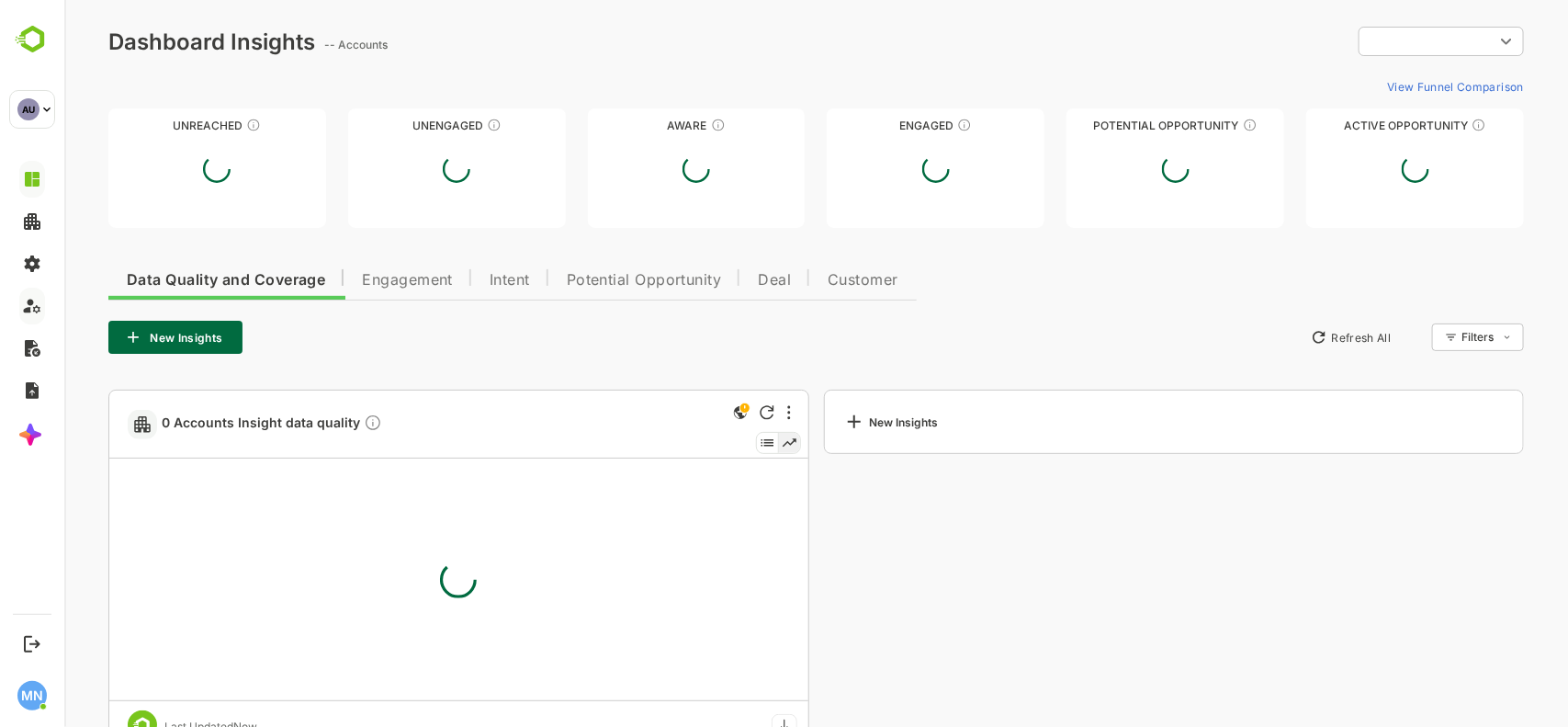
type input "**********"
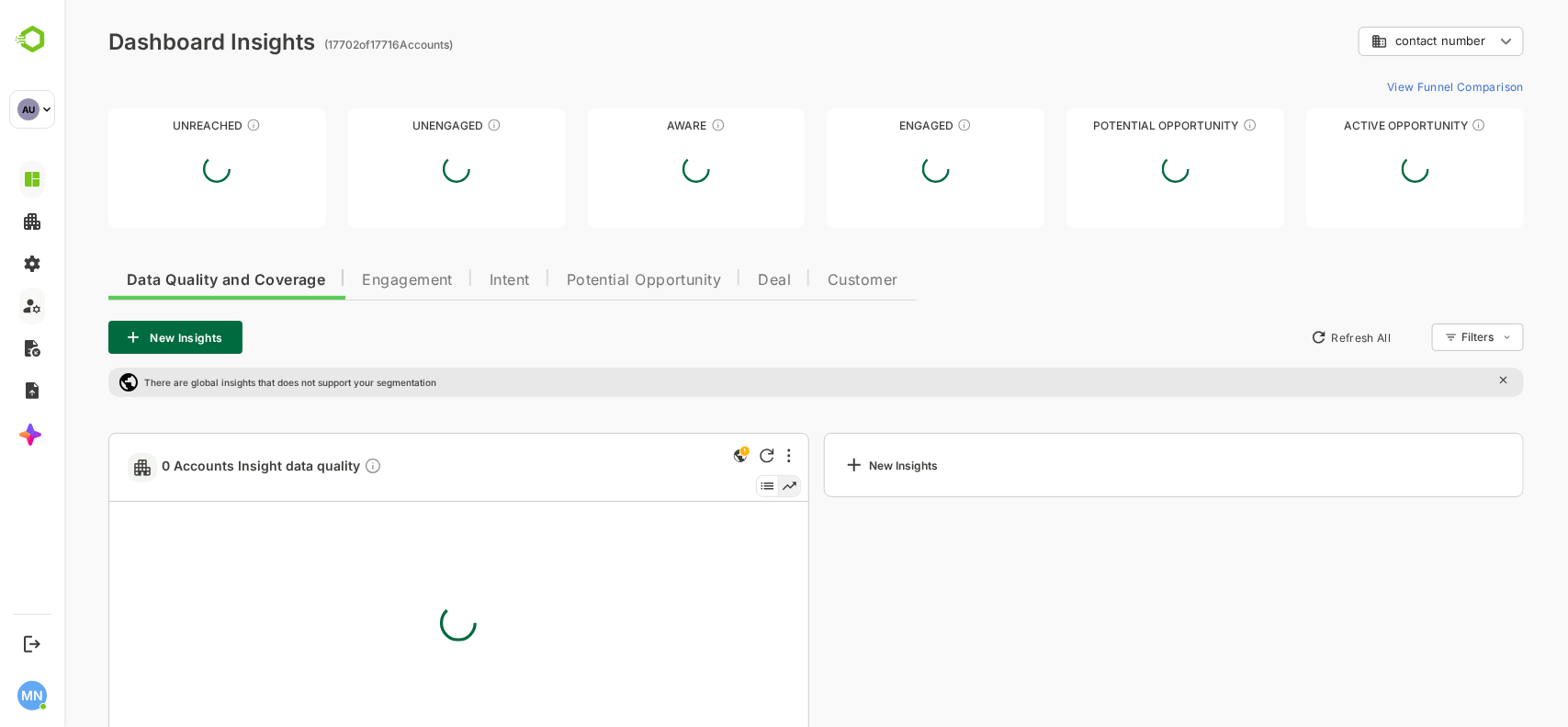
click at [1441, 41] on body "**********" at bounding box center [815, 412] width 1504 height 825
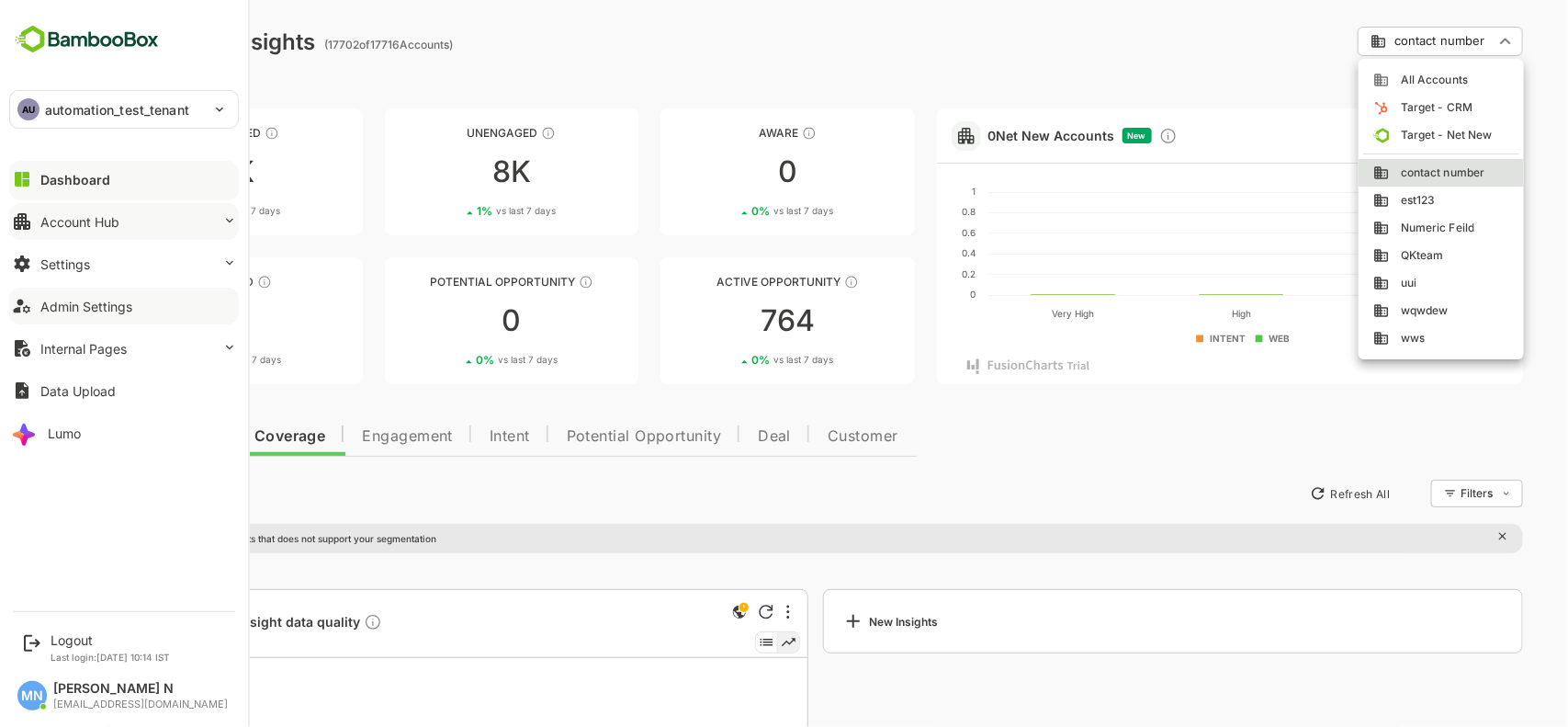
click at [166, 222] on button "Account Hub" at bounding box center [124, 222] width 230 height 37
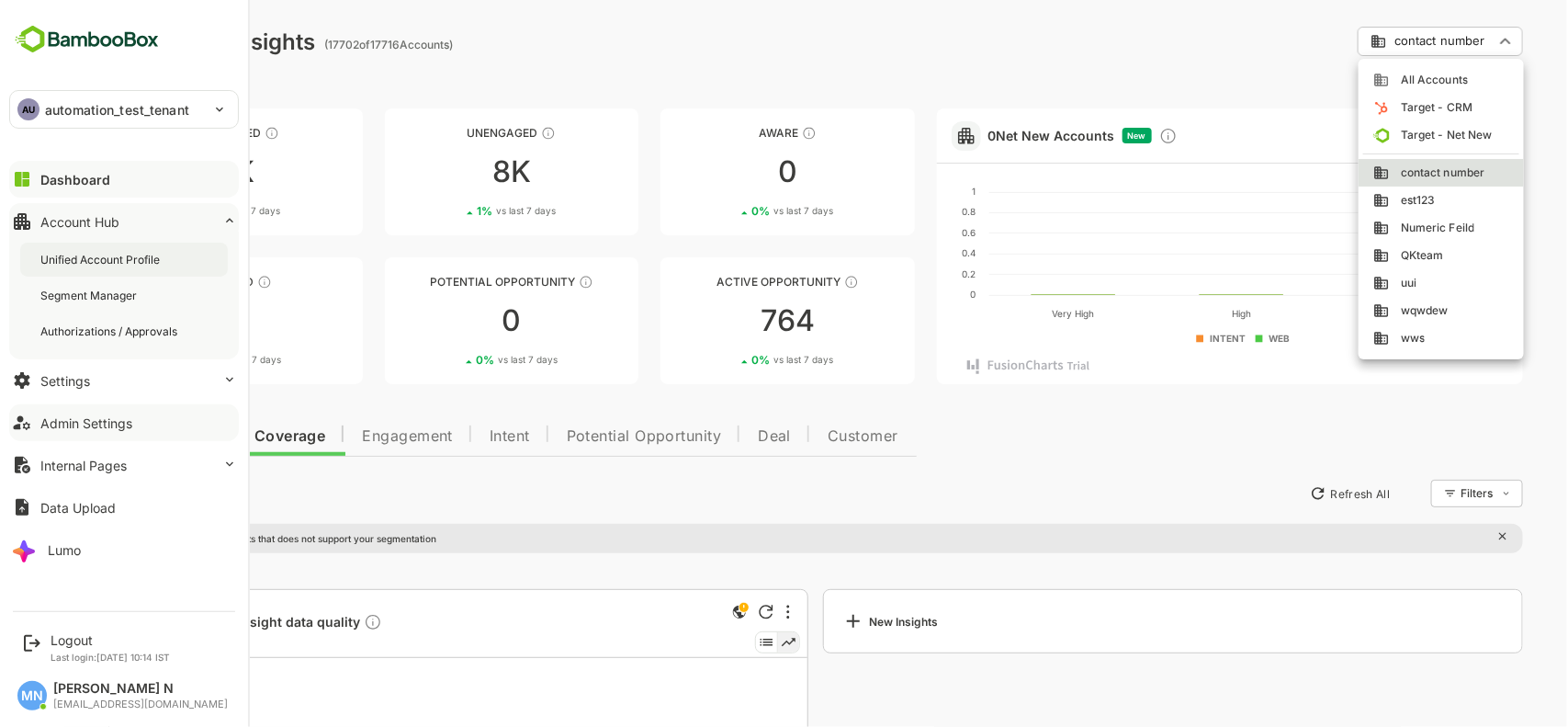
click at [112, 262] on div "Unified Account Profile" at bounding box center [102, 260] width 123 height 16
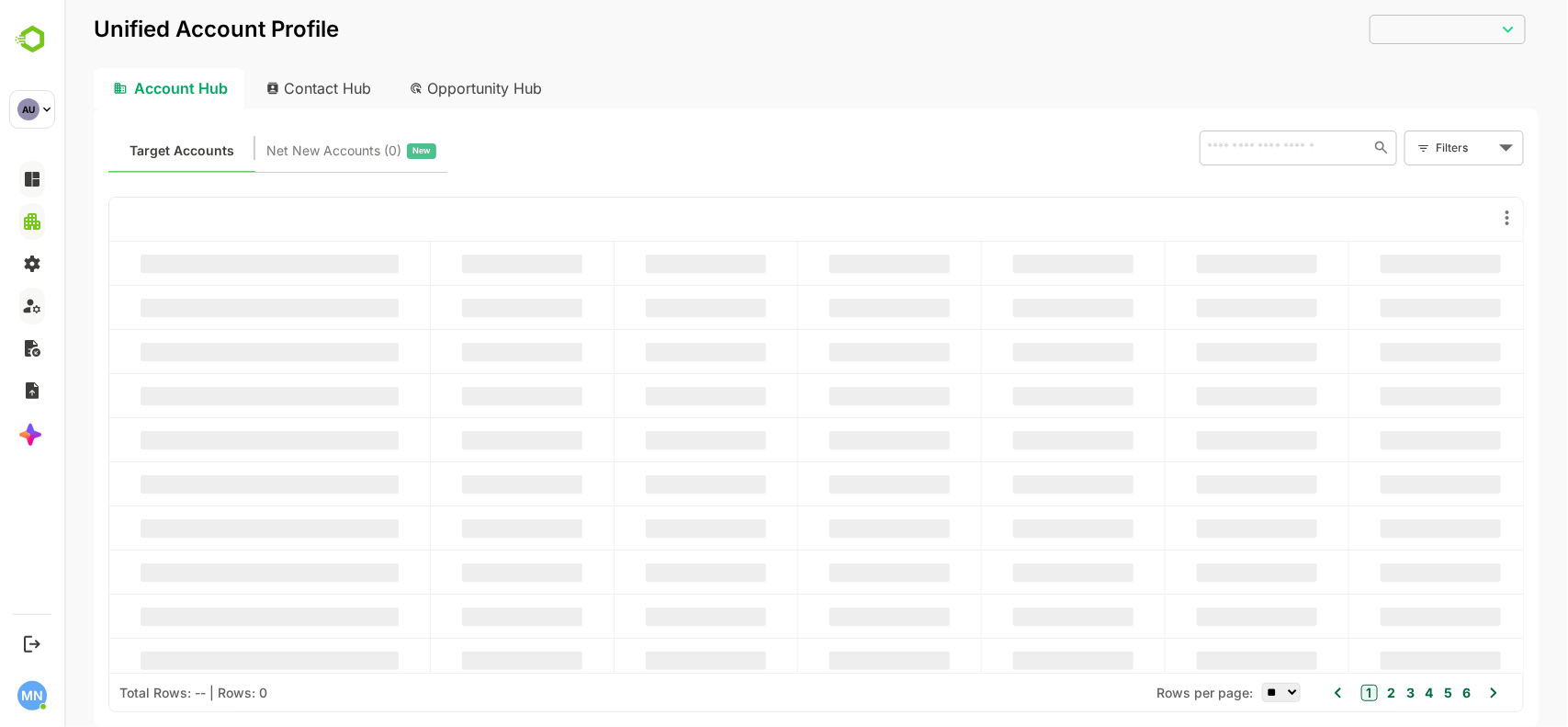
type input "**********"
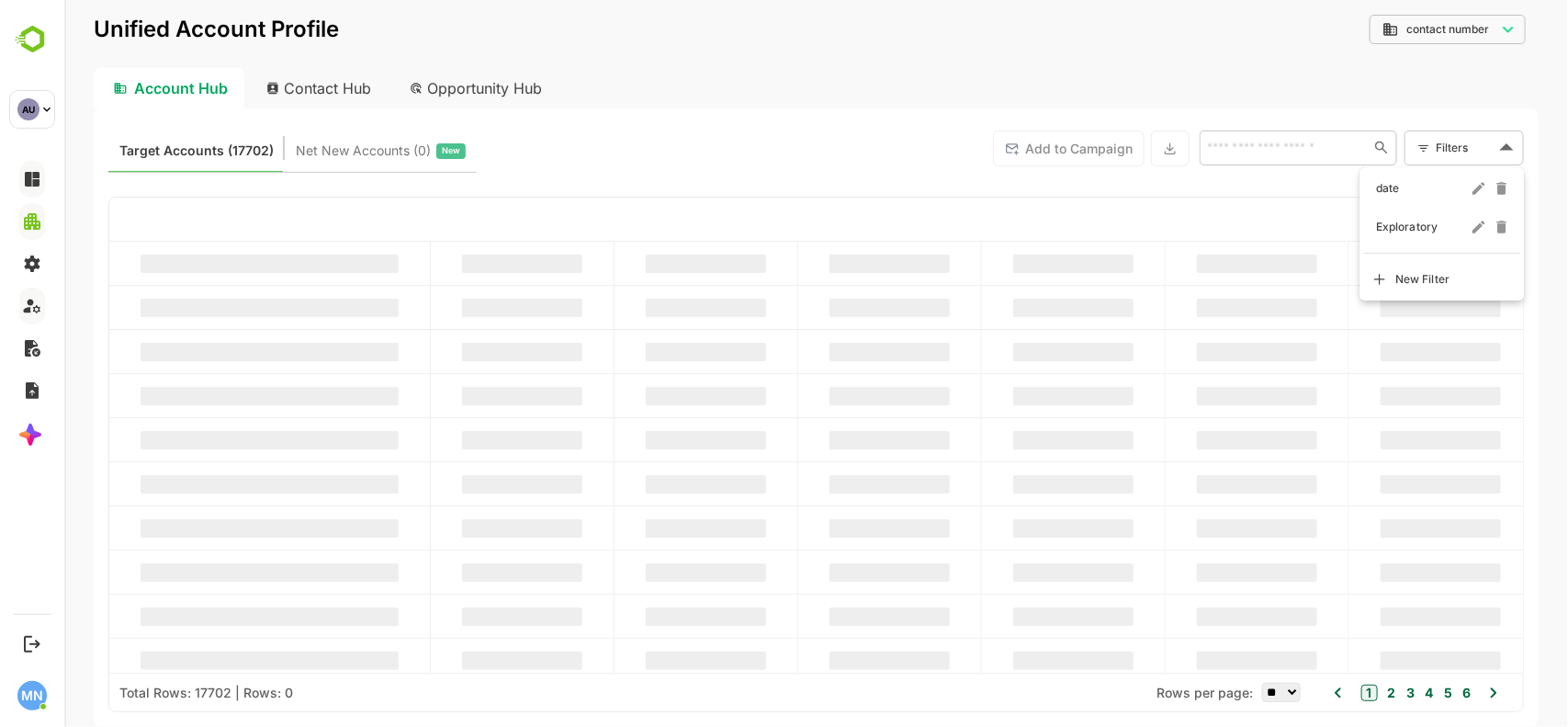
click at [1480, 144] on body "**********" at bounding box center [815, 364] width 1504 height 727
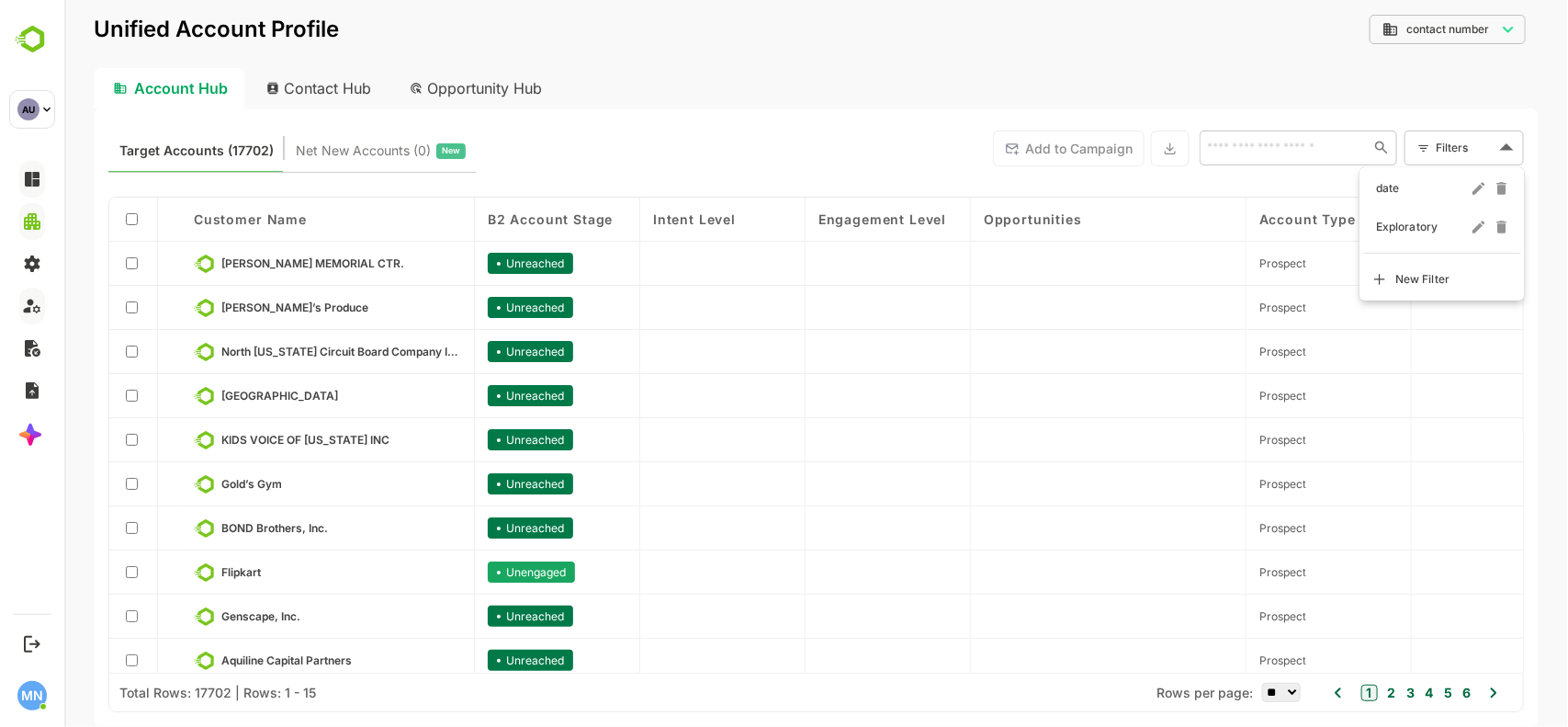
click at [736, 58] on div at bounding box center [815, 364] width 1504 height 727
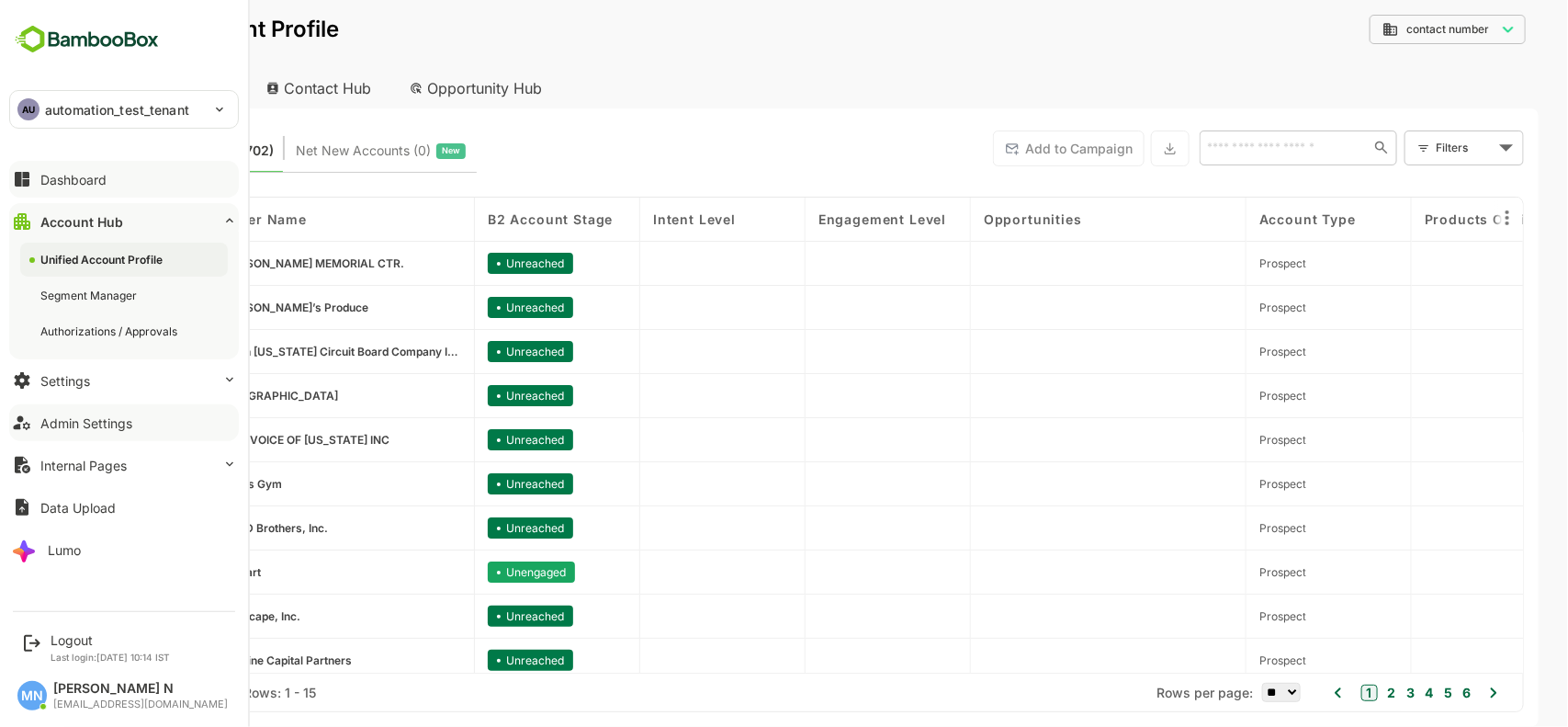
click at [110, 180] on button "Dashboard" at bounding box center [124, 179] width 230 height 37
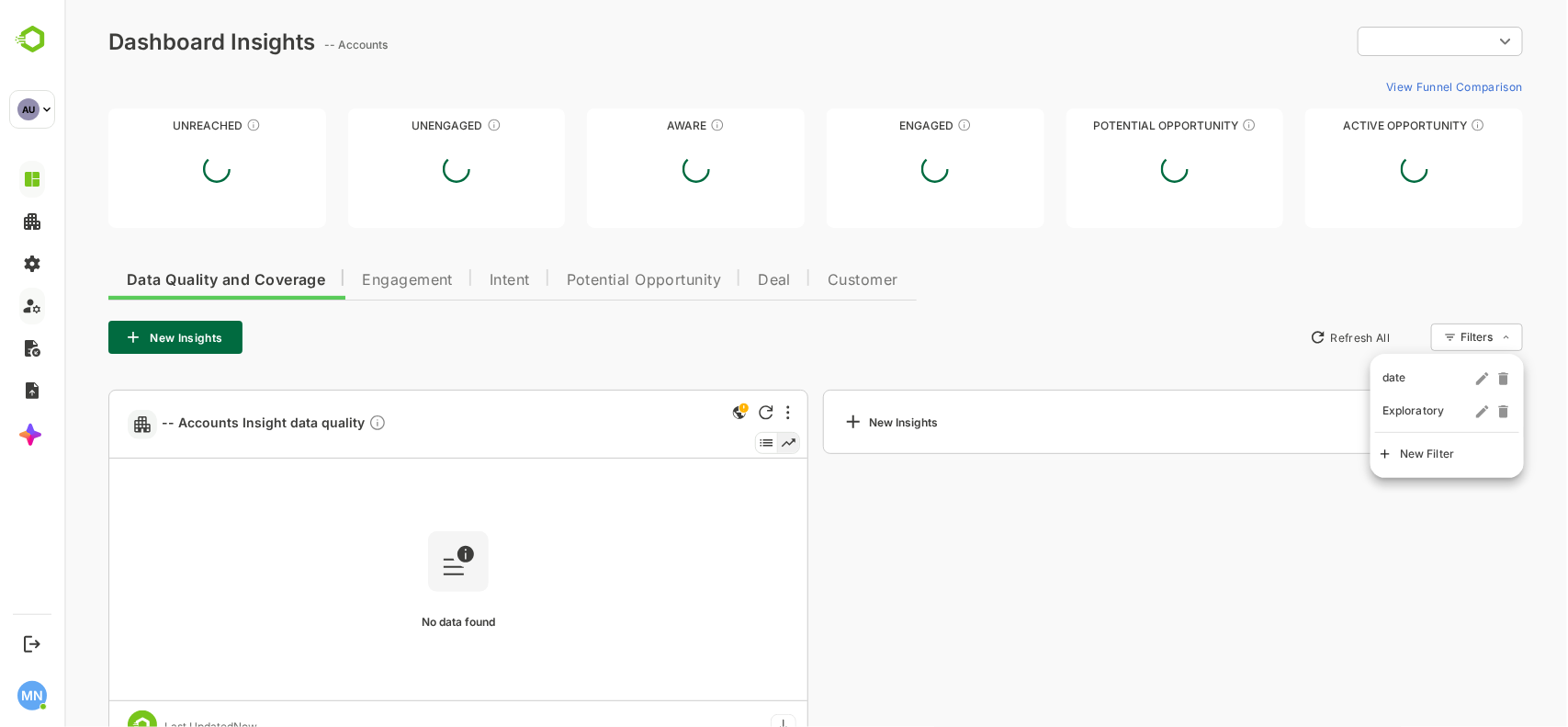
click at [1496, 333] on body "Dashboard Insights -- Accounts ​ ​ View Funnel Comparison Unreached Unengaged A…" at bounding box center [815, 391] width 1504 height 782
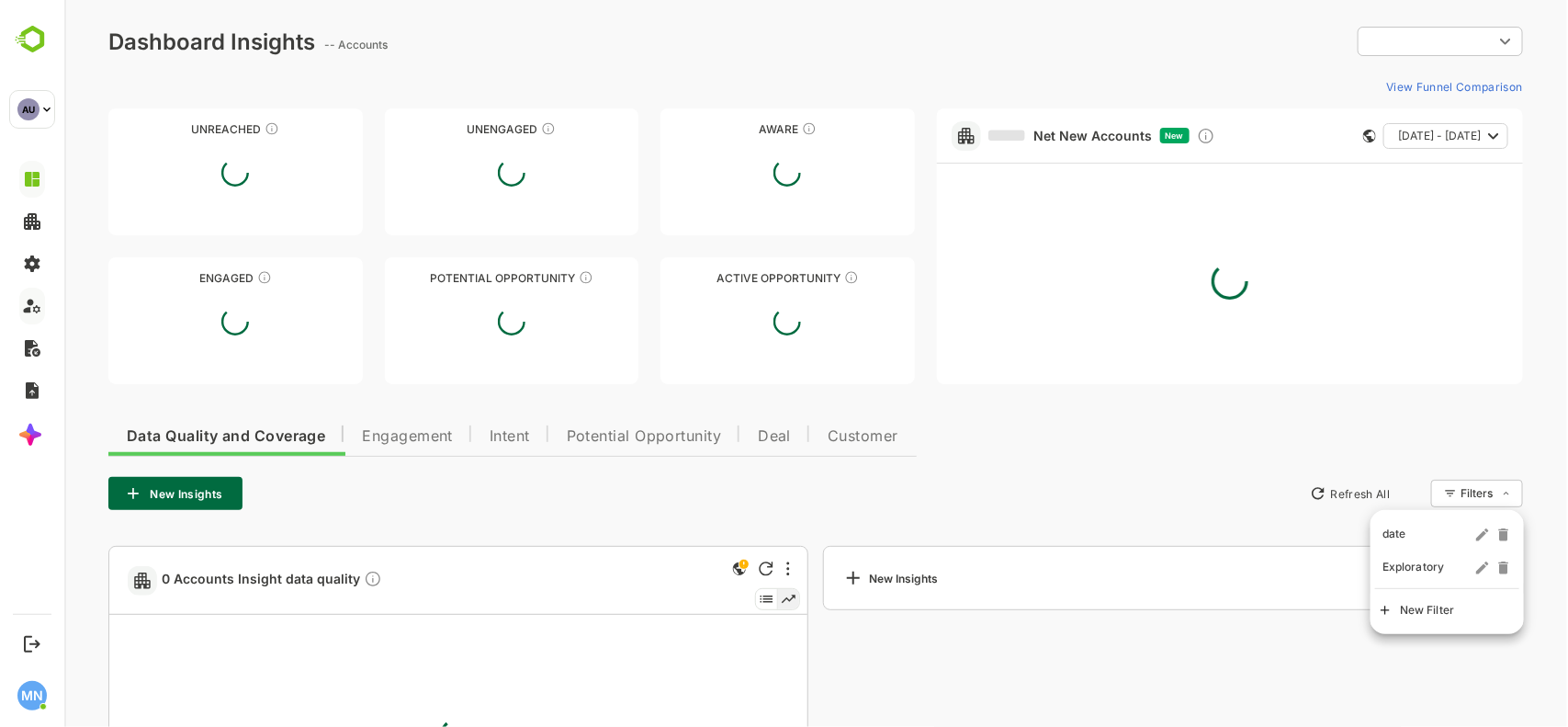
type input "**********"
